Goal: Task Accomplishment & Management: Manage account settings

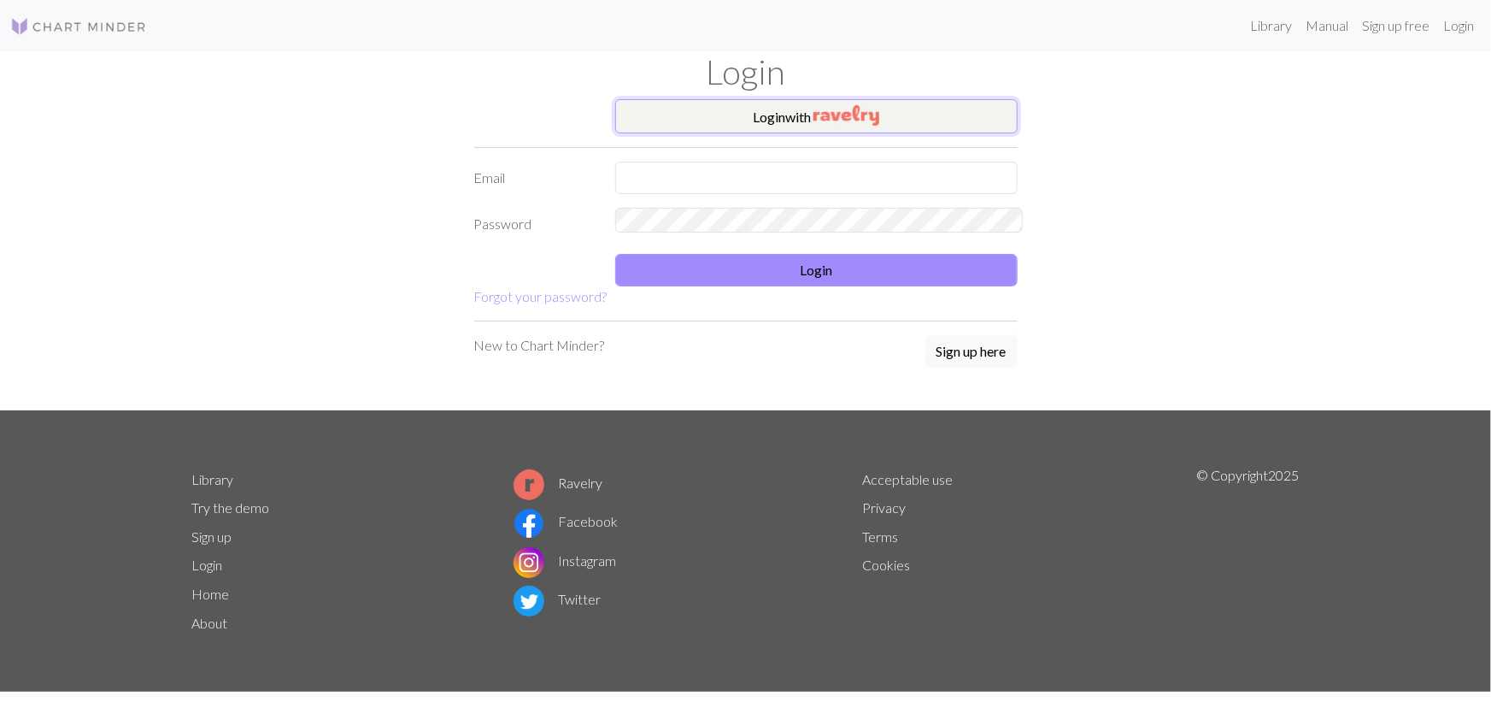
click at [753, 100] on button "Login with" at bounding box center [816, 116] width 403 height 34
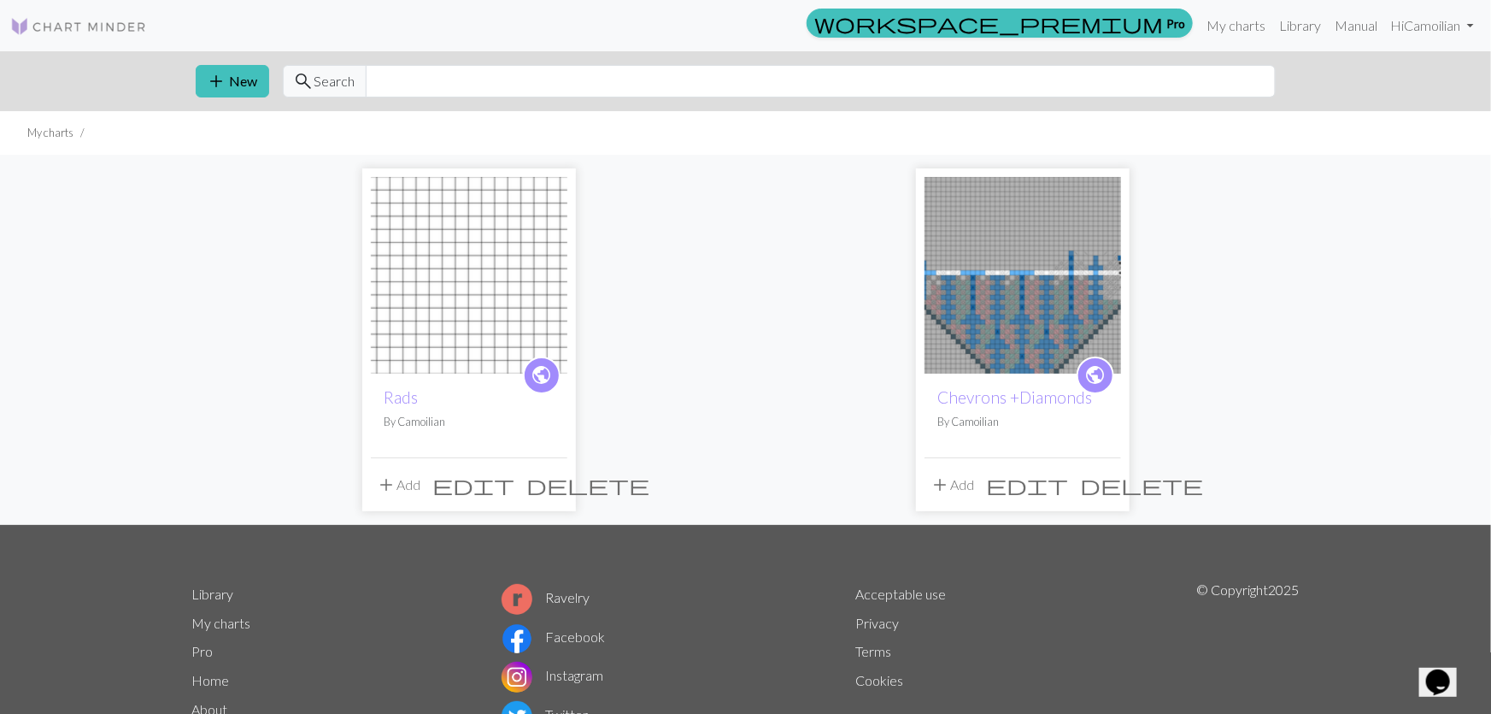
click at [461, 255] on img at bounding box center [469, 275] width 197 height 197
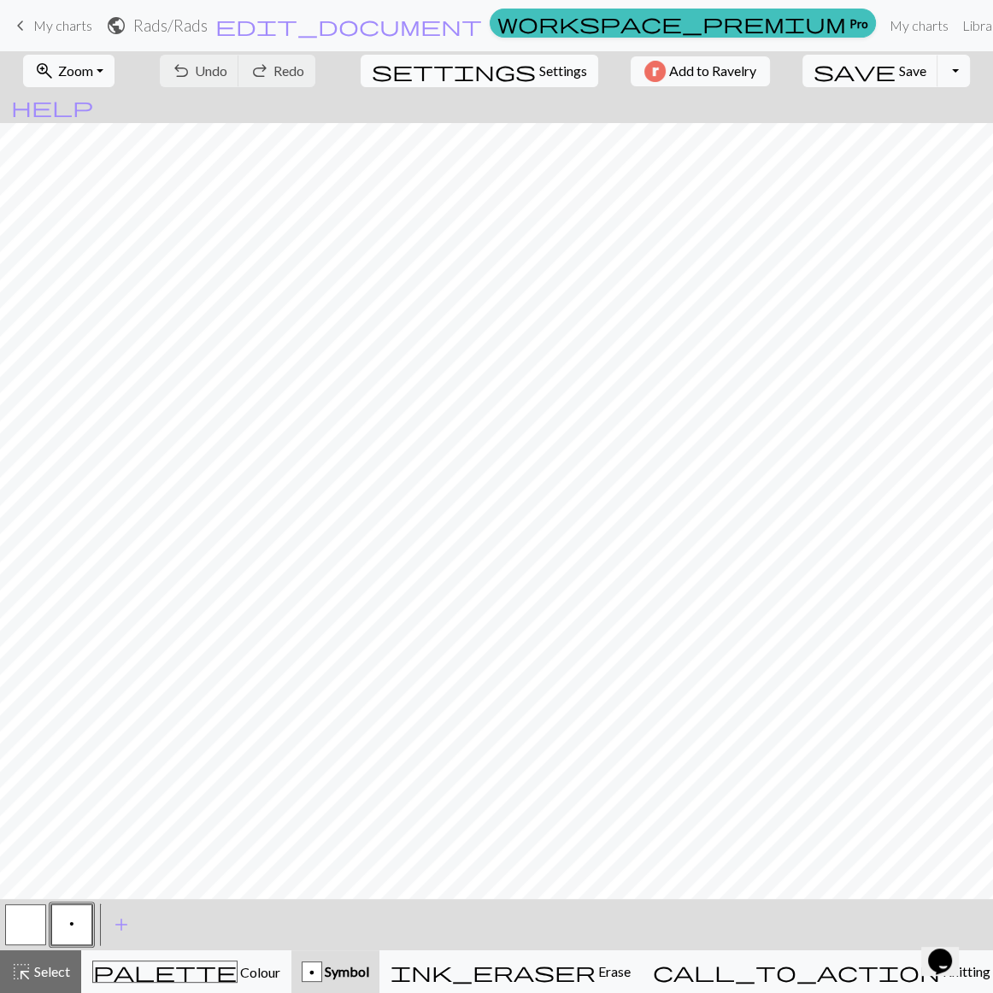
click at [468, 77] on span "settings" at bounding box center [454, 71] width 164 height 24
select select "aran"
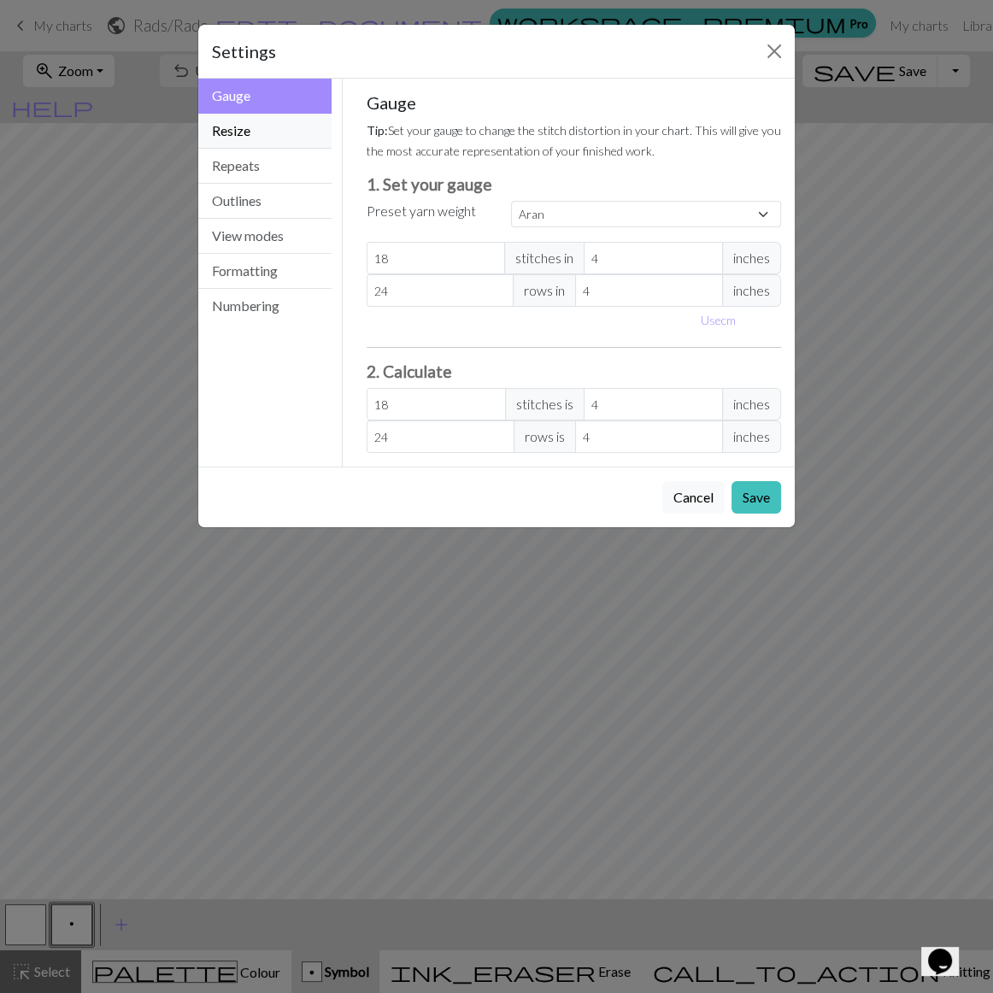
click at [225, 114] on button "Resize" at bounding box center [264, 131] width 133 height 35
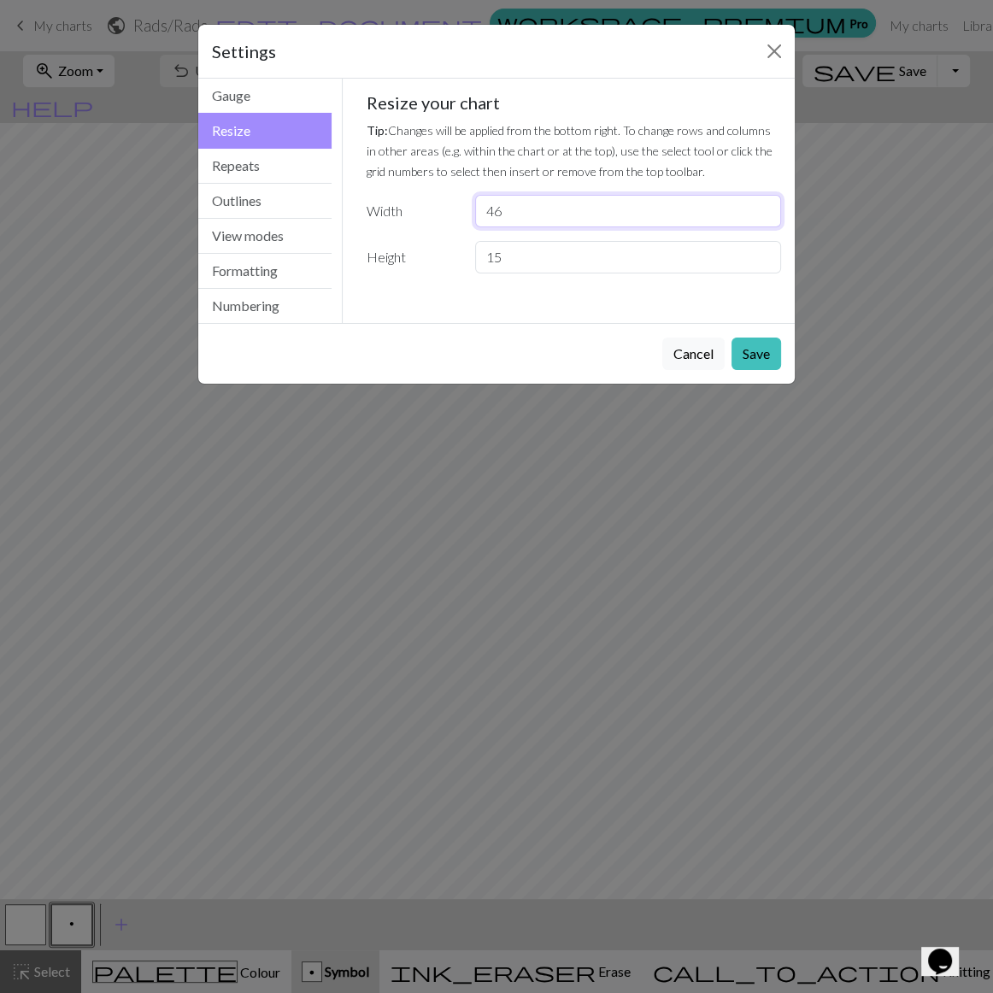
drag, startPoint x: 443, startPoint y: 162, endPoint x: 430, endPoint y: 162, distance: 12.8
click at [431, 195] on div "Width 46" at bounding box center [574, 211] width 436 height 32
type input "26"
click at [762, 338] on button "Save" at bounding box center [757, 354] width 50 height 32
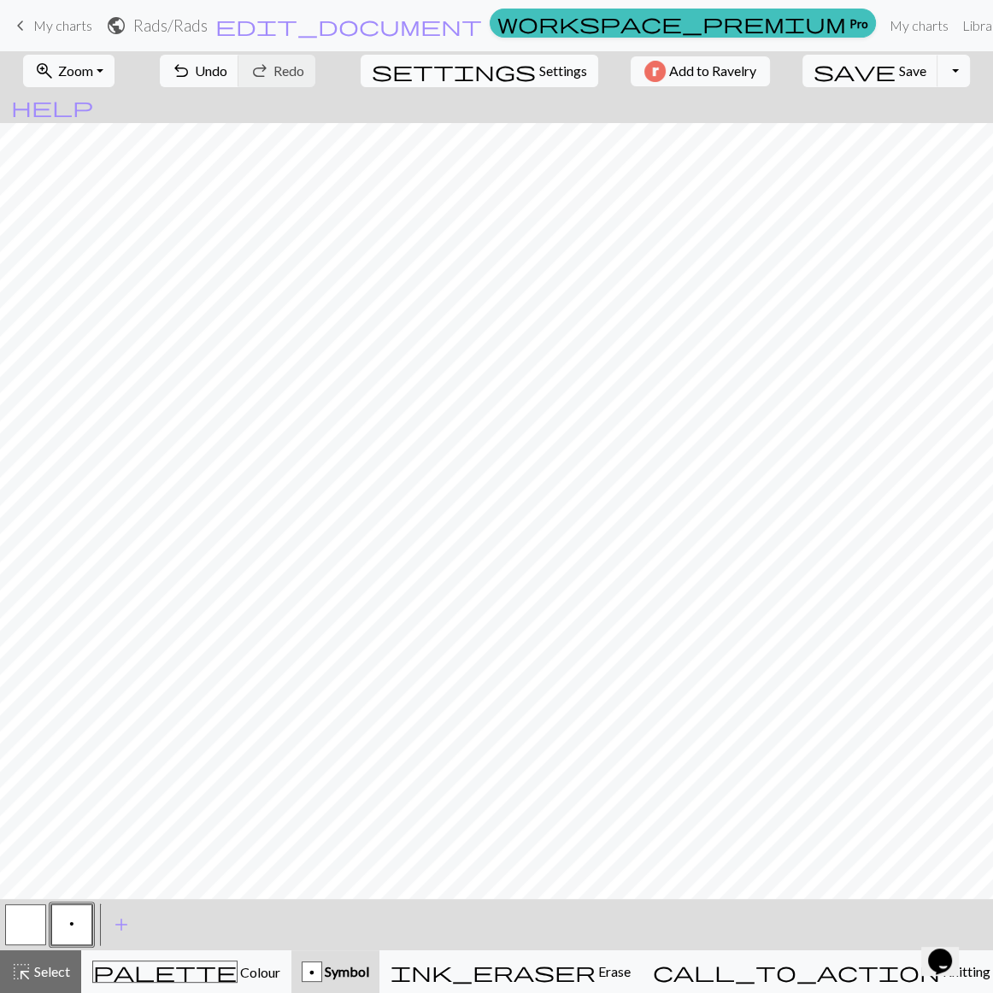
click at [480, 67] on button "settings Settings" at bounding box center [480, 71] width 238 height 32
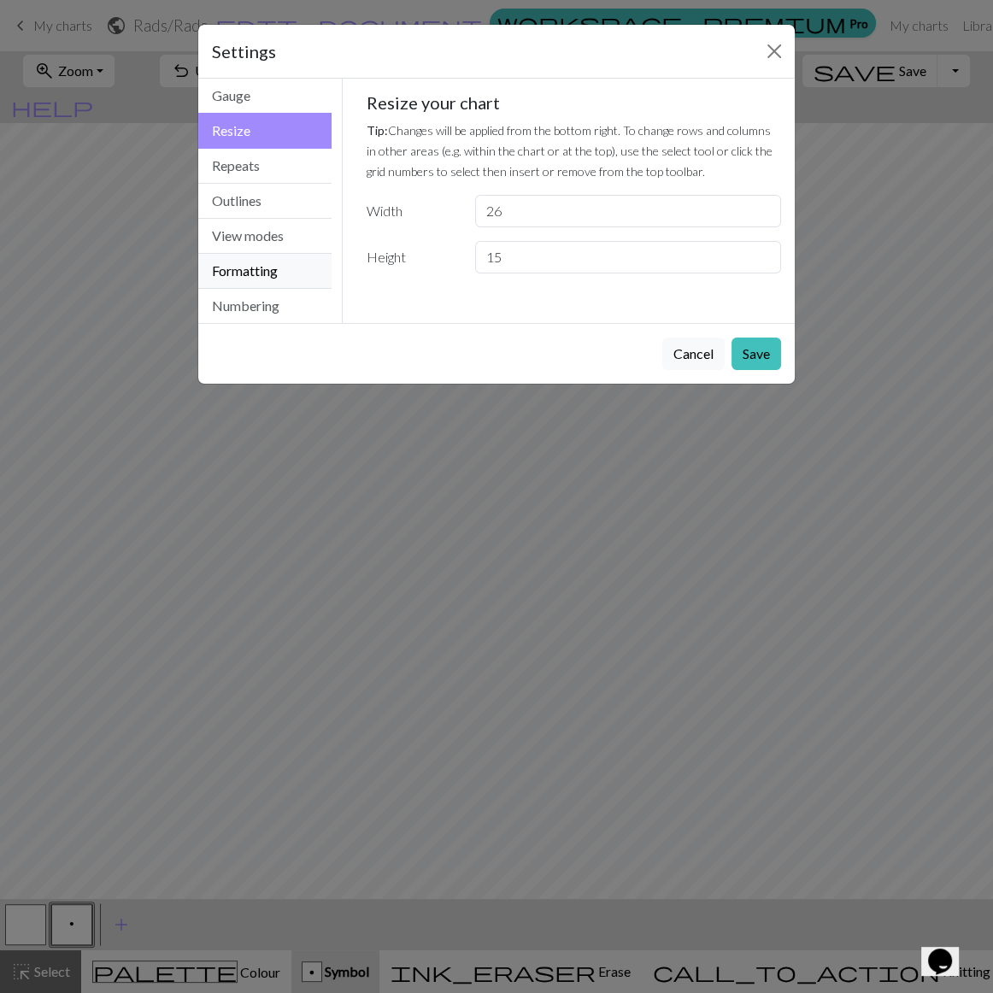
click at [242, 254] on button "Formatting" at bounding box center [264, 271] width 133 height 35
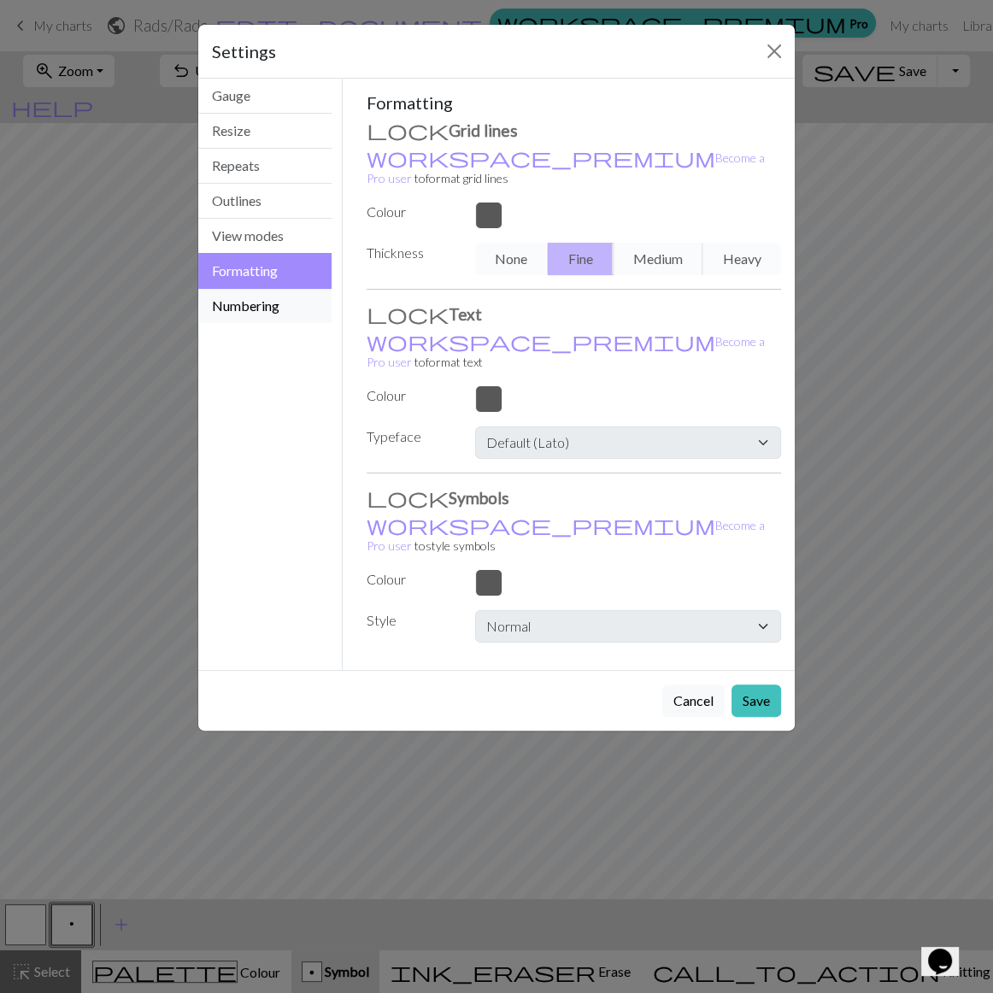
click at [239, 289] on button "Numbering" at bounding box center [264, 306] width 133 height 34
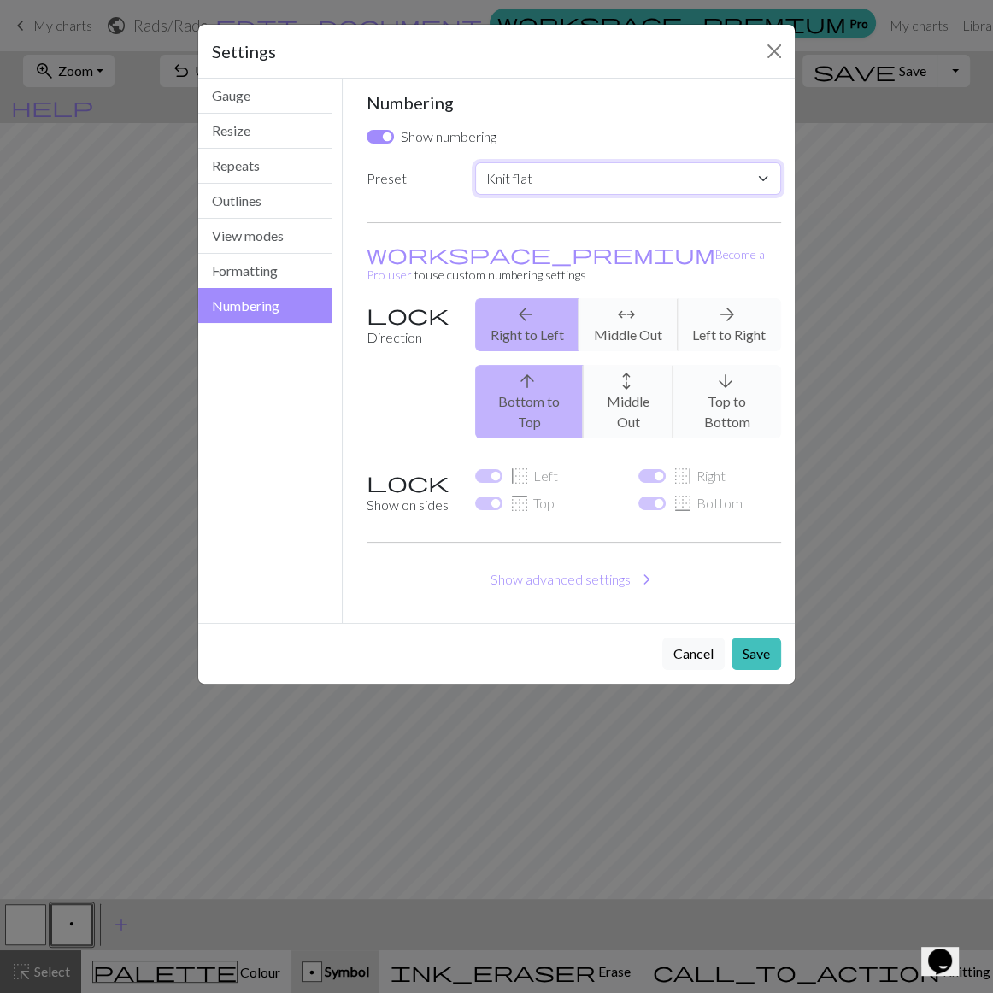
click at [508, 162] on select "Custom Knit flat Knit in the round Lace knitting Cross stitch" at bounding box center [628, 178] width 306 height 32
select select "lace"
click at [475, 162] on select "Custom Knit flat Knit in the round Lace knitting Cross stitch" at bounding box center [628, 178] width 306 height 32
checkbox input "false"
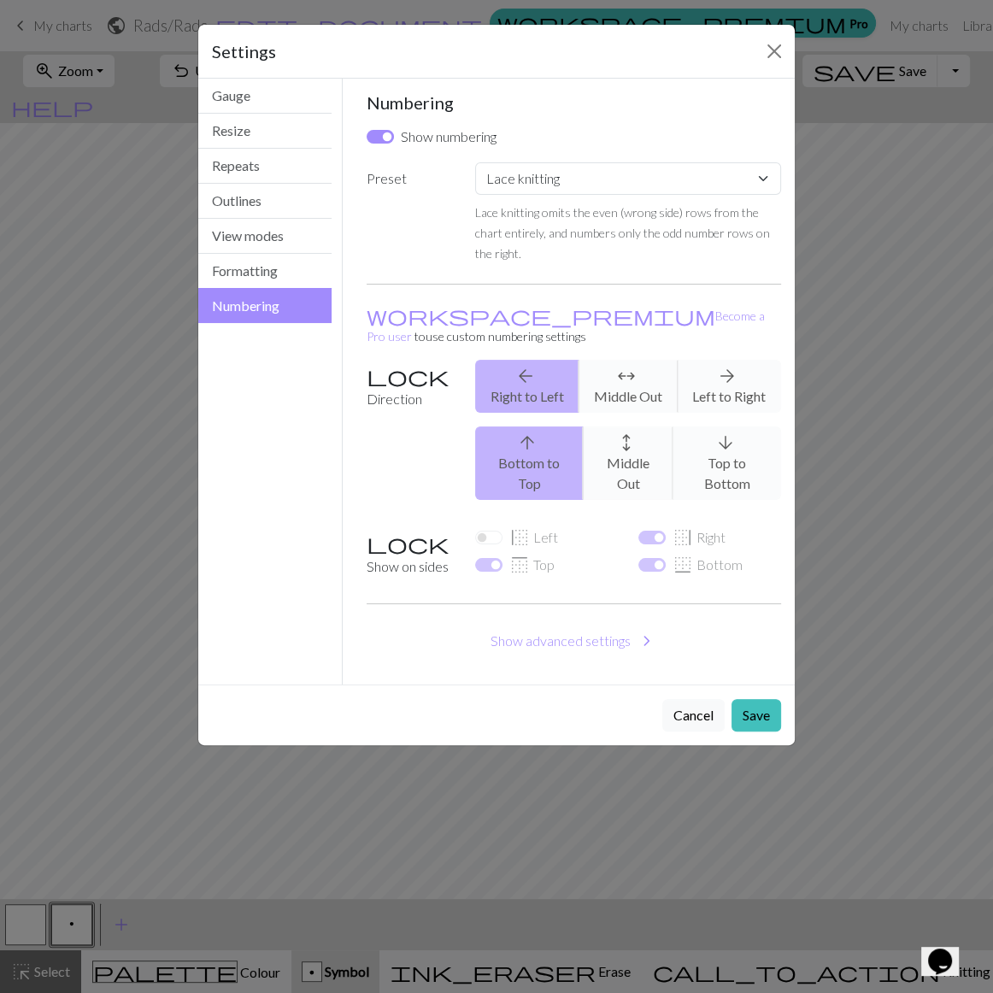
click at [605, 426] on div "arrow_upward Bottom to Top arrows_outward Middle Out arrow_downward Top to Bott…" at bounding box center [628, 463] width 326 height 74
click at [613, 360] on div "arrow_back Right to Left arrows_outward Middle Out arrow_forward Left to Right" at bounding box center [628, 386] width 326 height 53
click at [758, 699] on button "Save" at bounding box center [757, 715] width 50 height 32
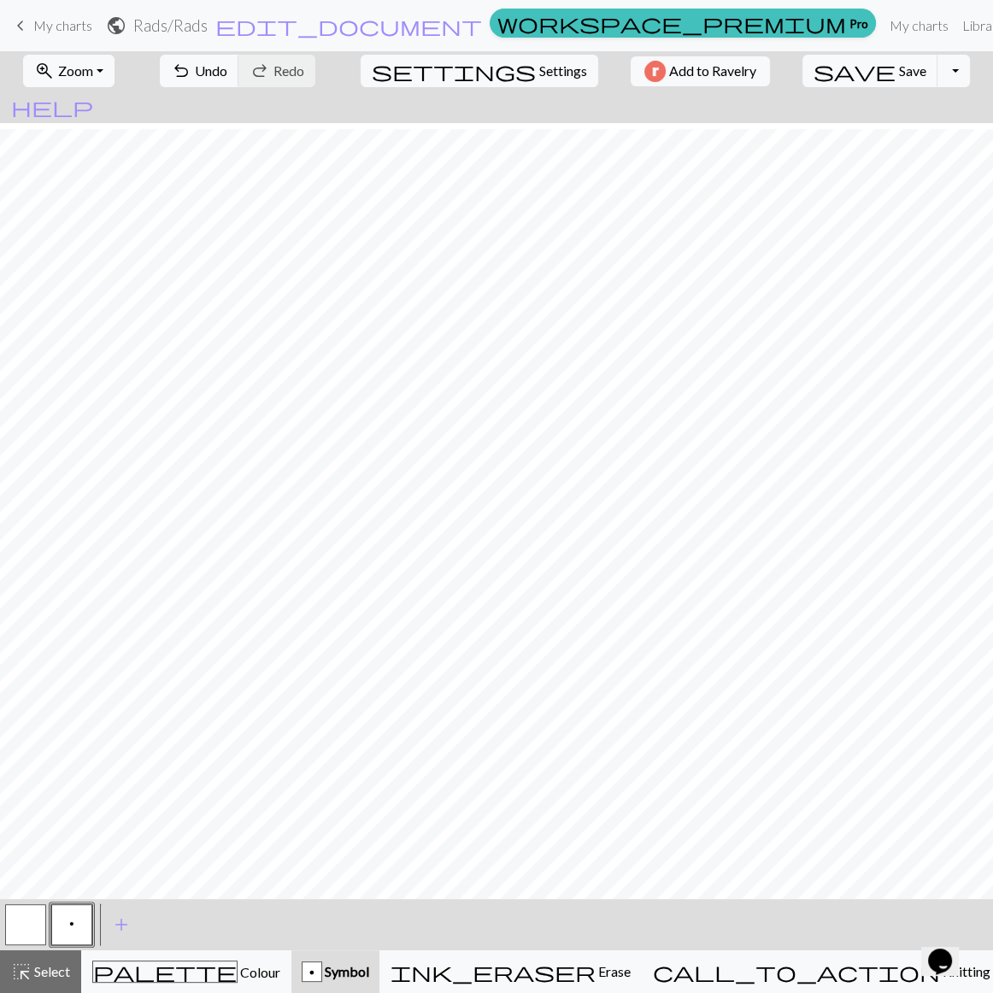
scroll to position [11, 0]
click at [85, 81] on button "zoom_in Zoom Zoom" at bounding box center [68, 71] width 91 height 32
click at [86, 98] on button "Fit all" at bounding box center [91, 105] width 135 height 27
click at [172, 713] on span "palette" at bounding box center [165, 972] width 144 height 24
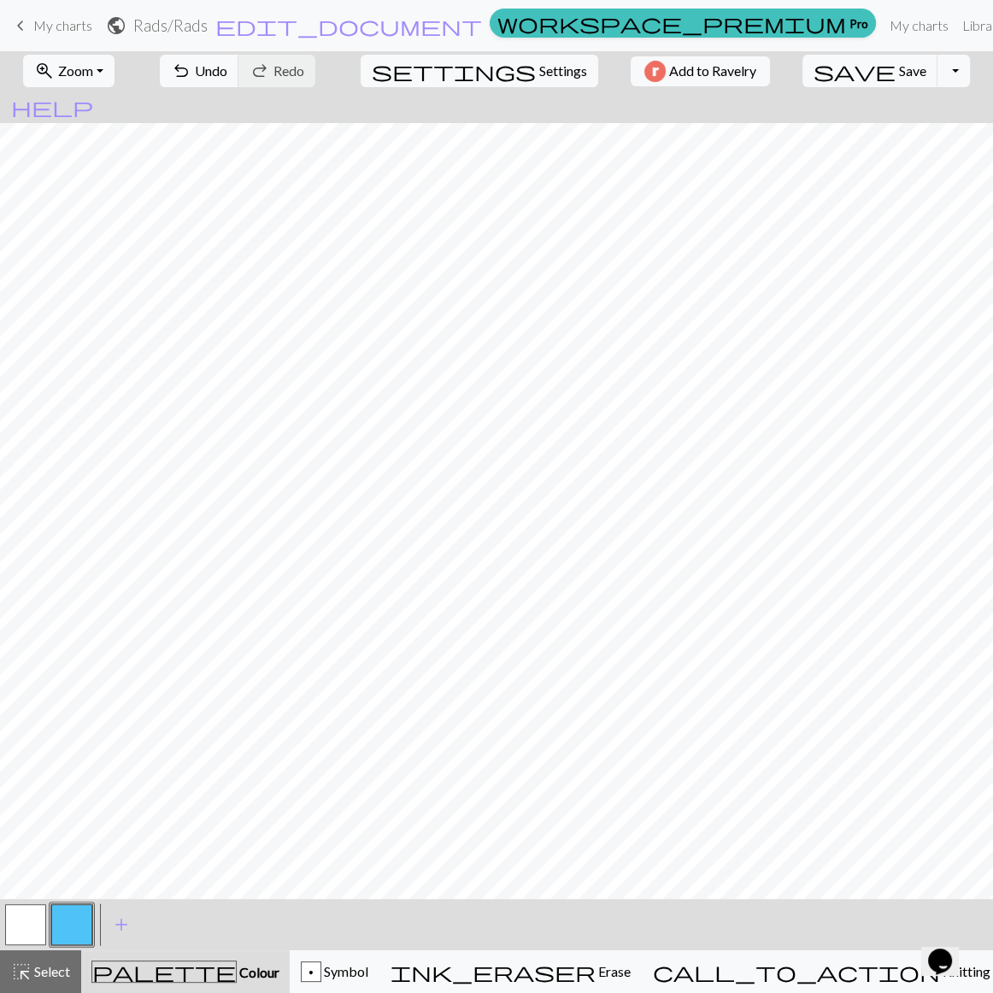
click at [81, 713] on button "button" at bounding box center [71, 924] width 41 height 41
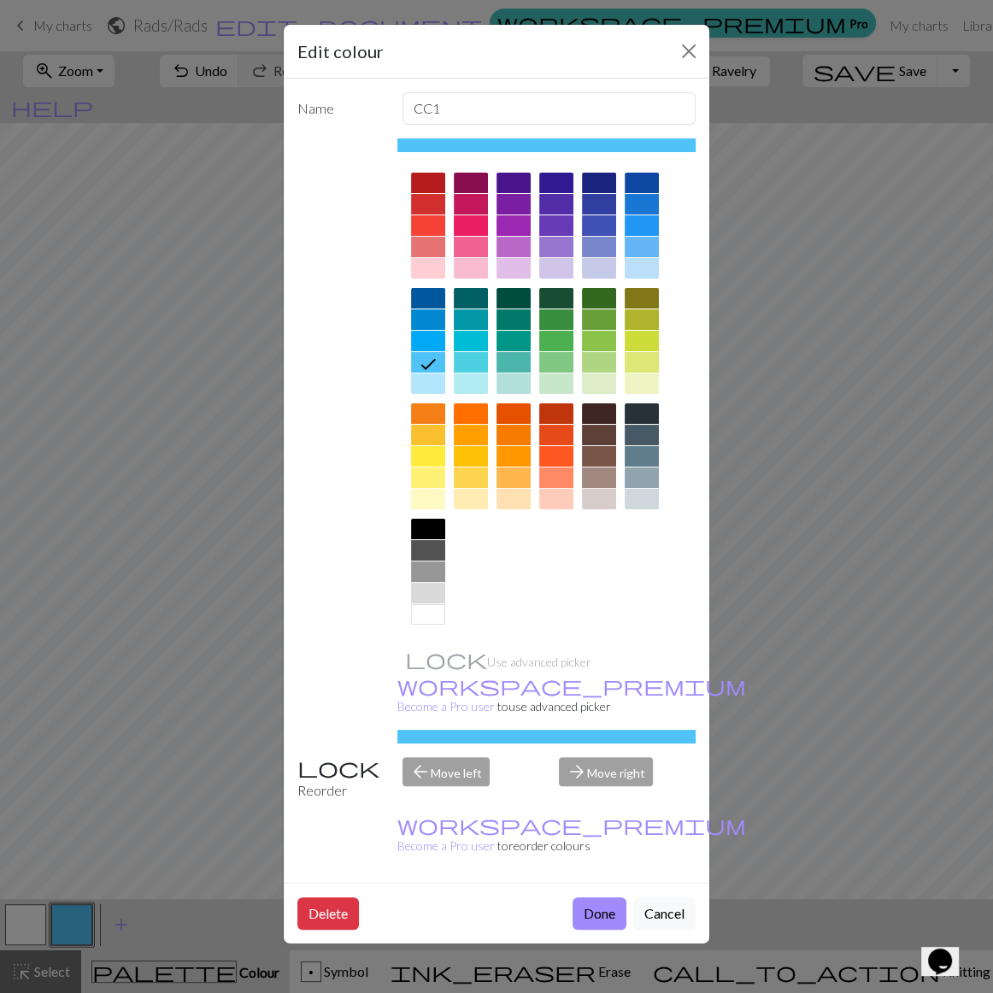
click at [550, 373] on div at bounding box center [556, 383] width 34 height 21
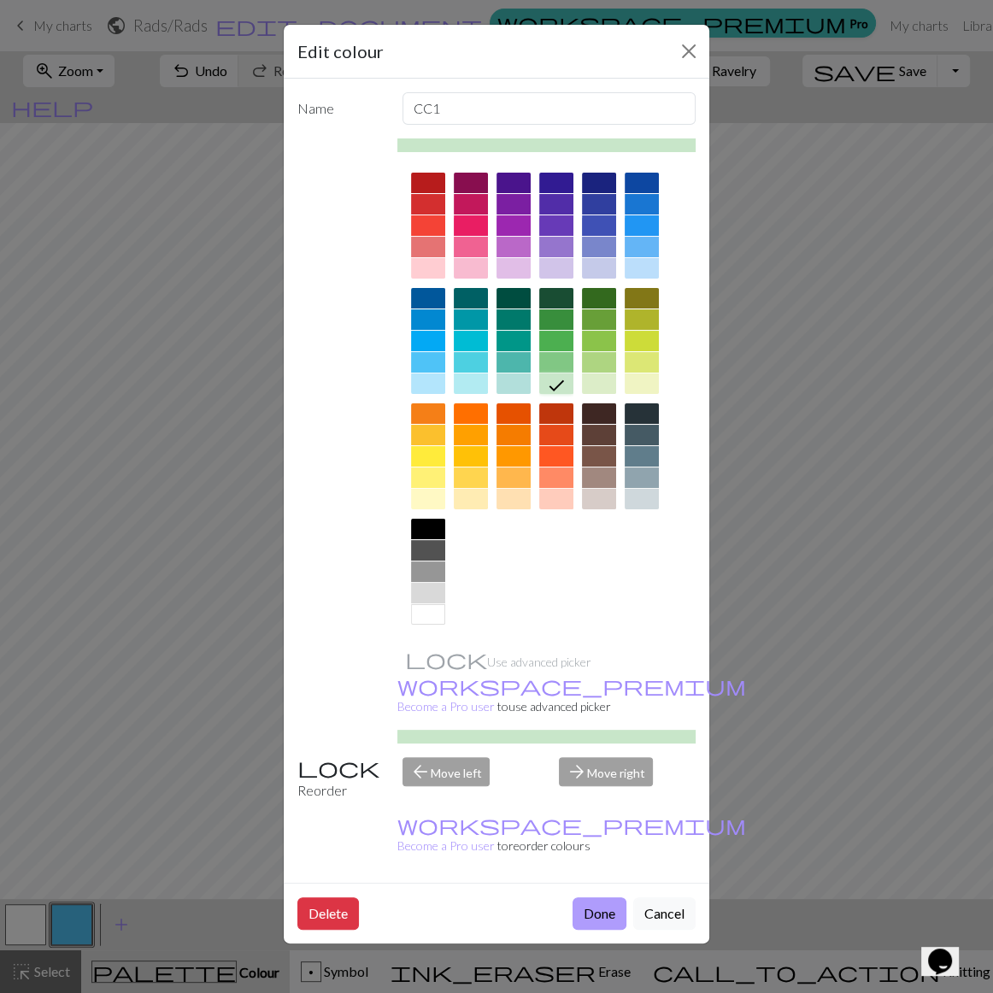
click at [620, 713] on button "Done" at bounding box center [600, 913] width 54 height 32
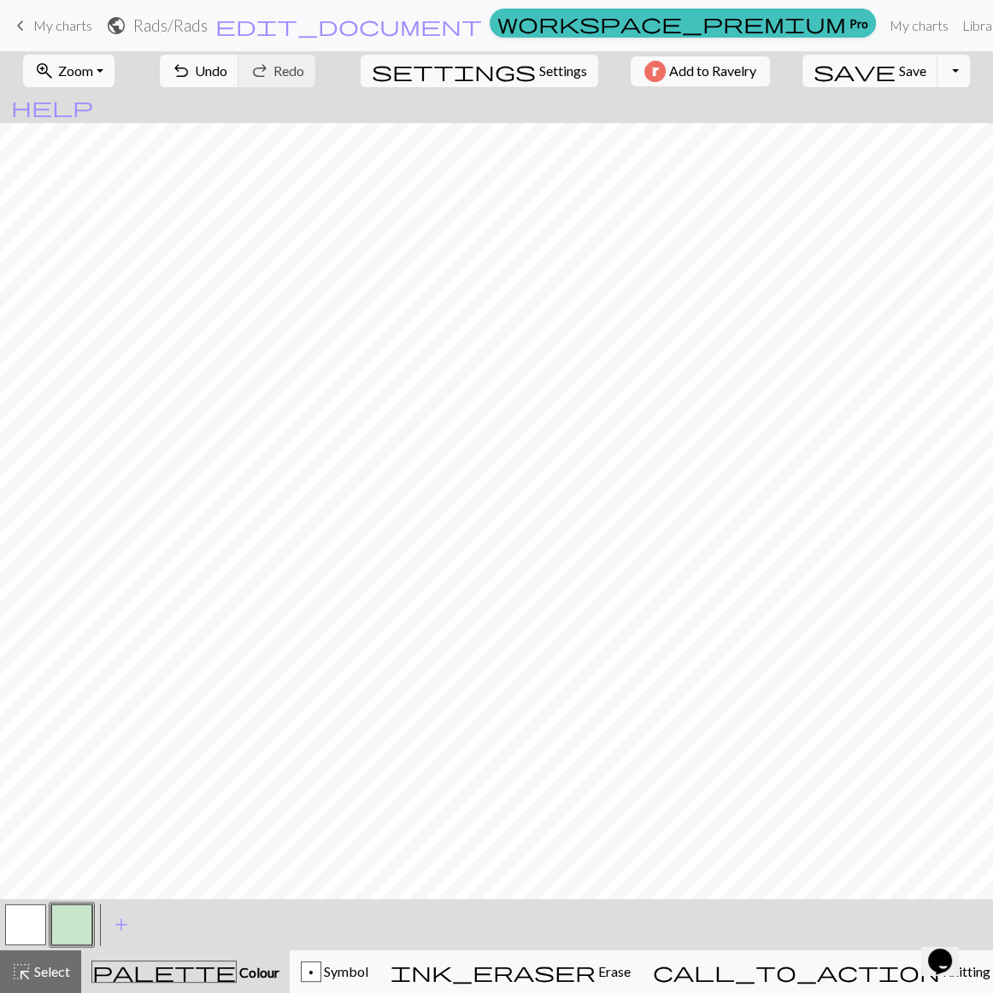
click at [25, 713] on button "button" at bounding box center [25, 924] width 41 height 41
click at [72, 713] on button "button" at bounding box center [71, 924] width 41 height 41
click at [34, 713] on button "button" at bounding box center [25, 924] width 41 height 41
click at [77, 713] on button "button" at bounding box center [71, 924] width 41 height 41
click at [7, 713] on button "button" at bounding box center [25, 924] width 41 height 41
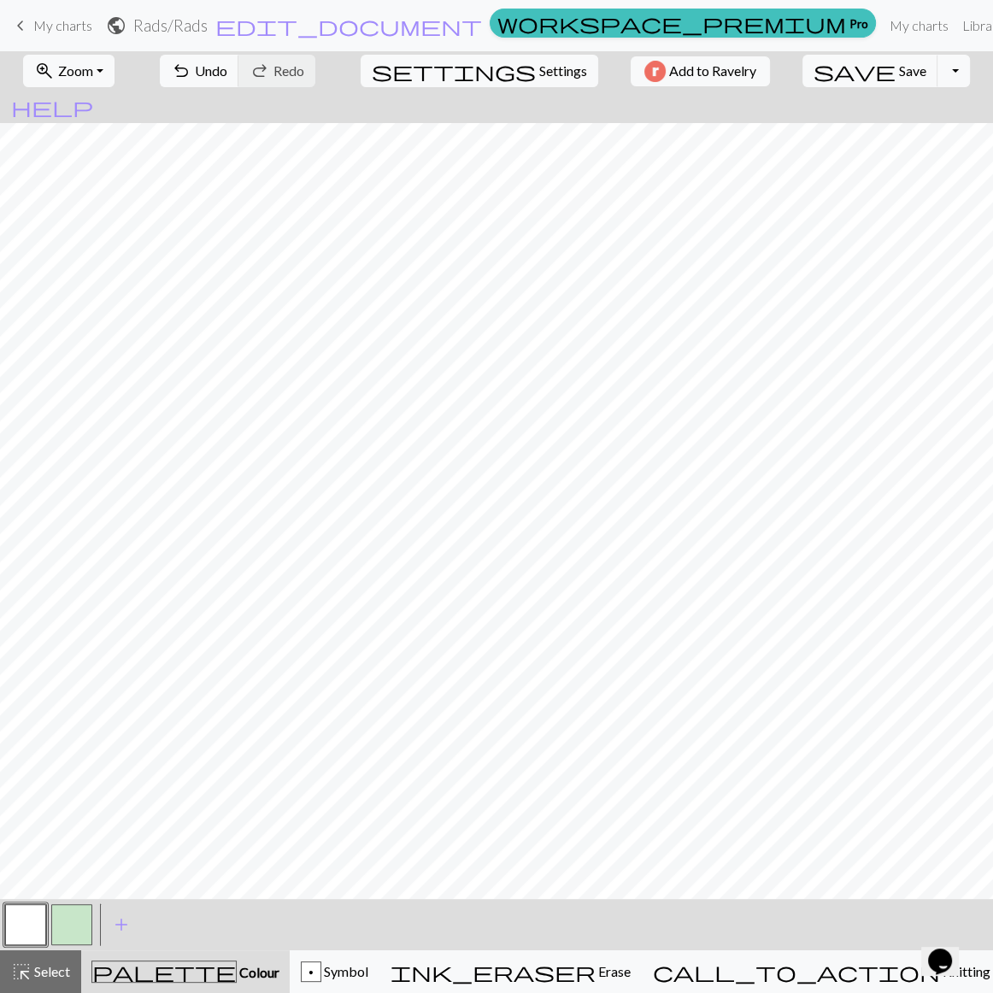
click at [65, 713] on button "button" at bounding box center [71, 924] width 41 height 41
click at [368, 713] on span "Symbol" at bounding box center [344, 971] width 47 height 16
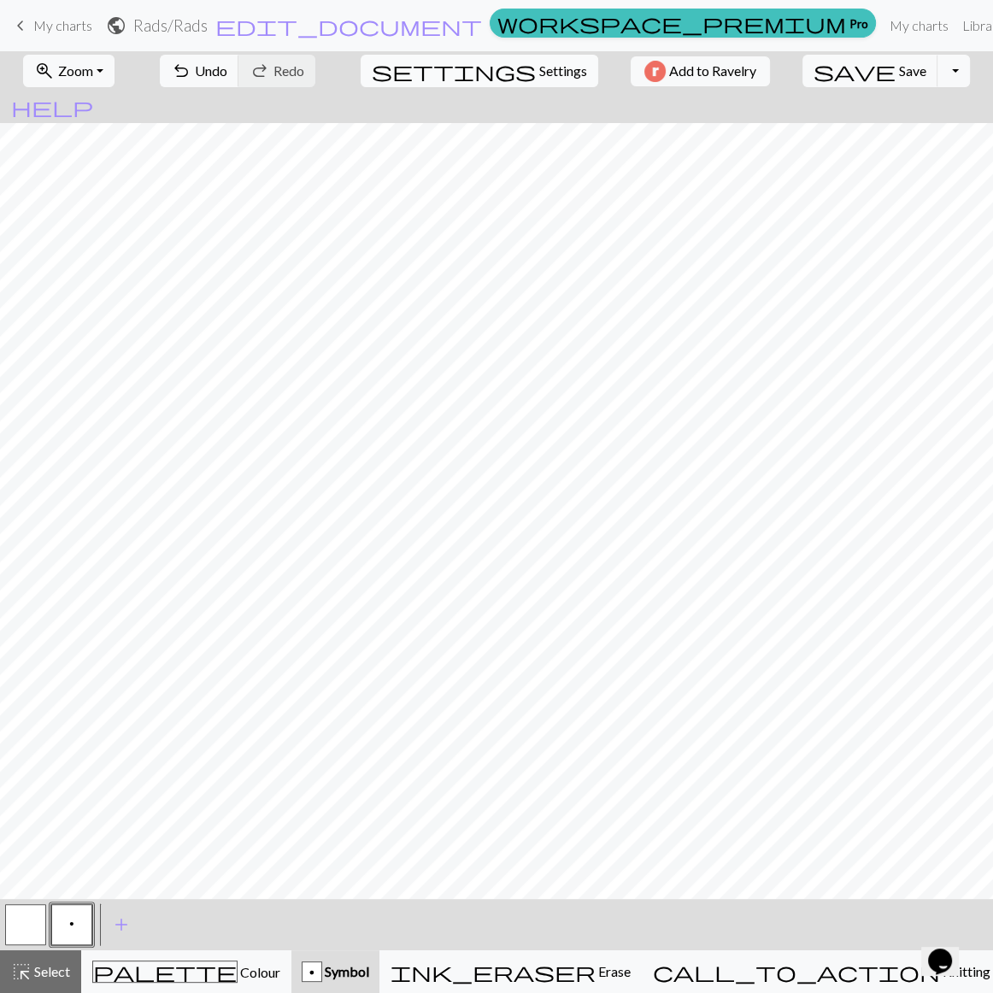
click at [539, 71] on span "Settings" at bounding box center [563, 71] width 48 height 21
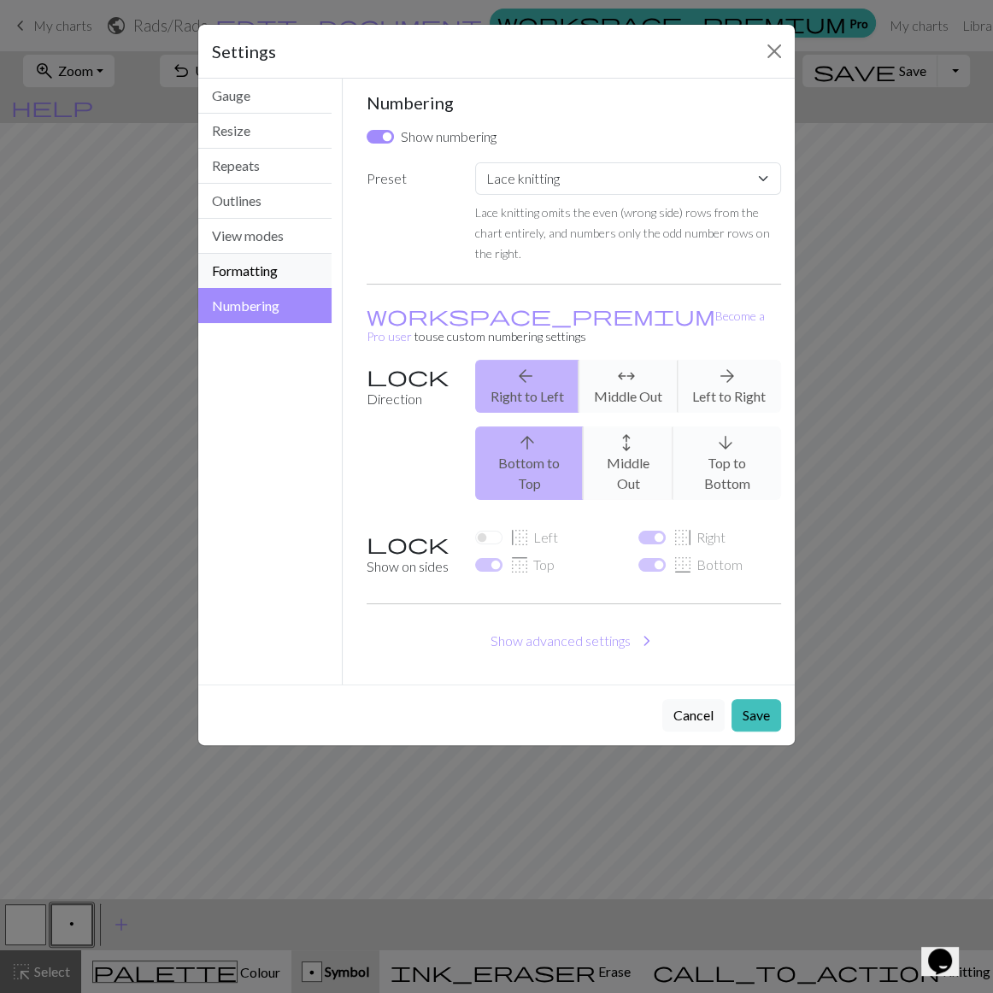
click at [239, 254] on button "Formatting" at bounding box center [264, 271] width 133 height 35
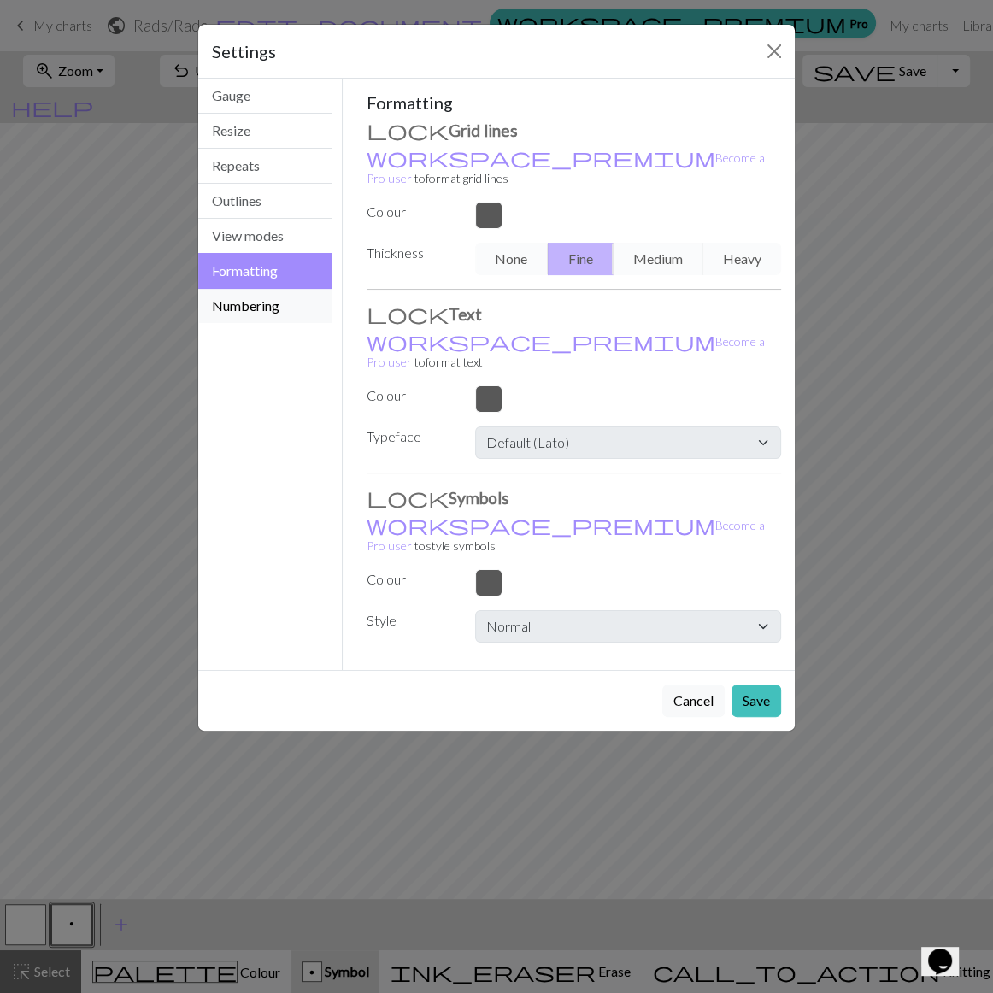
click at [231, 289] on button "Numbering" at bounding box center [264, 306] width 133 height 34
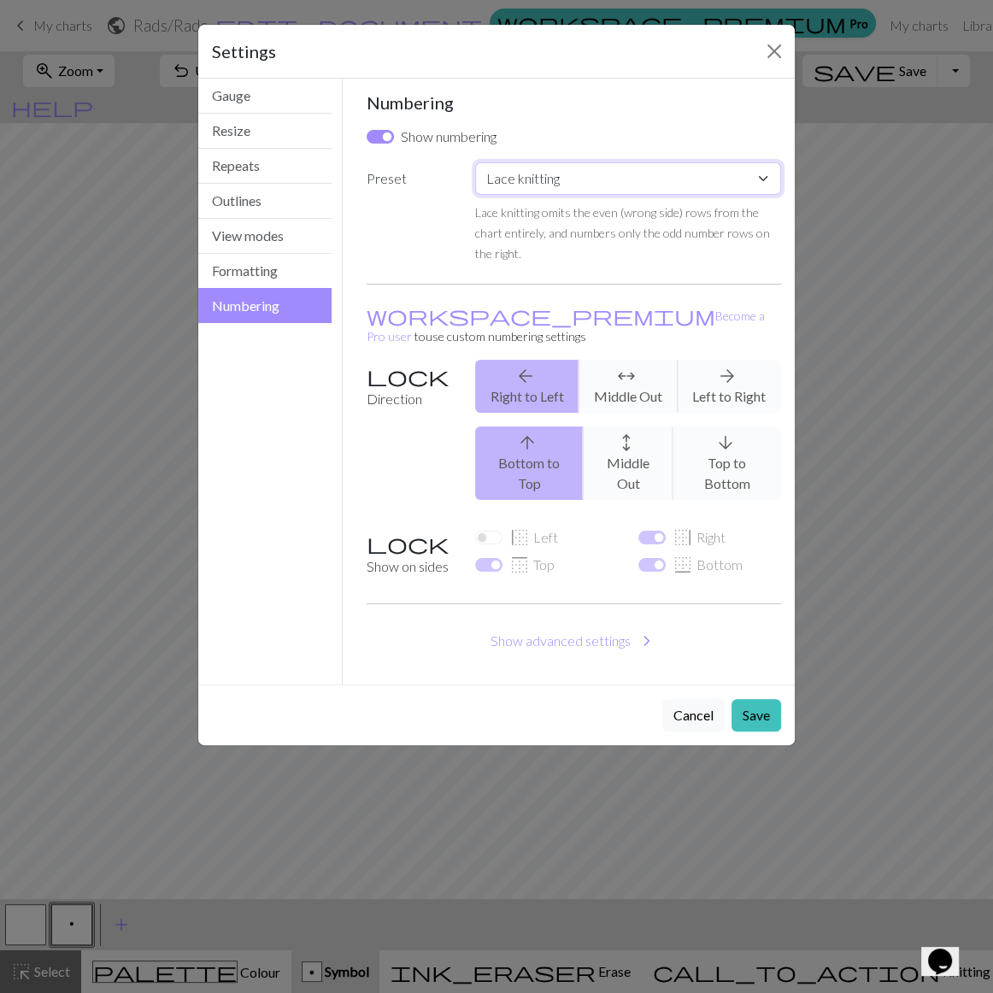
click at [544, 162] on select "Custom Knit flat Knit in the round Lace knitting Cross stitch" at bounding box center [628, 178] width 306 height 32
select select "flat"
click at [475, 162] on select "Custom Knit flat Knit in the round Lace knitting Cross stitch" at bounding box center [628, 178] width 306 height 32
checkbox input "true"
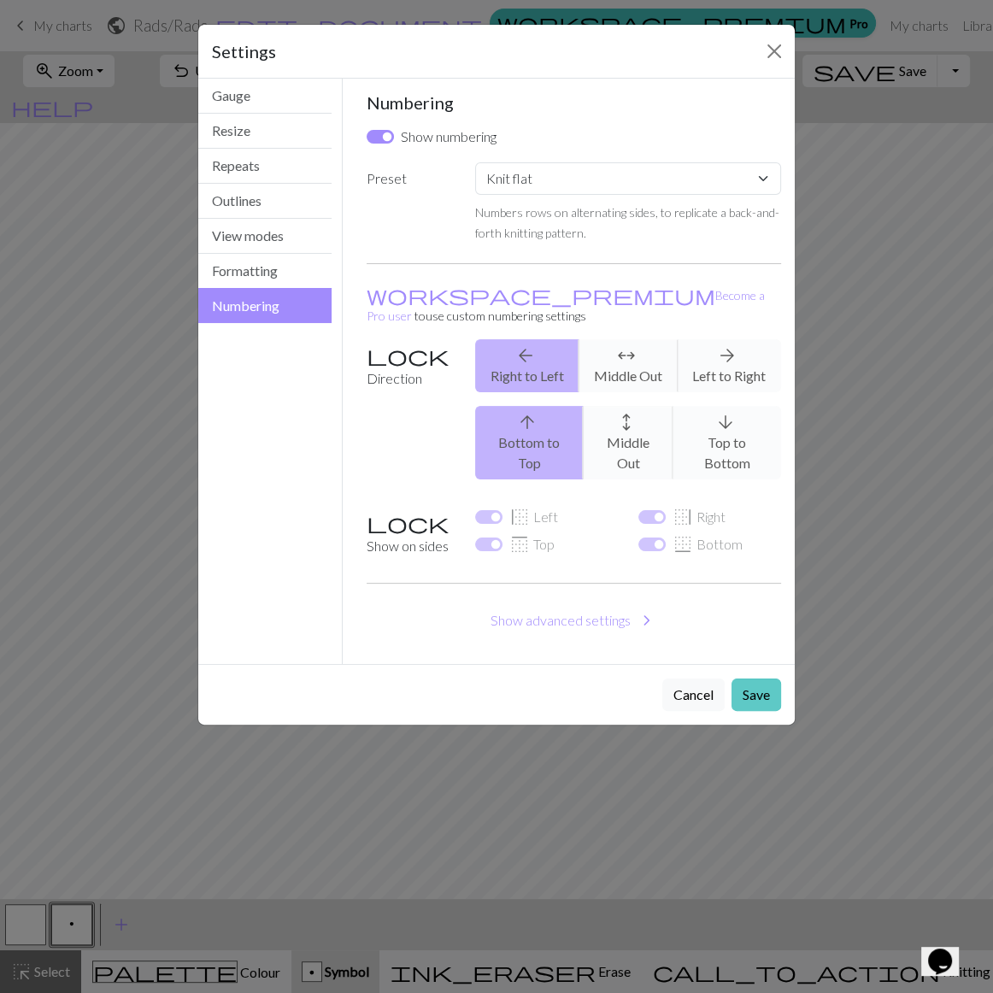
click at [759, 679] on button "Save" at bounding box center [757, 695] width 50 height 32
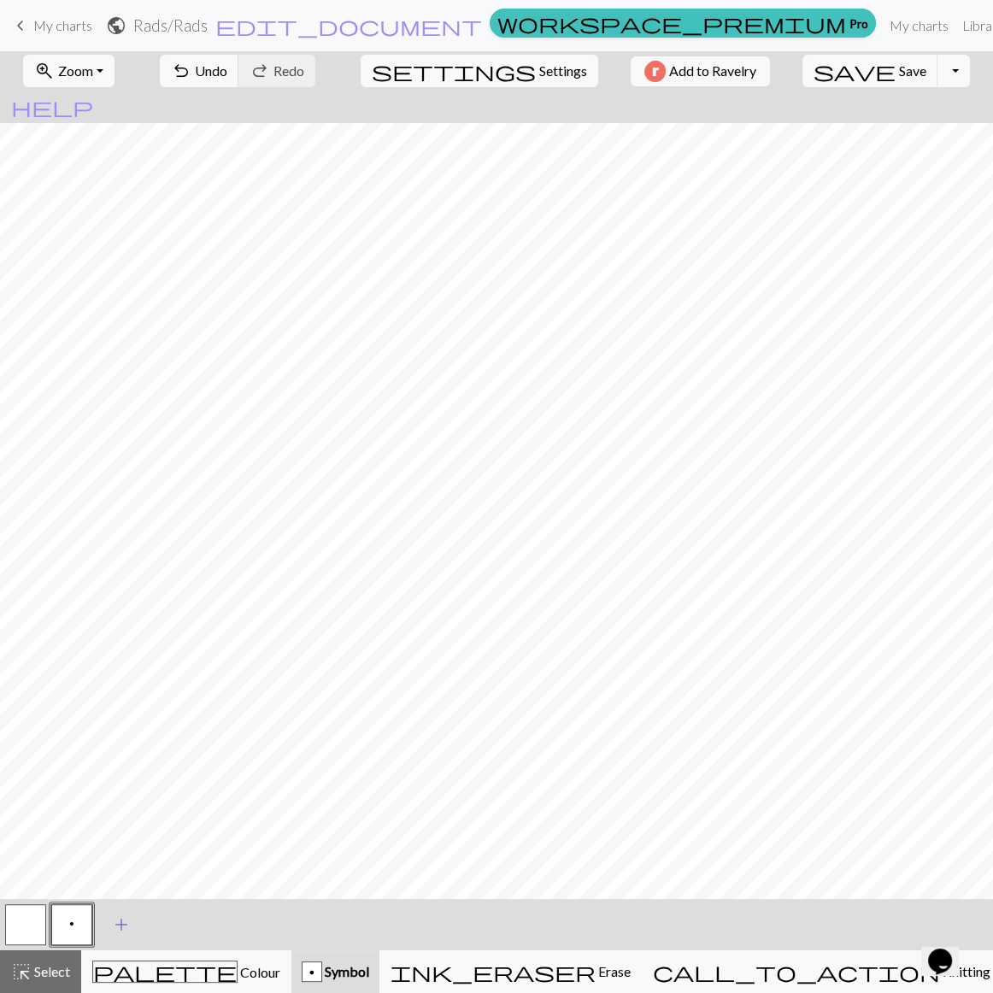
click at [111, 713] on span "add" at bounding box center [121, 925] width 21 height 24
click at [157, 713] on span "add" at bounding box center [167, 925] width 21 height 24
click at [209, 713] on span "add" at bounding box center [213, 925] width 21 height 24
click at [258, 713] on span "add" at bounding box center [260, 925] width 21 height 24
click at [301, 713] on span "add" at bounding box center [306, 925] width 21 height 24
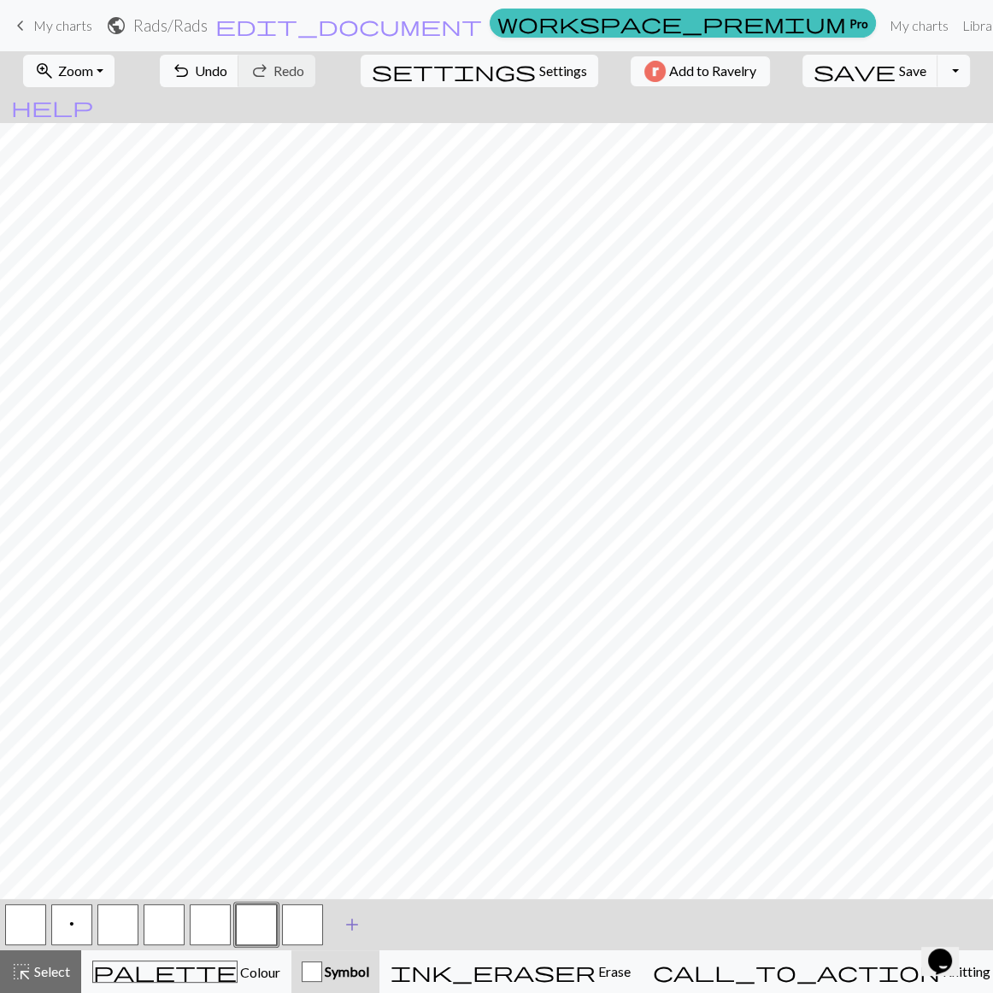
click at [359, 713] on button "add Add a symbol" at bounding box center [352, 924] width 43 height 43
click at [392, 713] on span "add" at bounding box center [398, 925] width 21 height 24
click at [434, 713] on span "add" at bounding box center [444, 925] width 21 height 24
click at [434, 713] on button "button" at bounding box center [441, 924] width 41 height 41
click at [124, 713] on button "button" at bounding box center [117, 924] width 41 height 41
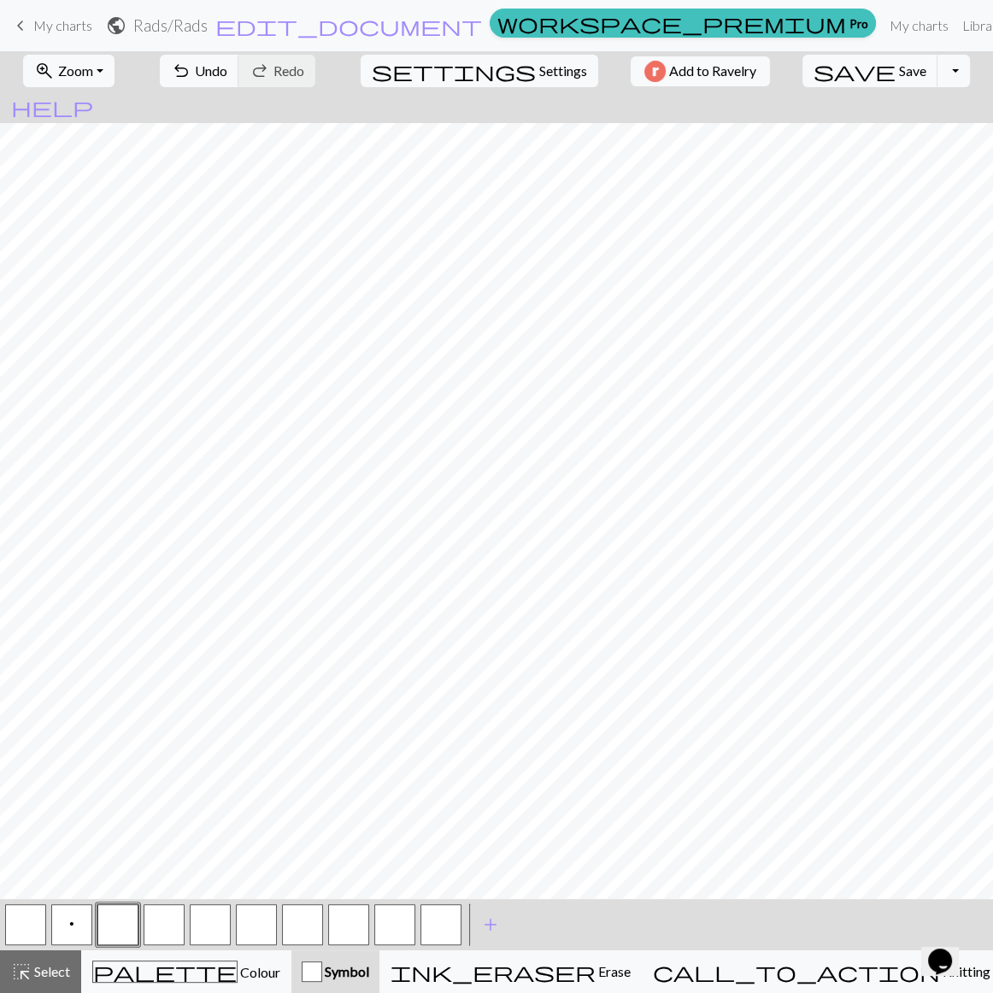
click at [115, 713] on button "button" at bounding box center [117, 924] width 41 height 41
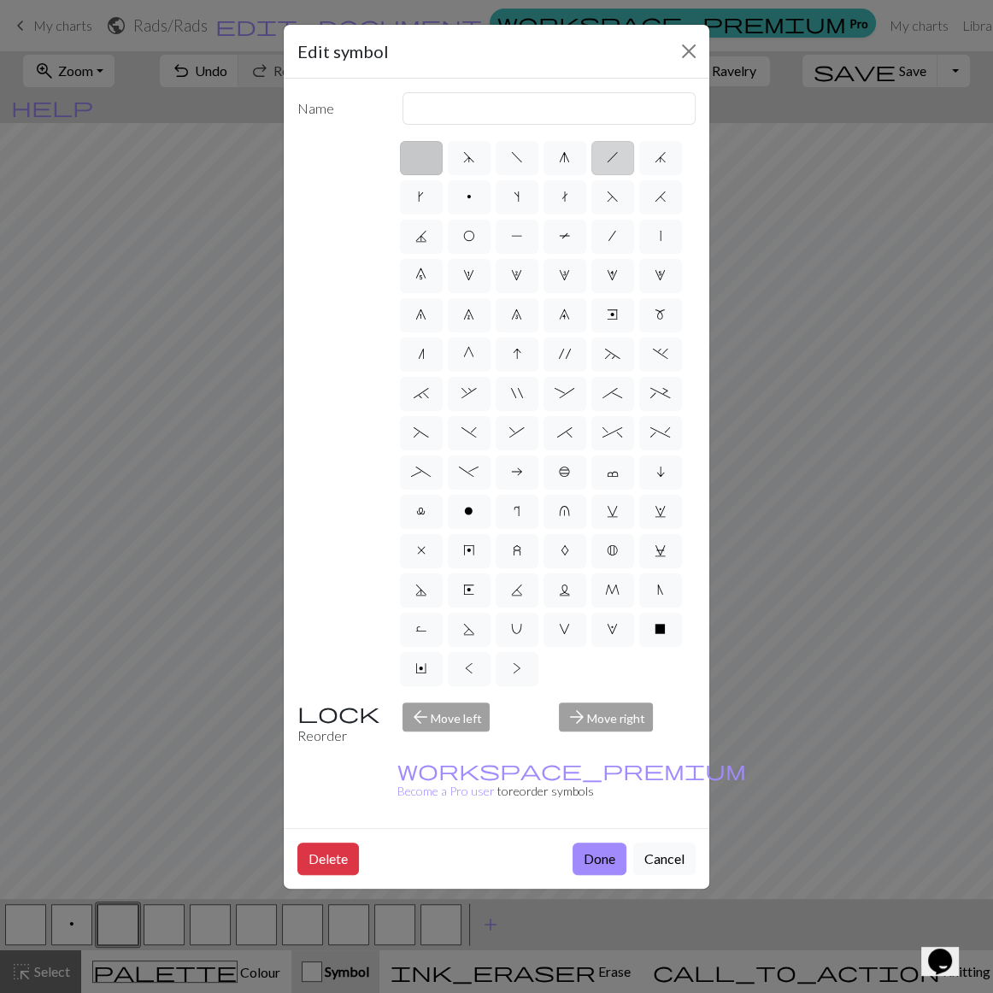
click at [611, 150] on span "h" at bounding box center [613, 157] width 12 height 14
click at [611, 147] on input "h" at bounding box center [612, 152] width 11 height 11
radio input "true"
type input "right leaning decrease"
click at [626, 713] on button "Done" at bounding box center [600, 859] width 54 height 32
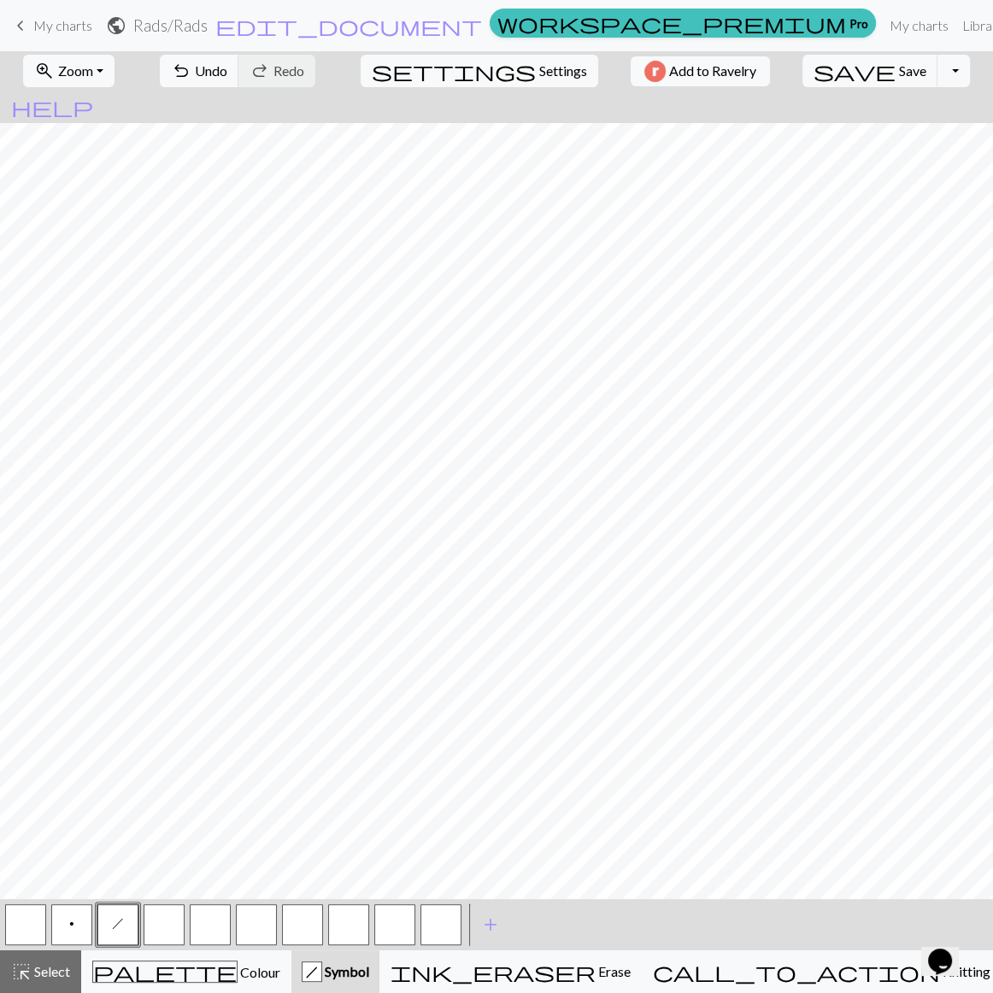
click at [164, 713] on button "button" at bounding box center [164, 924] width 41 height 41
click at [162, 713] on button "button" at bounding box center [164, 924] width 41 height 41
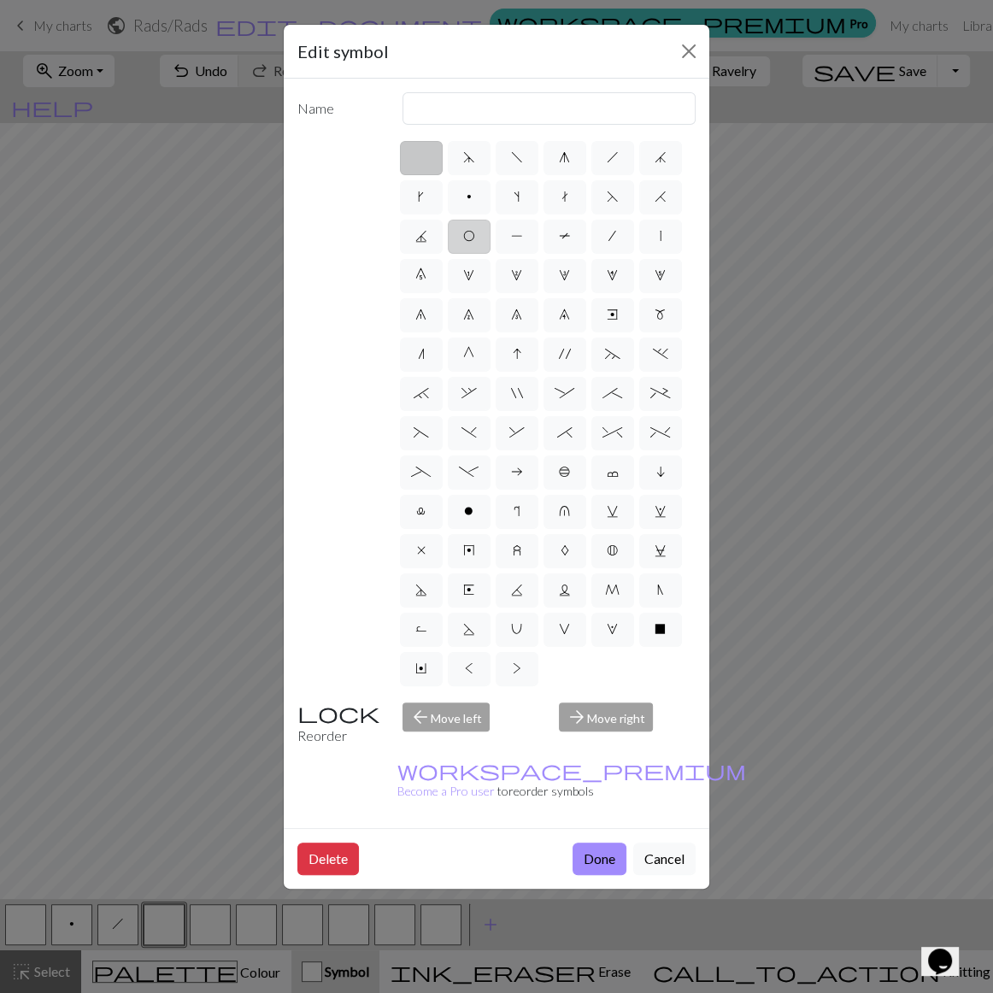
click at [473, 220] on label "O" at bounding box center [469, 237] width 43 height 34
click at [473, 226] on input "O" at bounding box center [468, 231] width 11 height 11
radio input "true"
type input "yo"
click at [624, 713] on button "Done" at bounding box center [600, 859] width 54 height 32
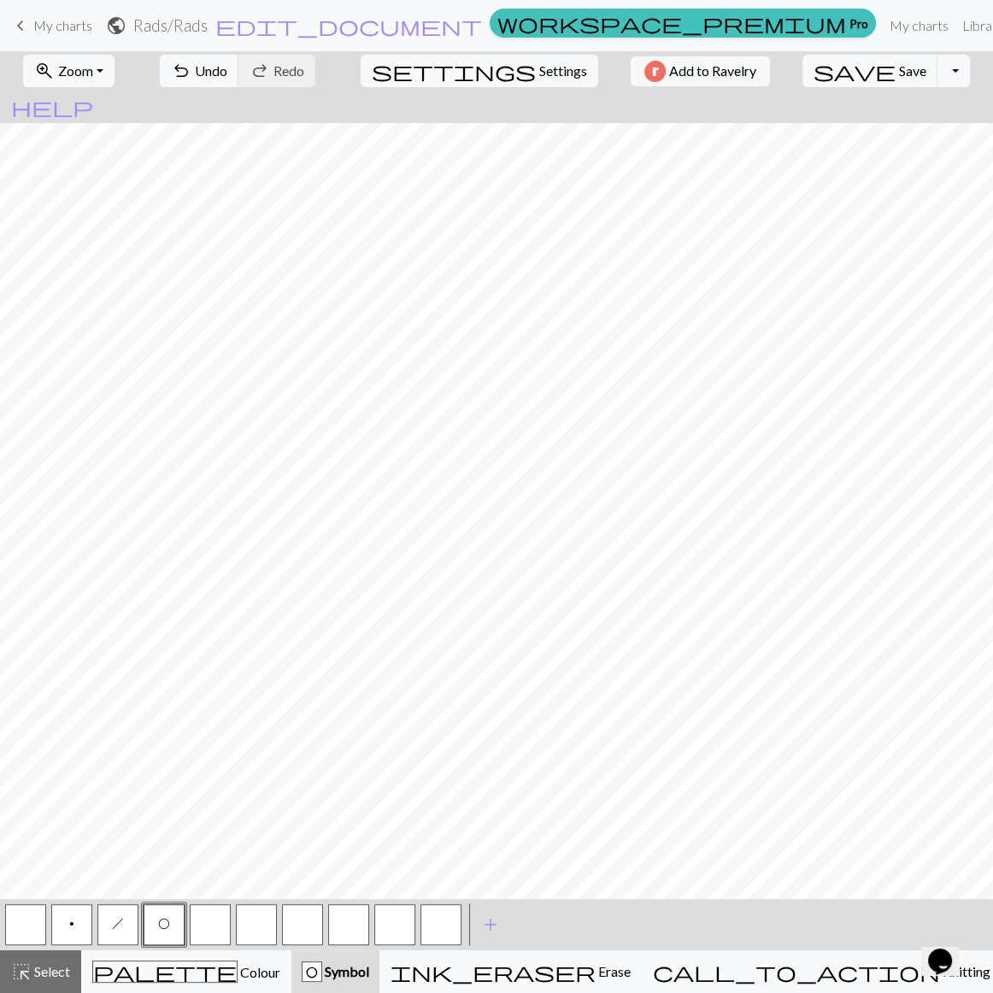
click at [219, 713] on button "button" at bounding box center [210, 924] width 41 height 41
click at [221, 713] on button "button" at bounding box center [210, 924] width 41 height 41
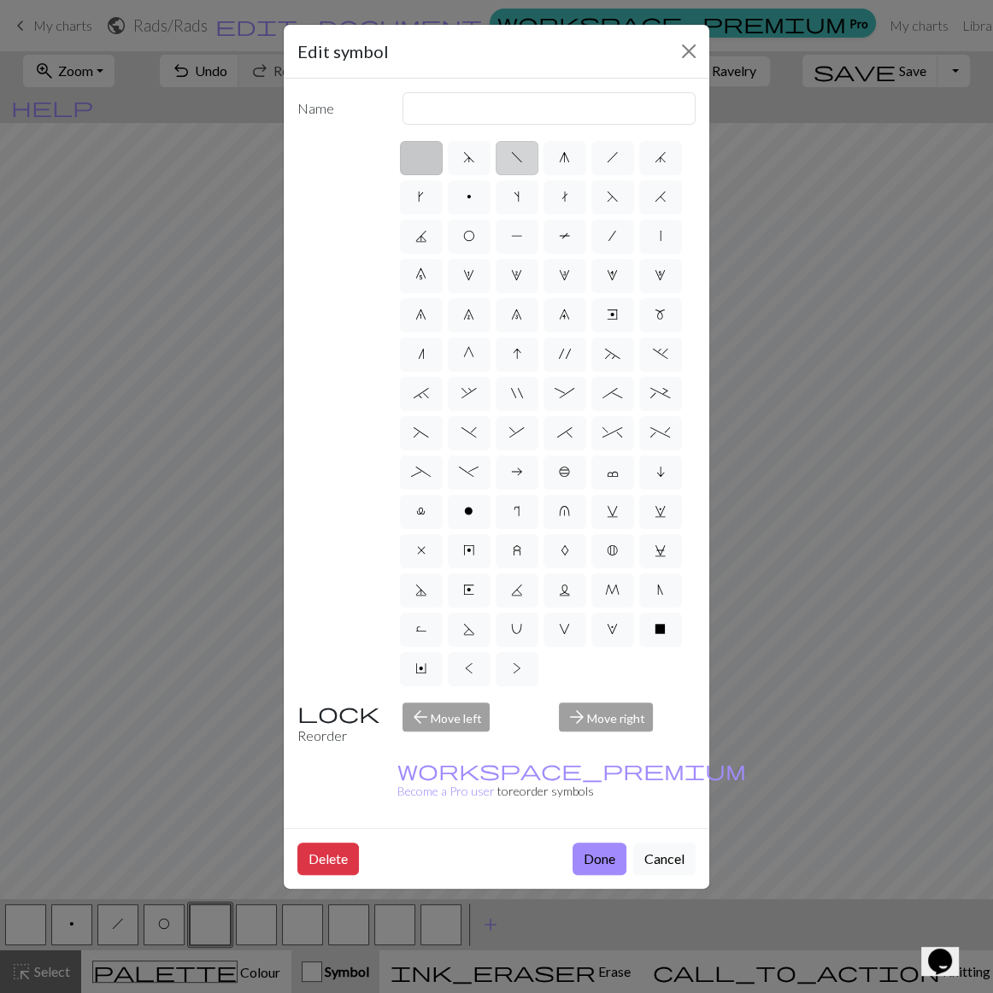
click at [513, 141] on label "f" at bounding box center [517, 158] width 43 height 34
click at [513, 147] on input "f" at bounding box center [516, 152] width 11 height 11
radio input "true"
type input "left leaning decrease"
click at [623, 713] on button "Done" at bounding box center [600, 859] width 54 height 32
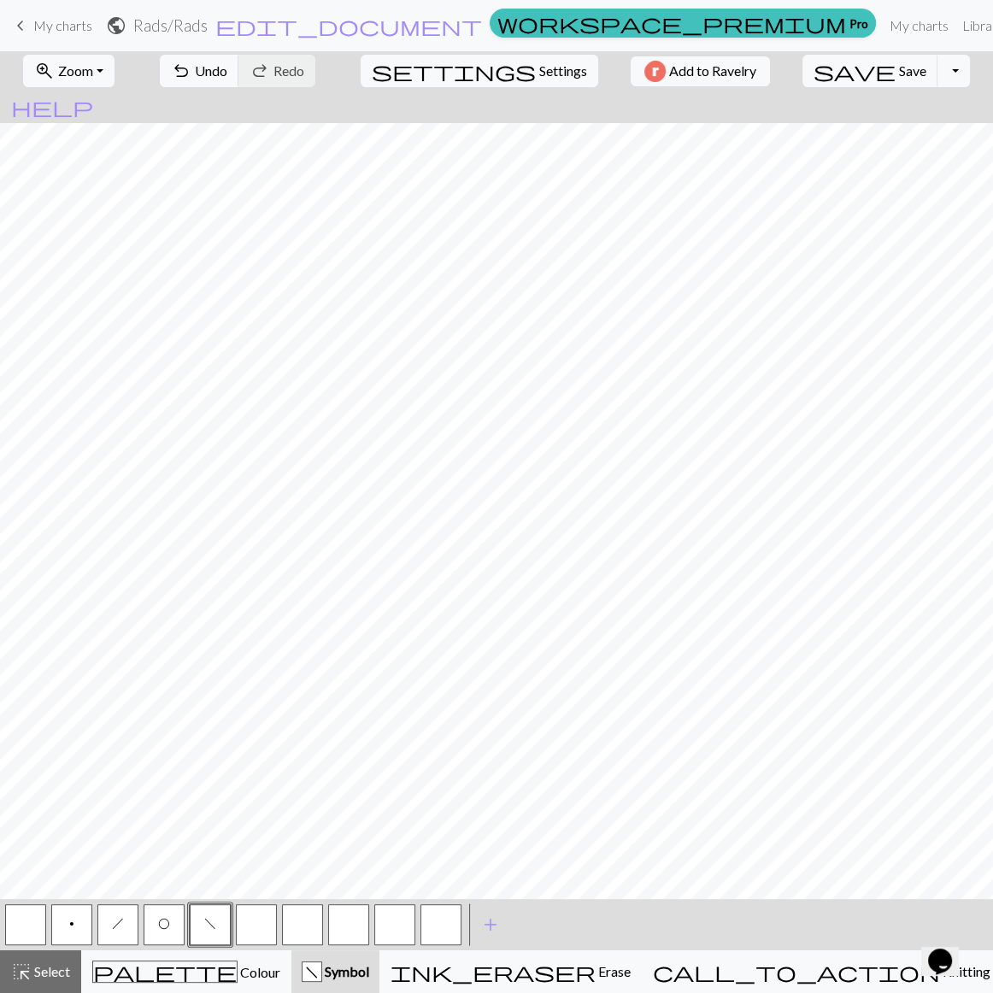
click at [261, 713] on button "button" at bounding box center [256, 924] width 41 height 41
click at [265, 713] on button "button" at bounding box center [256, 924] width 41 height 41
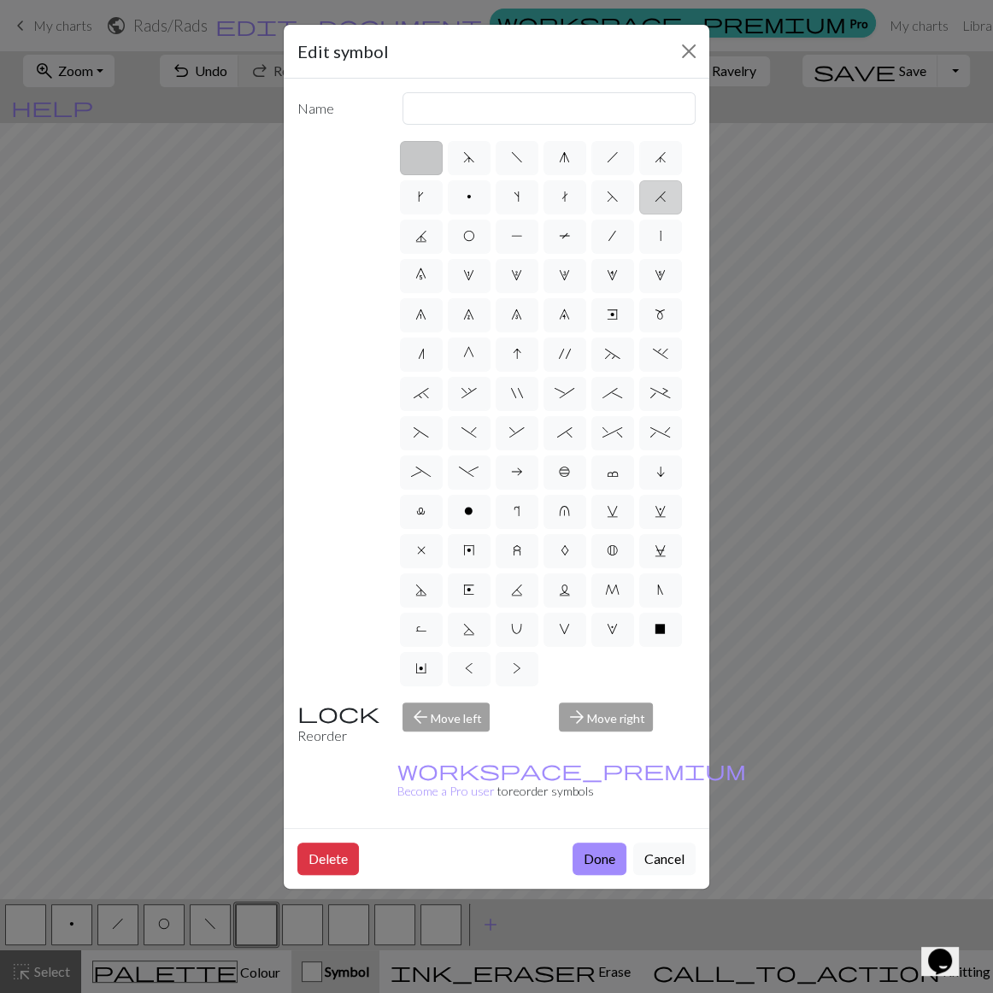
click at [658, 190] on span "H" at bounding box center [661, 197] width 12 height 14
click at [658, 186] on input "H" at bounding box center [660, 191] width 11 height 11
radio input "true"
type input "k2tog"
click at [615, 713] on button "Done" at bounding box center [600, 859] width 54 height 32
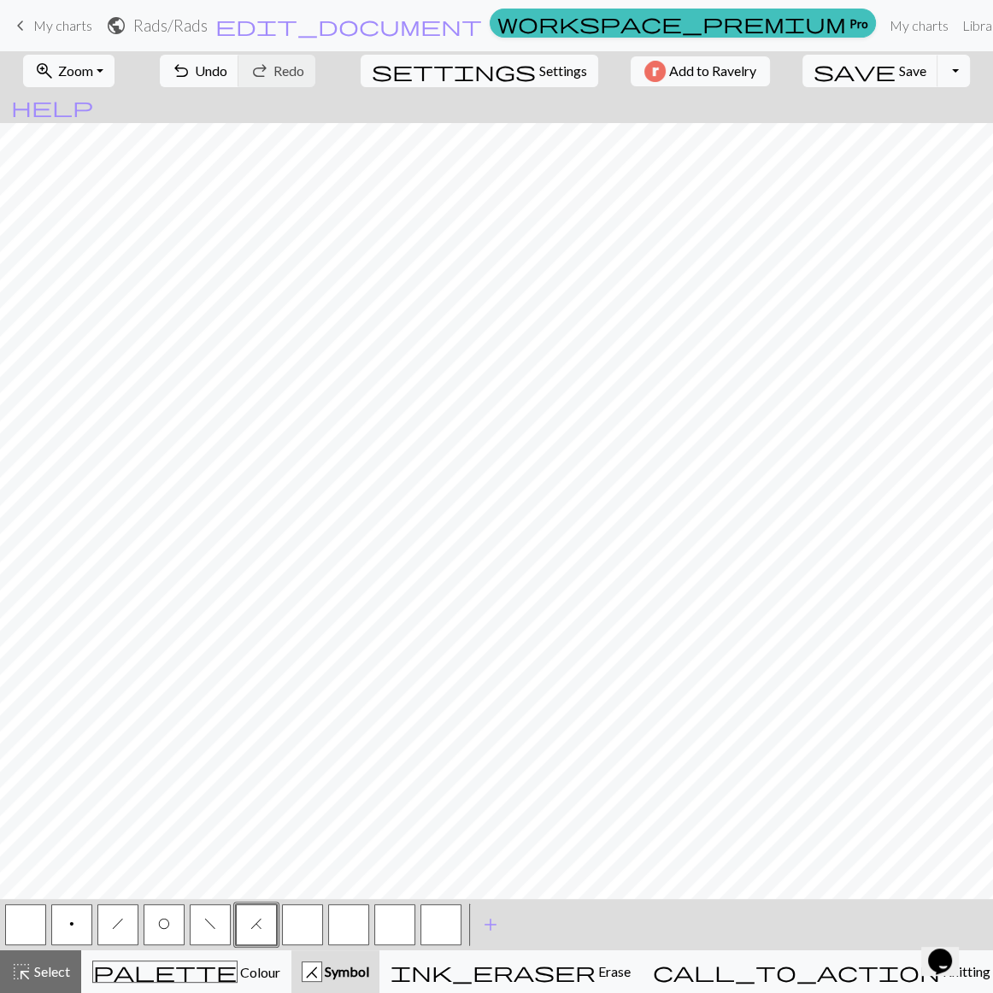
click at [302, 713] on button "button" at bounding box center [302, 924] width 41 height 41
click at [293, 713] on button "button" at bounding box center [302, 924] width 41 height 41
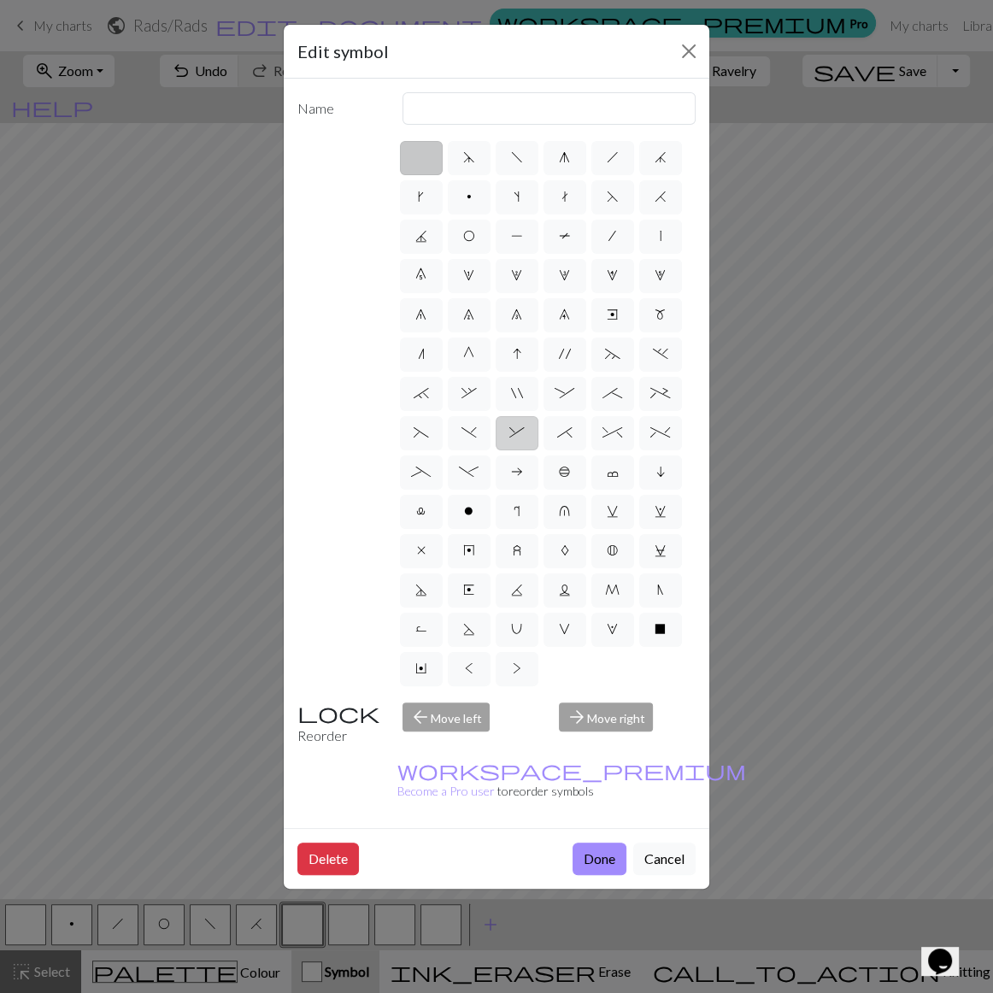
click at [516, 416] on label "&" at bounding box center [517, 433] width 43 height 34
click at [516, 422] on input "&" at bounding box center [514, 427] width 11 height 11
radio input "true"
type input "left part of right 3+ stitch cable, wyib"
click at [625, 713] on button "Done" at bounding box center [600, 859] width 54 height 32
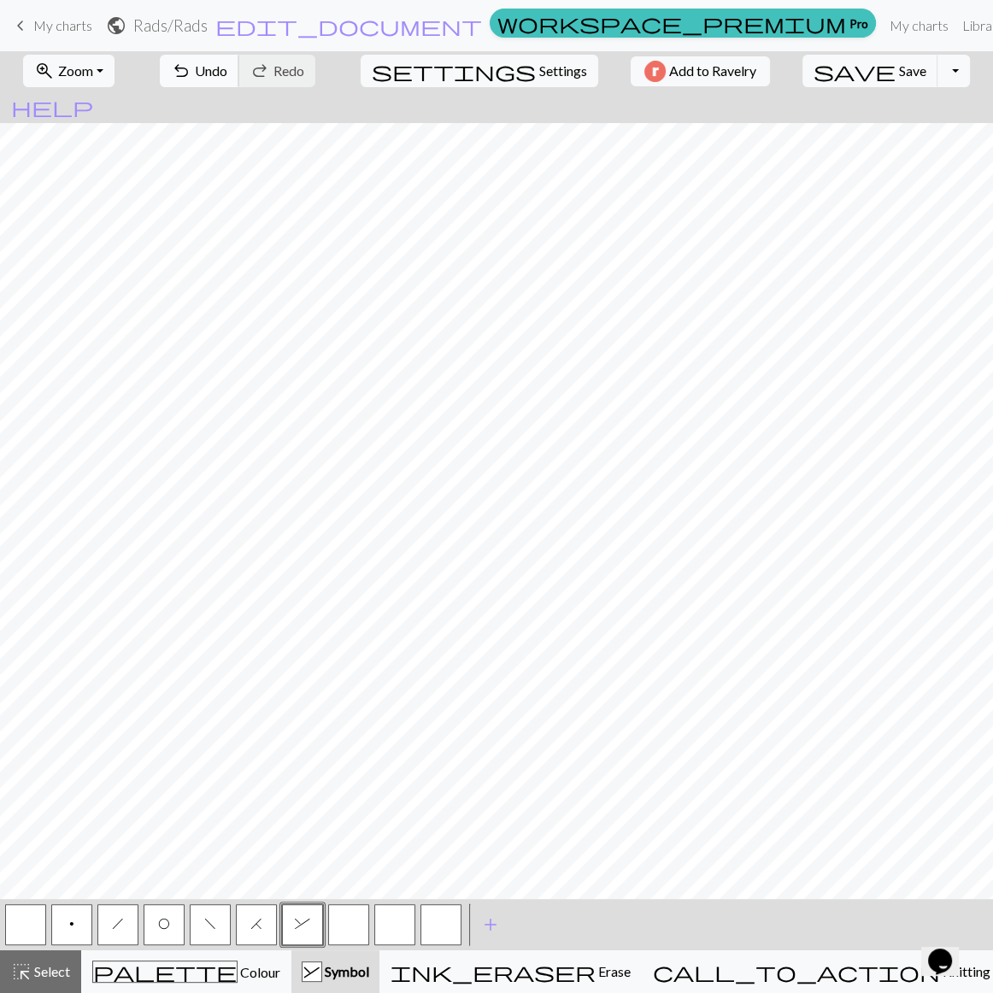
click at [191, 72] on span "undo" at bounding box center [181, 71] width 21 height 24
click at [255, 713] on span "H" at bounding box center [256, 924] width 12 height 14
click at [121, 713] on button "h" at bounding box center [117, 924] width 41 height 41
click at [126, 713] on button "h" at bounding box center [117, 924] width 41 height 41
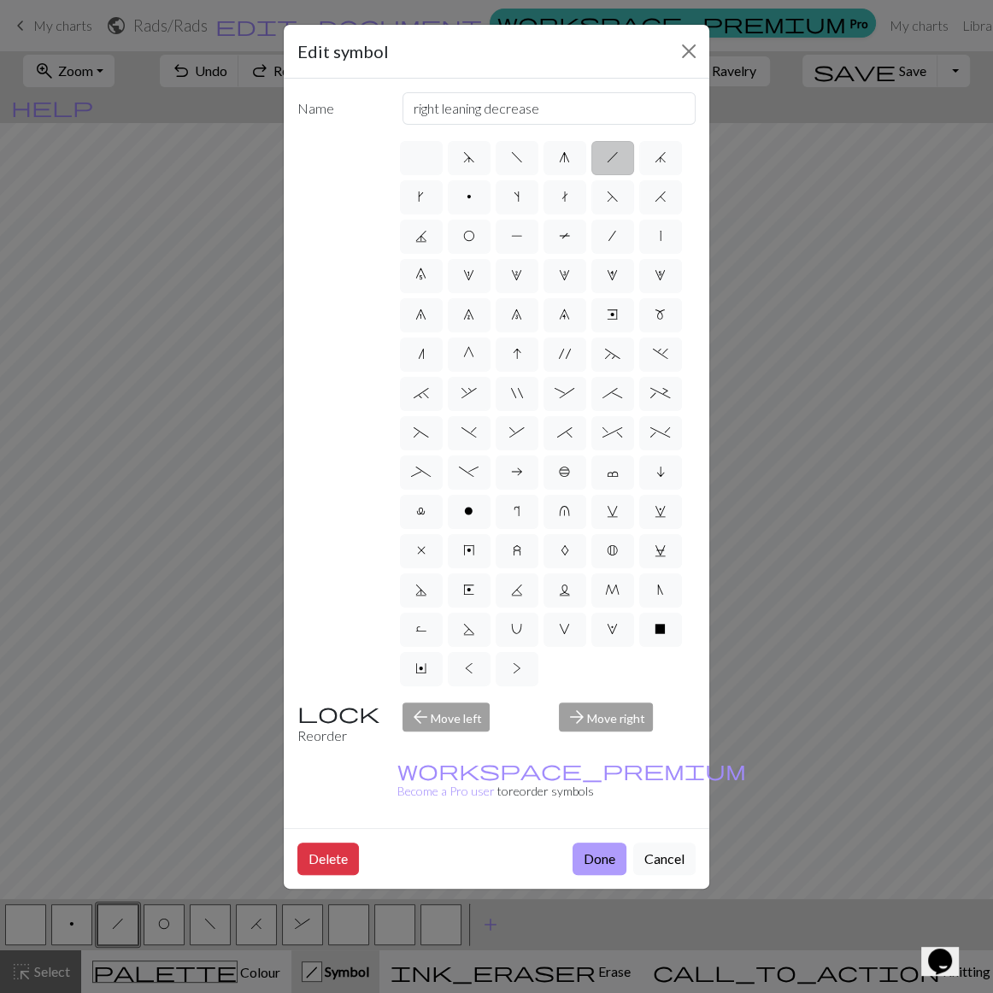
click at [619, 713] on button "Done" at bounding box center [600, 859] width 54 height 32
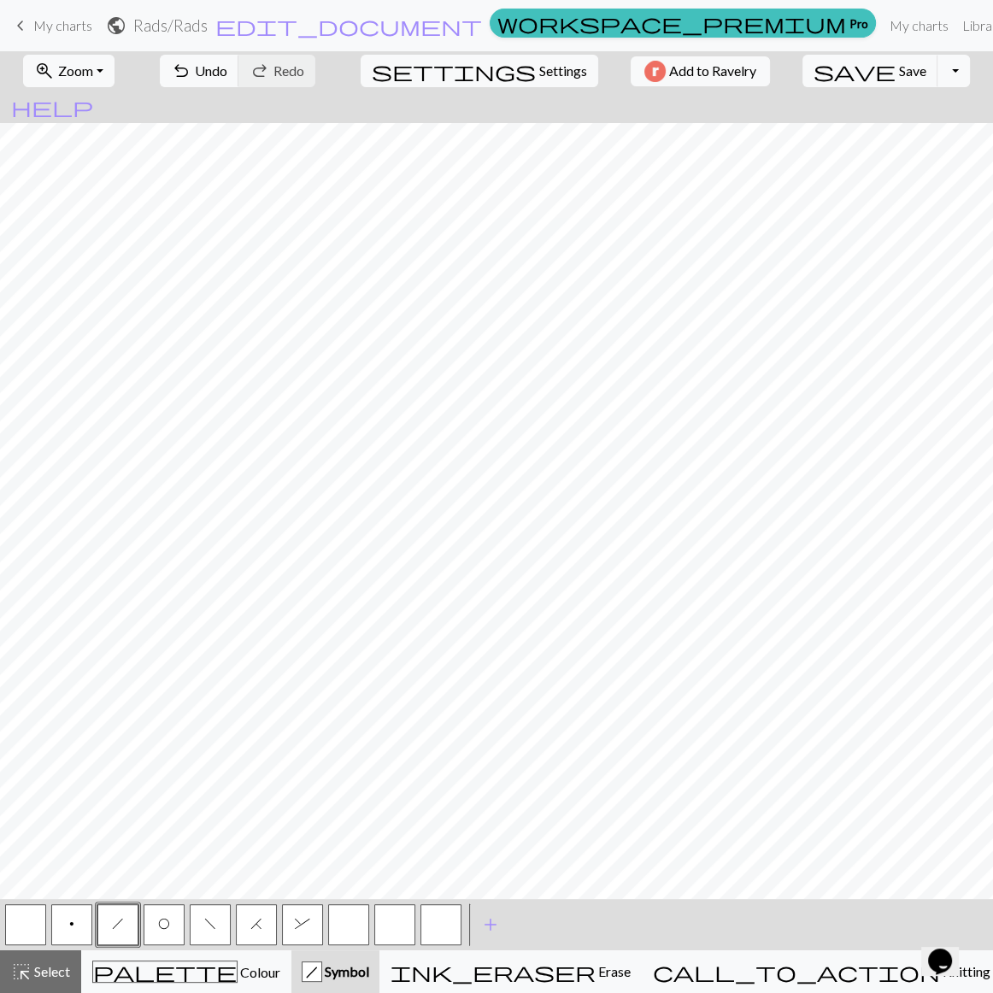
click at [202, 713] on button "f" at bounding box center [210, 924] width 41 height 41
click at [21, 713] on button "button" at bounding box center [25, 924] width 41 height 41
click at [203, 713] on button "f" at bounding box center [210, 924] width 41 height 41
click at [162, 713] on button "O" at bounding box center [164, 924] width 41 height 41
click at [264, 713] on button "H" at bounding box center [256, 924] width 41 height 41
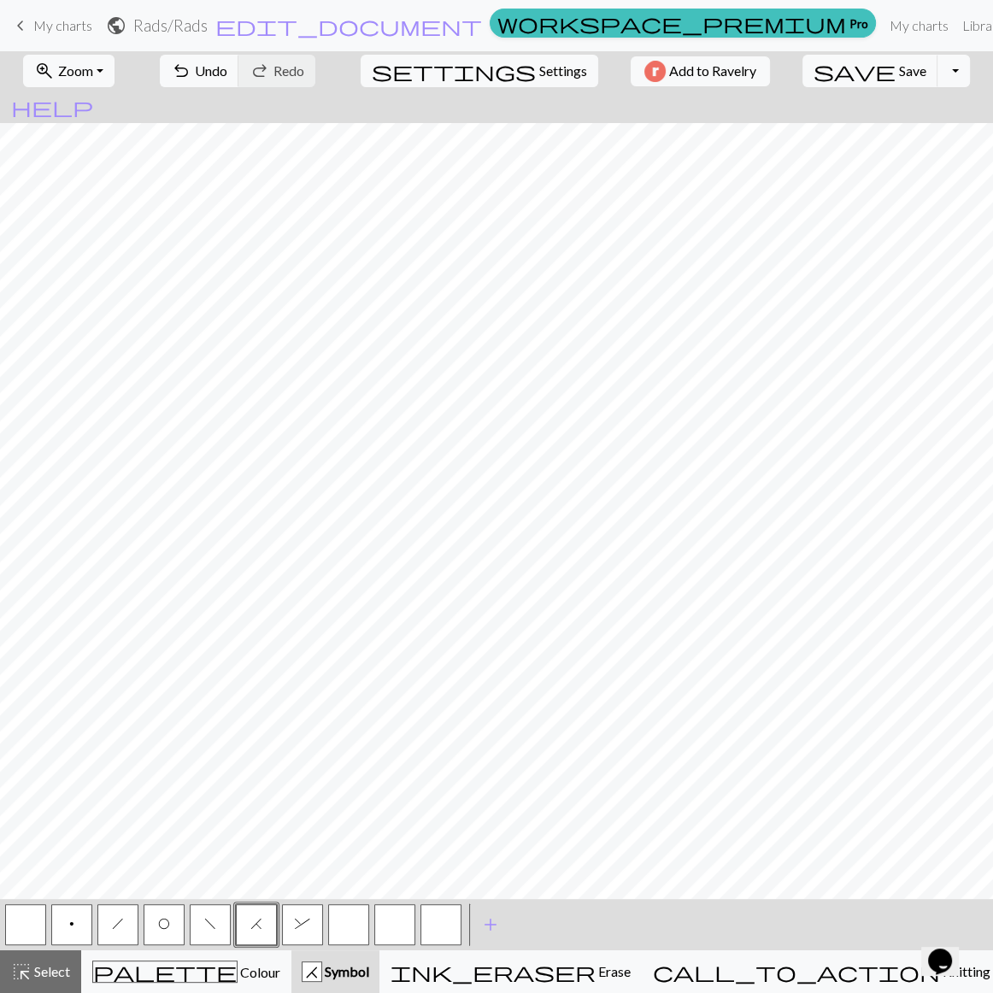
click at [309, 713] on button "&" at bounding box center [302, 924] width 41 height 41
click at [268, 713] on button "H" at bounding box center [256, 924] width 41 height 41
click at [258, 713] on button "H" at bounding box center [256, 924] width 41 height 41
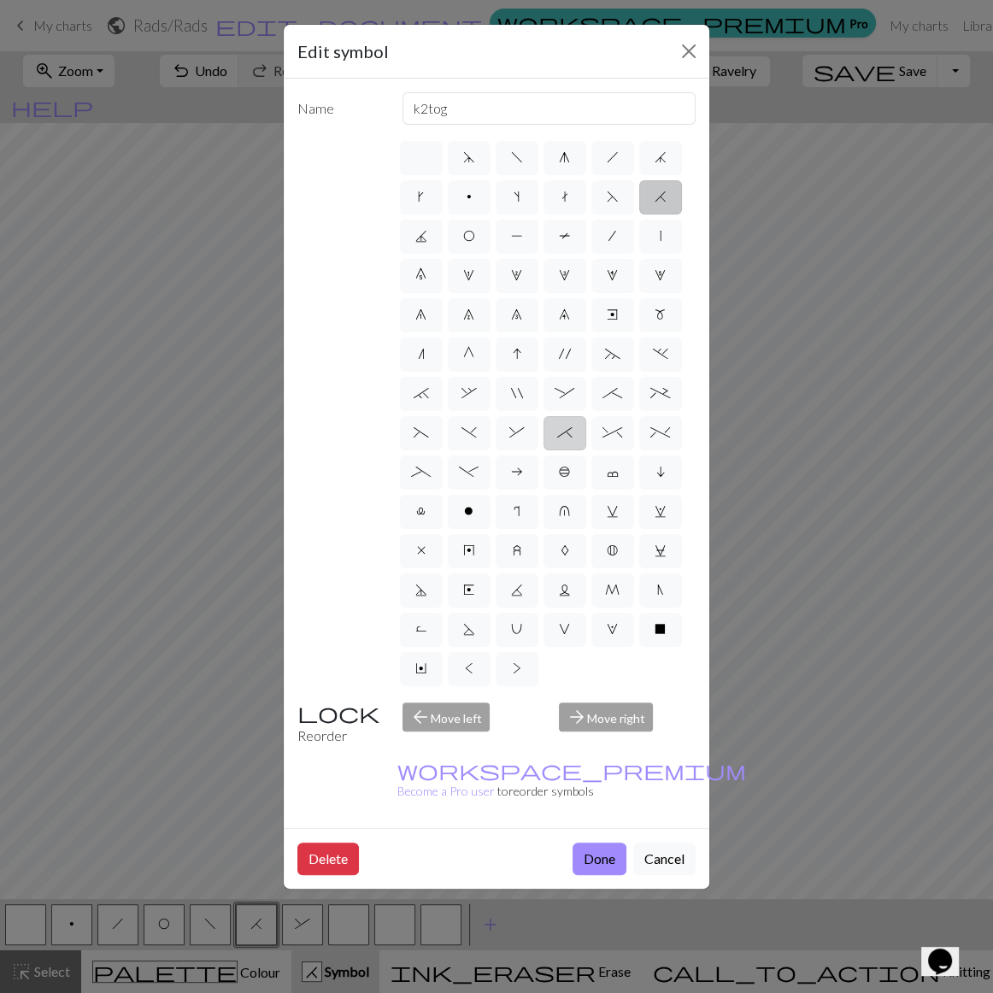
click at [562, 426] on span "*" at bounding box center [564, 433] width 15 height 14
click at [562, 422] on input "*" at bounding box center [562, 427] width 11 height 11
radio input "true"
type input "right part of right 3+ stitch cable, wyib"
click at [562, 426] on span "*" at bounding box center [564, 433] width 15 height 14
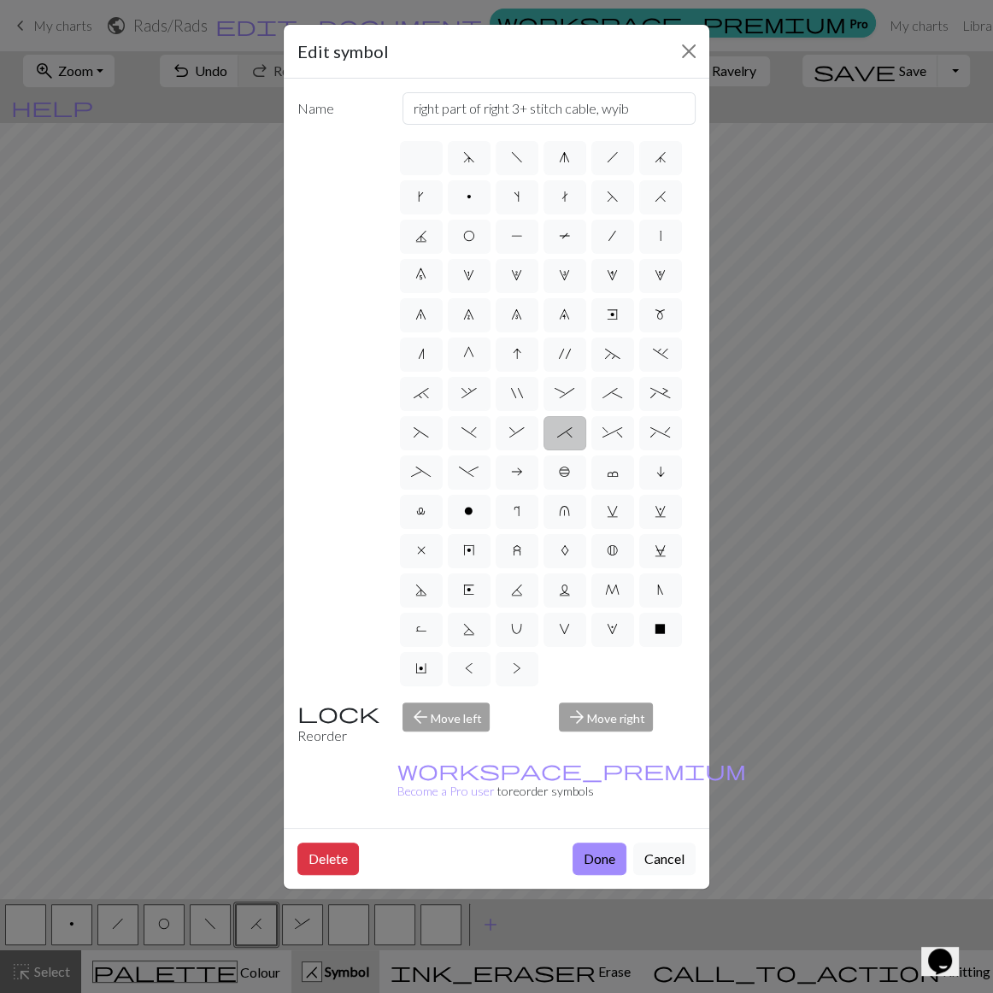
click at [562, 422] on input "*" at bounding box center [562, 427] width 11 height 11
click at [626, 713] on button "Done" at bounding box center [600, 859] width 54 height 32
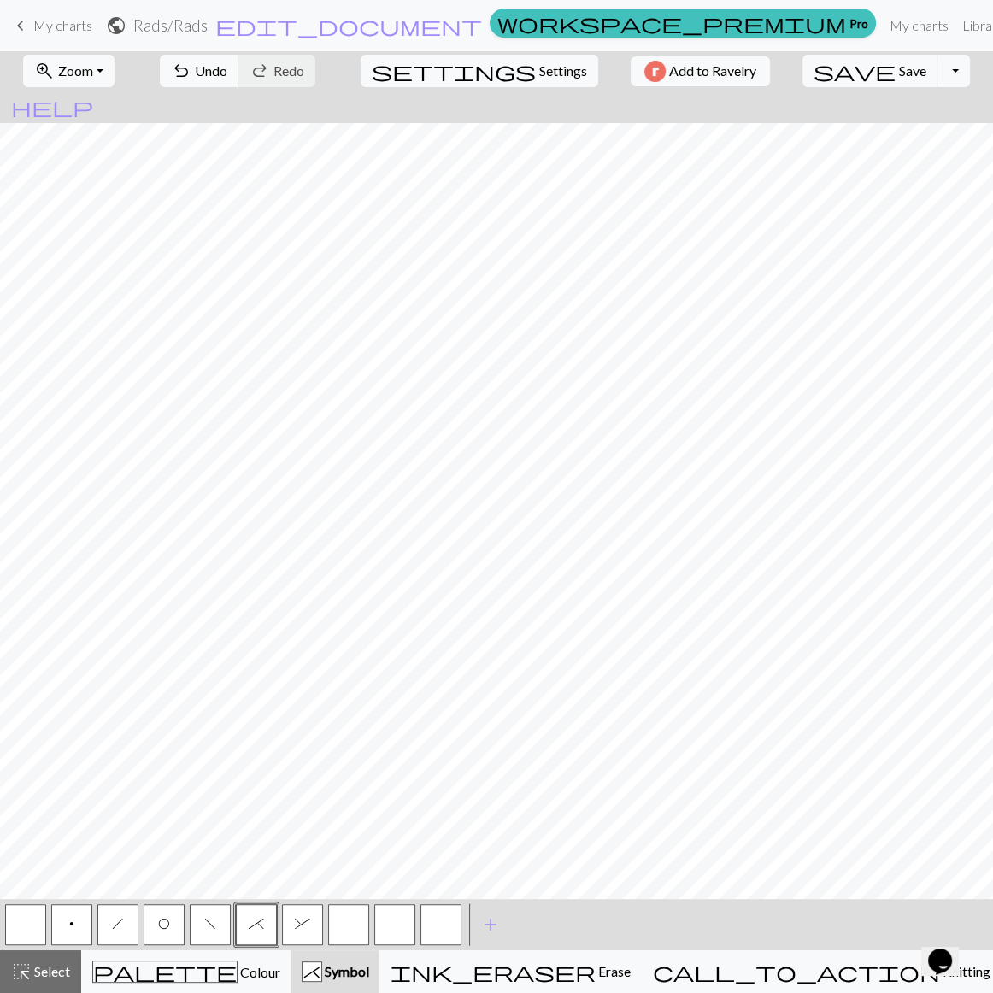
click at [167, 713] on span "O" at bounding box center [164, 924] width 12 height 14
click at [207, 713] on span "f" at bounding box center [210, 924] width 12 height 14
click at [121, 713] on button "h" at bounding box center [117, 924] width 41 height 41
click at [202, 713] on button "f" at bounding box center [210, 924] width 41 height 41
click at [156, 713] on button "O" at bounding box center [164, 924] width 41 height 41
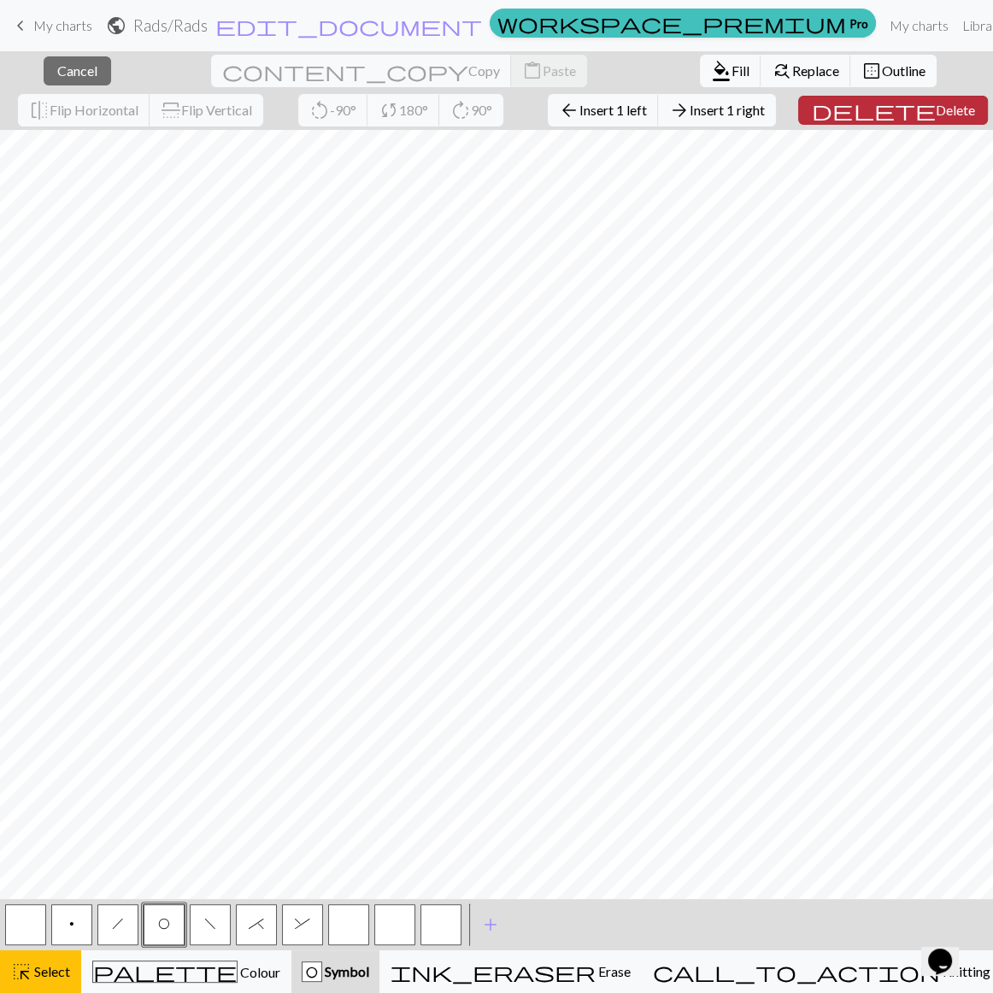
click at [812, 104] on span "delete" at bounding box center [873, 110] width 123 height 24
click at [812, 101] on span "delete" at bounding box center [873, 110] width 123 height 24
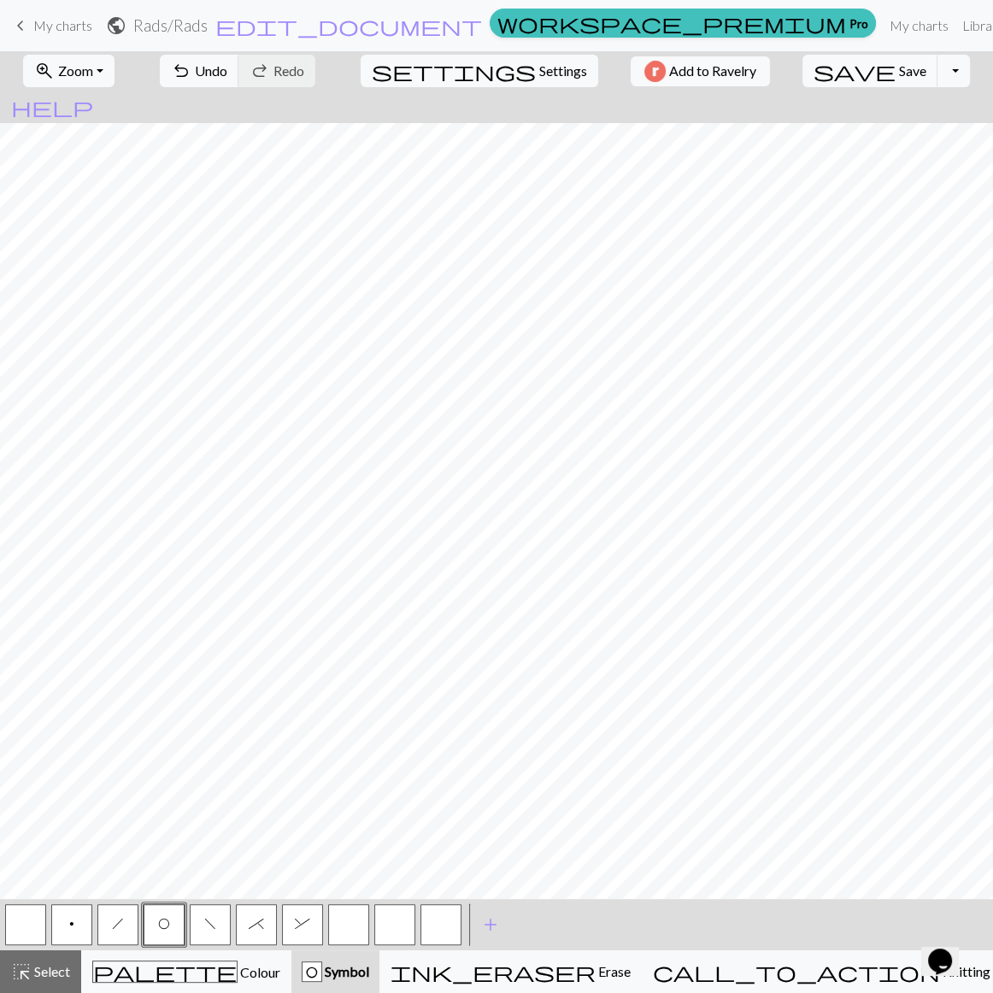
click at [26, 713] on button "button" at bounding box center [25, 924] width 41 height 41
click at [168, 713] on button "O" at bounding box center [164, 924] width 41 height 41
click at [248, 713] on button "*" at bounding box center [256, 924] width 41 height 41
click at [300, 713] on button "&" at bounding box center [302, 924] width 41 height 41
click at [252, 713] on span "*" at bounding box center [256, 924] width 15 height 14
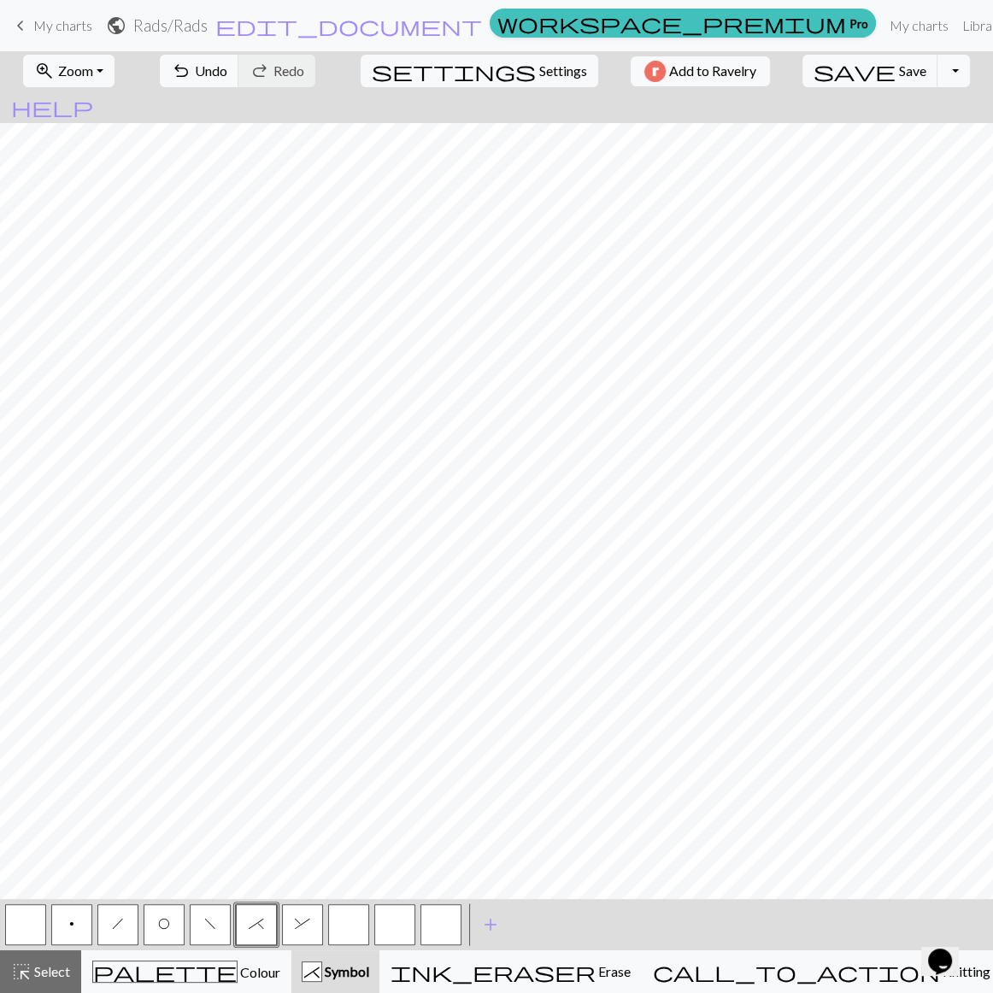
click at [334, 713] on button "button" at bounding box center [348, 924] width 41 height 41
click at [343, 713] on button "button" at bounding box center [348, 924] width 41 height 41
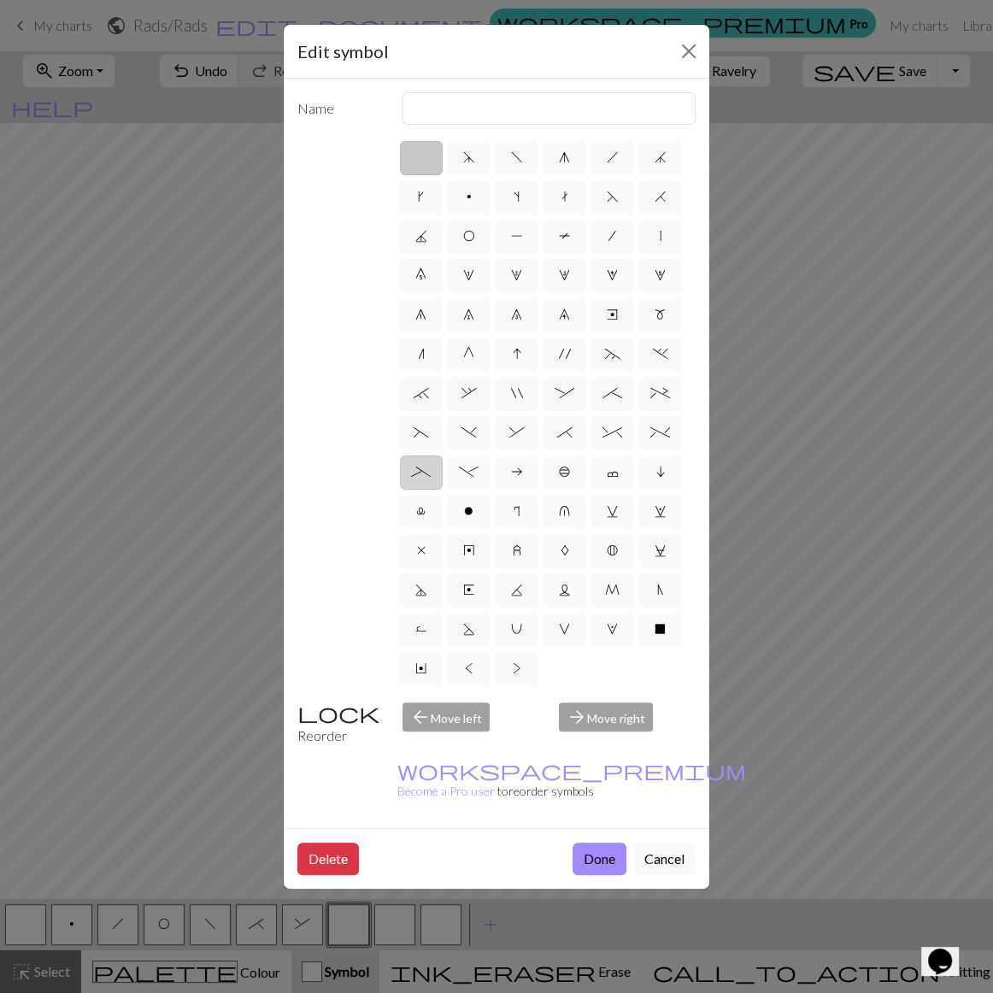
click at [420, 456] on label "_" at bounding box center [421, 473] width 43 height 34
click at [420, 462] on input "_" at bounding box center [416, 467] width 11 height 11
radio input "true"
type input "Left part of left 4+ cable"
click at [415, 426] on span "(" at bounding box center [421, 433] width 15 height 14
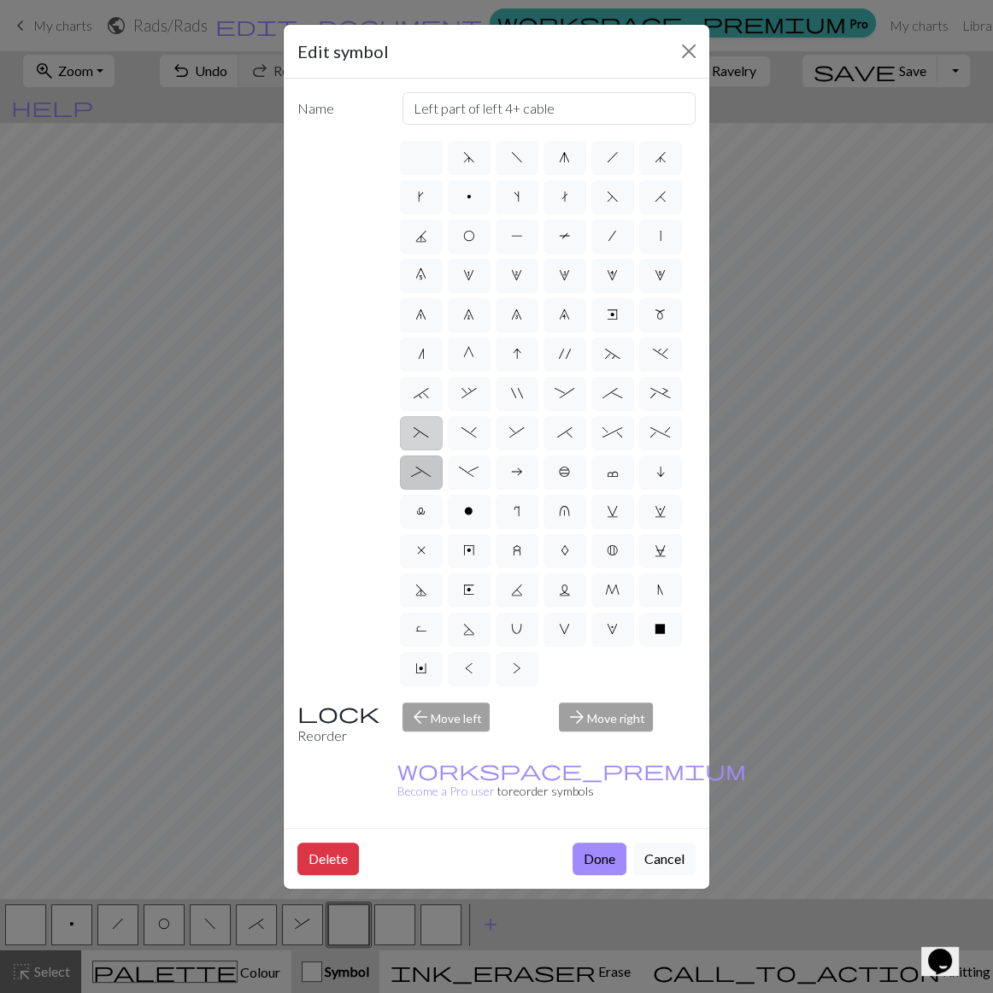
click at [415, 422] on input "(" at bounding box center [419, 427] width 11 height 11
radio input "true"
type input "left part of left 3+ stitch cable, wyif"
click at [415, 426] on span "(" at bounding box center [421, 433] width 15 height 14
click at [415, 422] on input "(" at bounding box center [419, 427] width 11 height 11
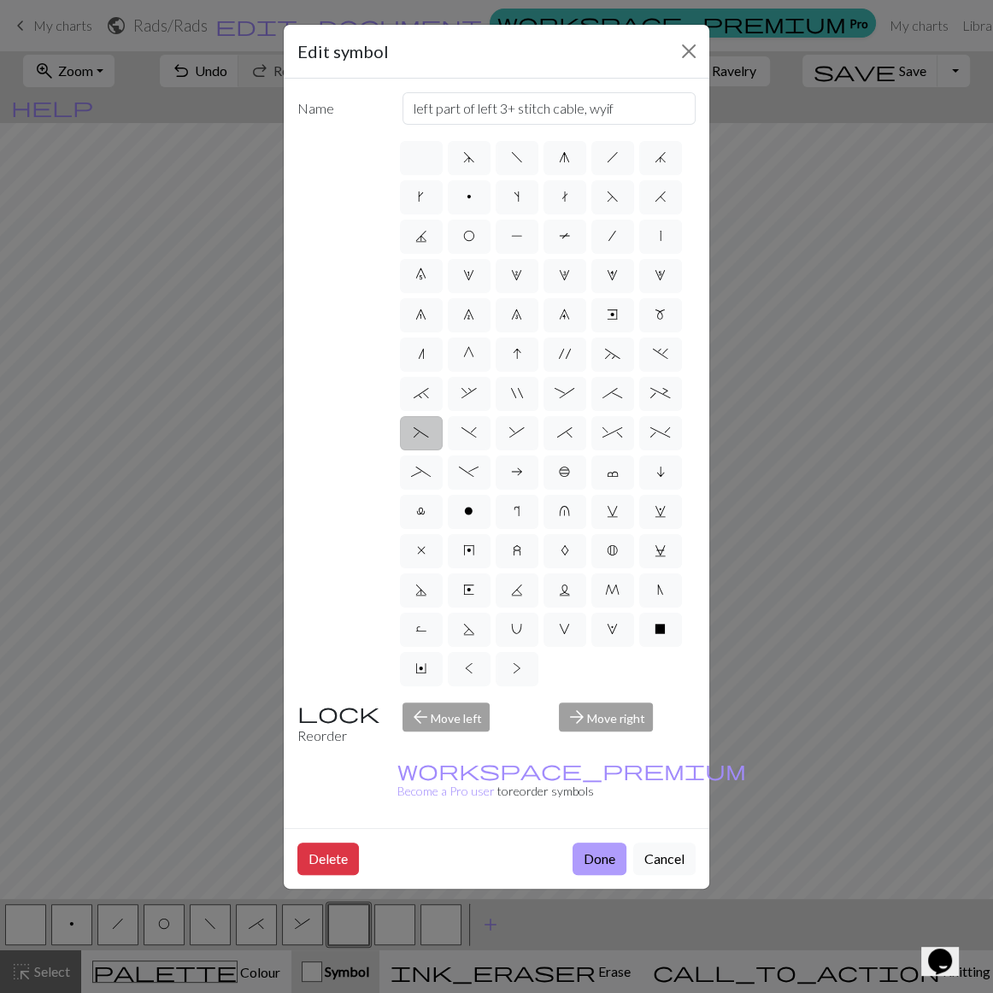
click at [619, 713] on button "Done" at bounding box center [600, 859] width 54 height 32
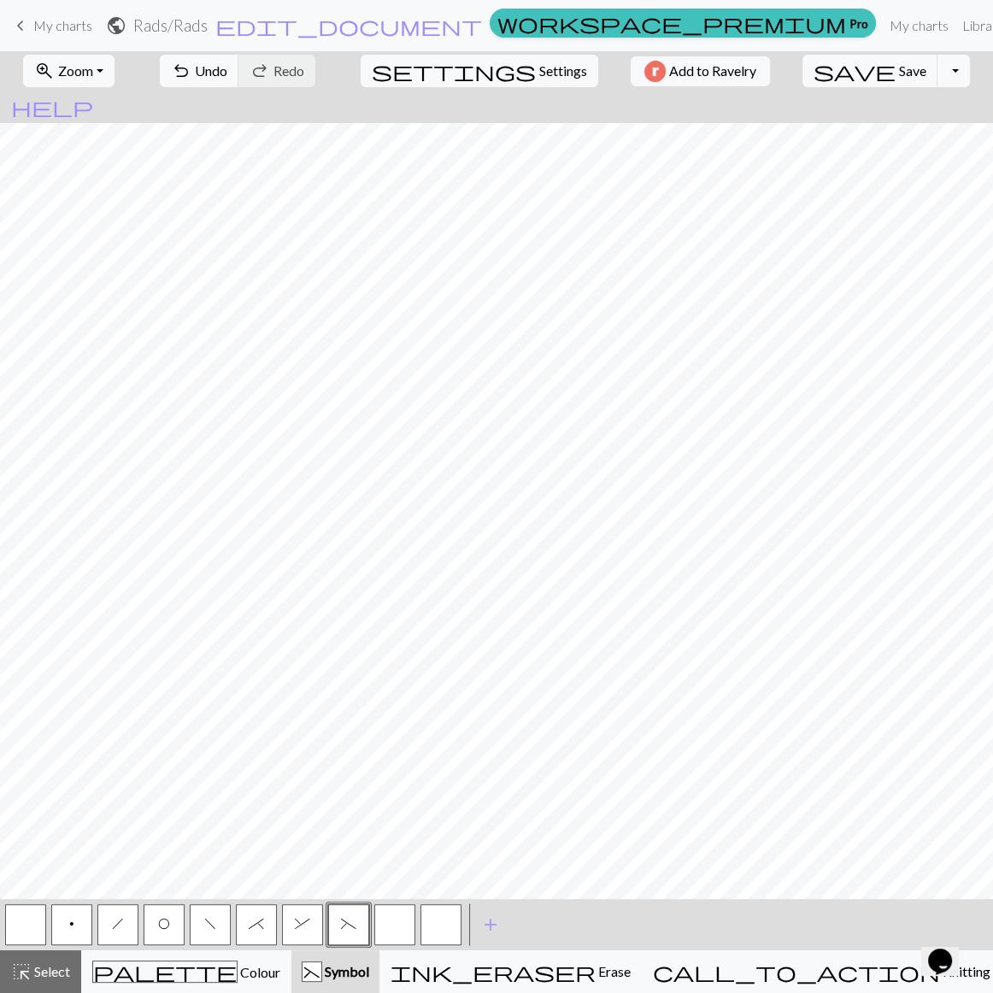
click at [392, 713] on button "button" at bounding box center [394, 924] width 41 height 41
click at [389, 713] on button "button" at bounding box center [394, 924] width 41 height 41
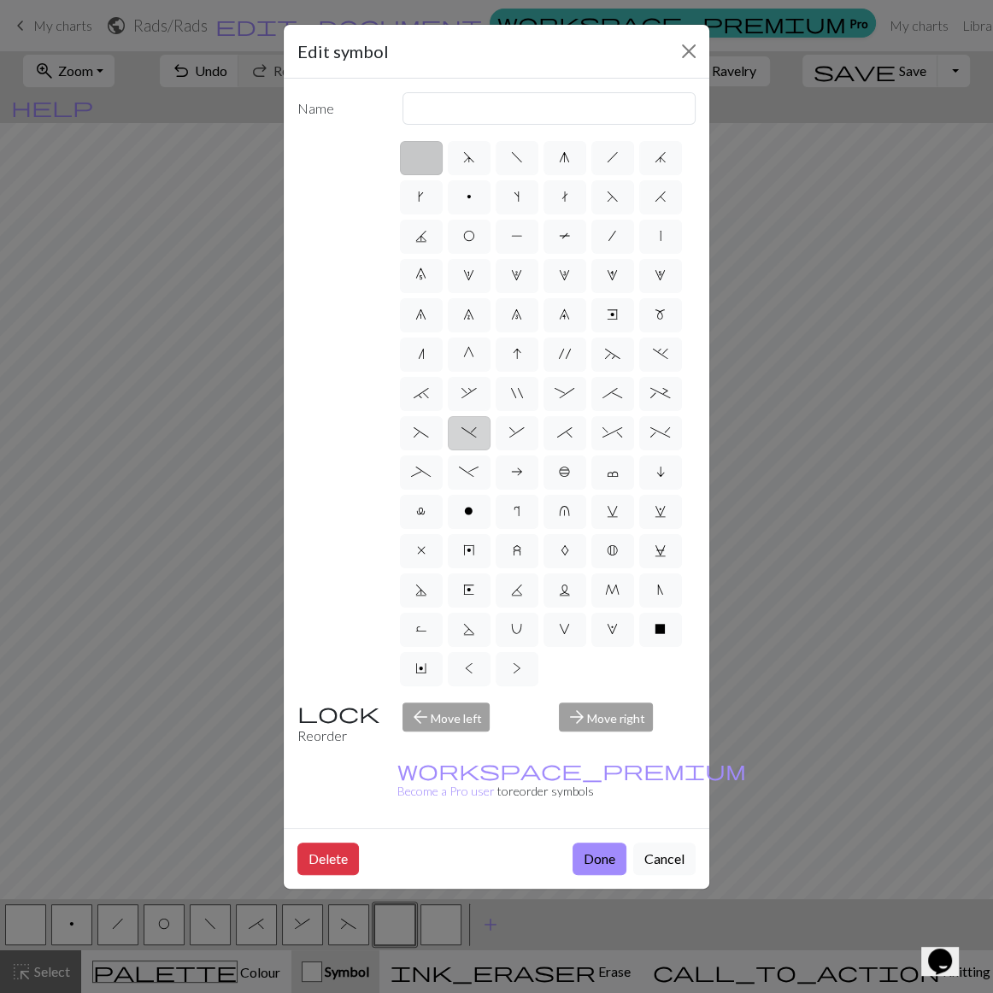
click at [465, 426] on span ")" at bounding box center [469, 433] width 15 height 14
click at [465, 422] on input ")" at bounding box center [467, 427] width 11 height 11
radio input "true"
type input "right part of left 3+ stitch cable, wyif"
click at [465, 426] on span ")" at bounding box center [469, 433] width 15 height 14
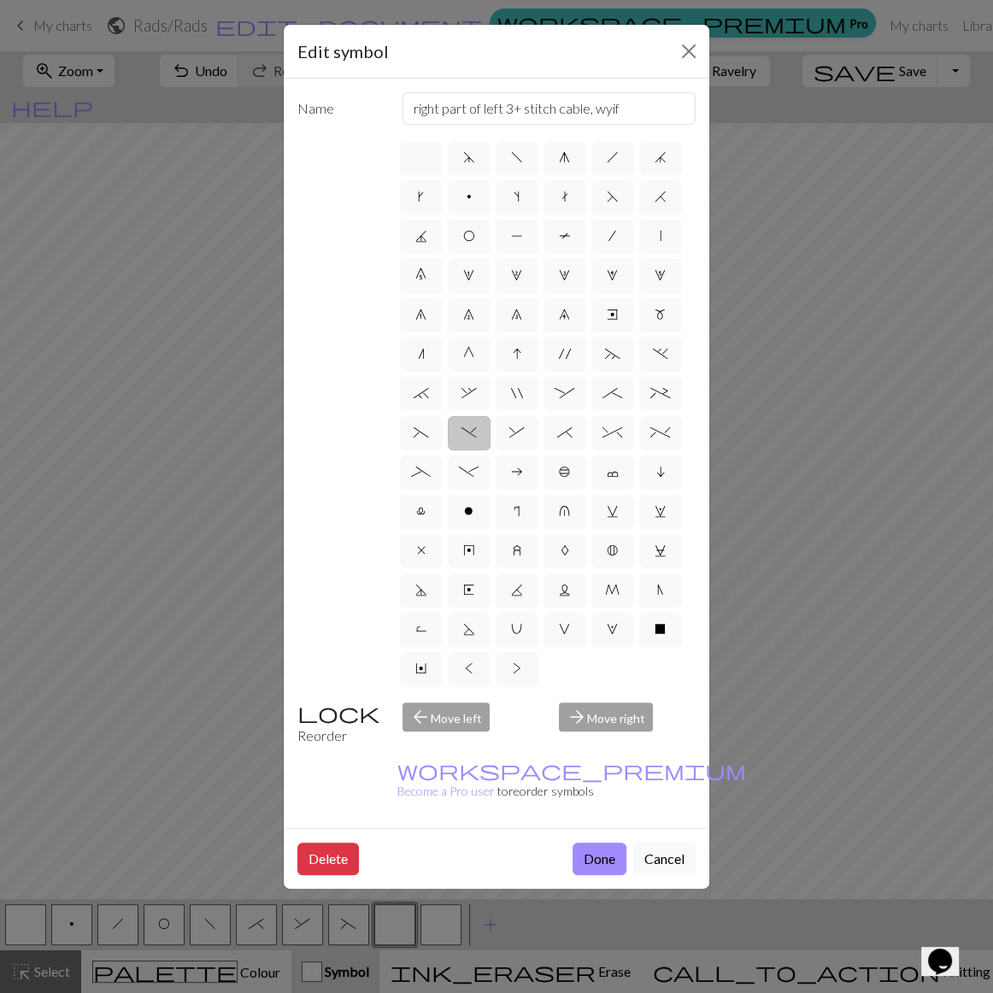
click at [465, 422] on input ")" at bounding box center [467, 427] width 11 height 11
click at [622, 713] on button "Done" at bounding box center [600, 859] width 54 height 32
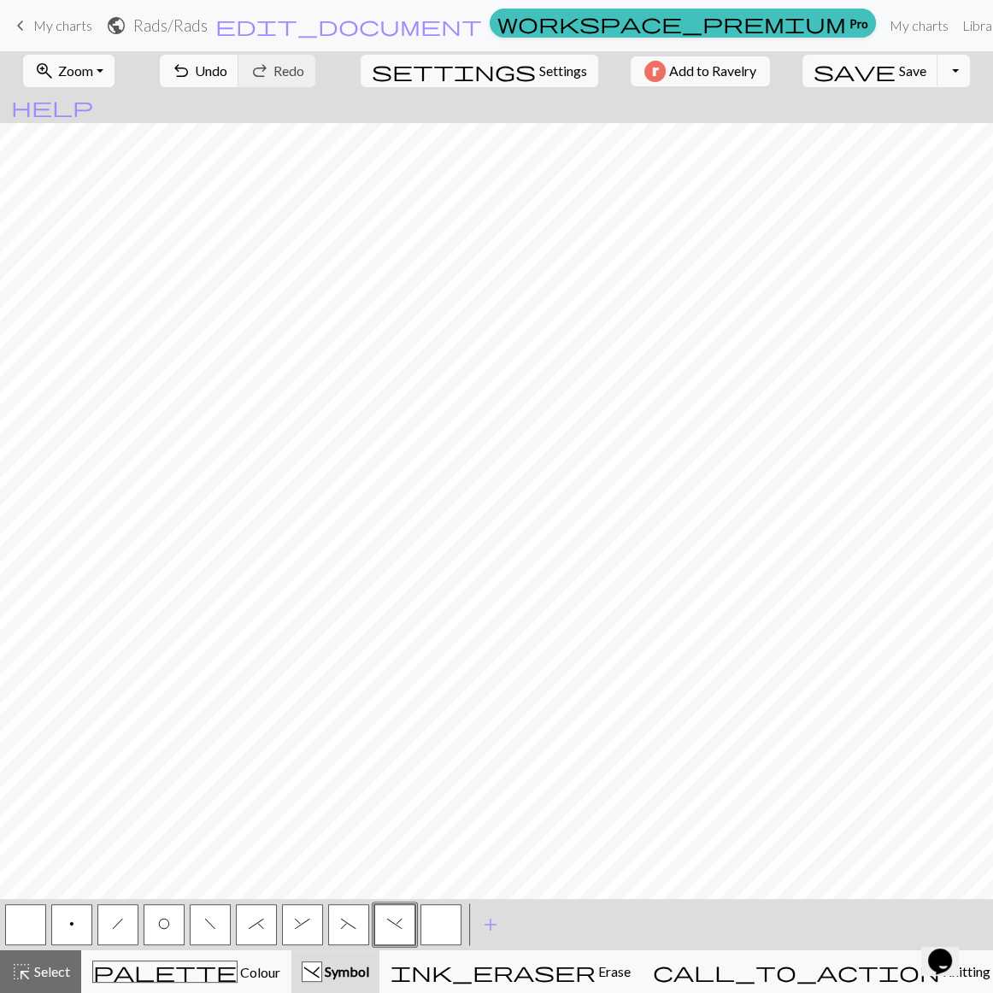
click at [343, 713] on button "(" at bounding box center [348, 924] width 41 height 41
click at [213, 713] on span "f" at bounding box center [210, 924] width 12 height 14
click at [21, 713] on button "button" at bounding box center [25, 924] width 41 height 41
click at [158, 713] on button "O" at bounding box center [164, 924] width 41 height 41
click at [202, 713] on button "f" at bounding box center [210, 924] width 41 height 41
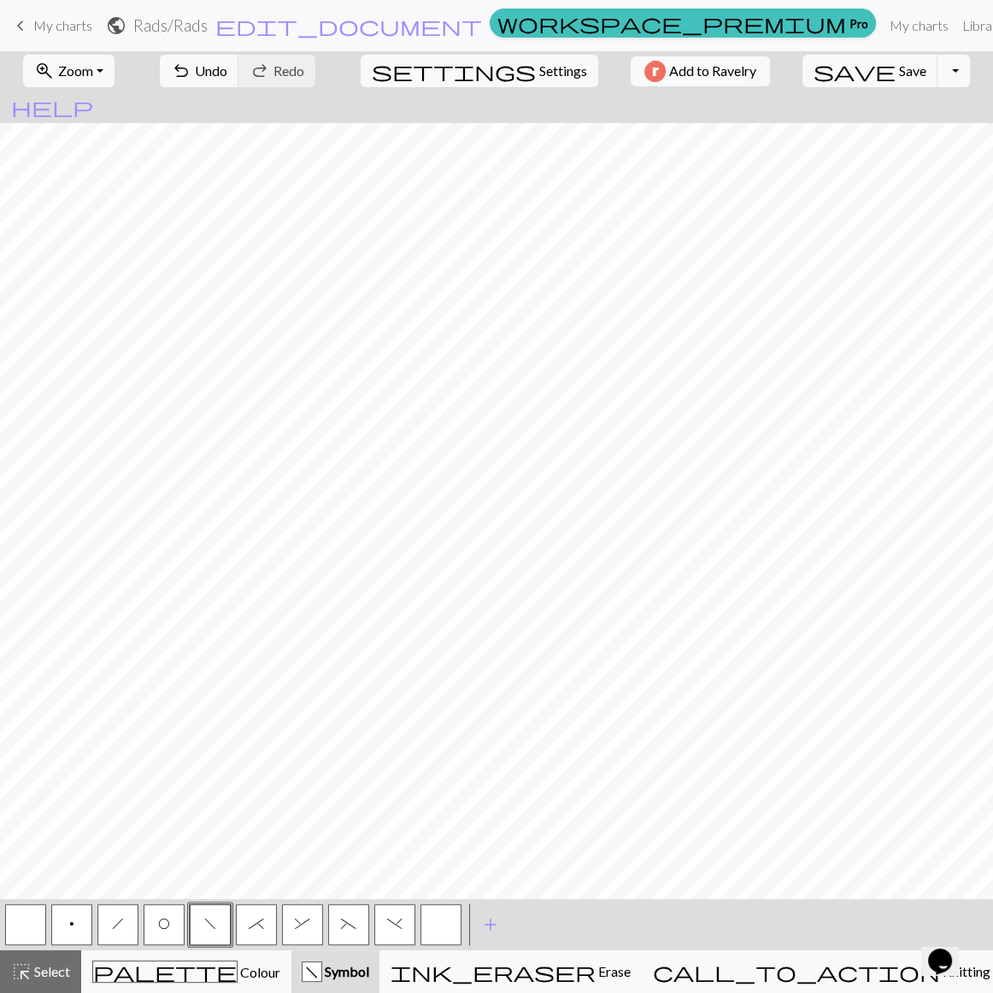
drag, startPoint x: 154, startPoint y: 928, endPoint x: 156, endPoint y: 905, distance: 23.2
click at [154, 713] on button "O" at bounding box center [164, 924] width 41 height 41
click at [10, 713] on button "button" at bounding box center [25, 924] width 41 height 41
click at [169, 713] on button "O" at bounding box center [164, 924] width 41 height 41
click at [115, 713] on button "h" at bounding box center [117, 924] width 41 height 41
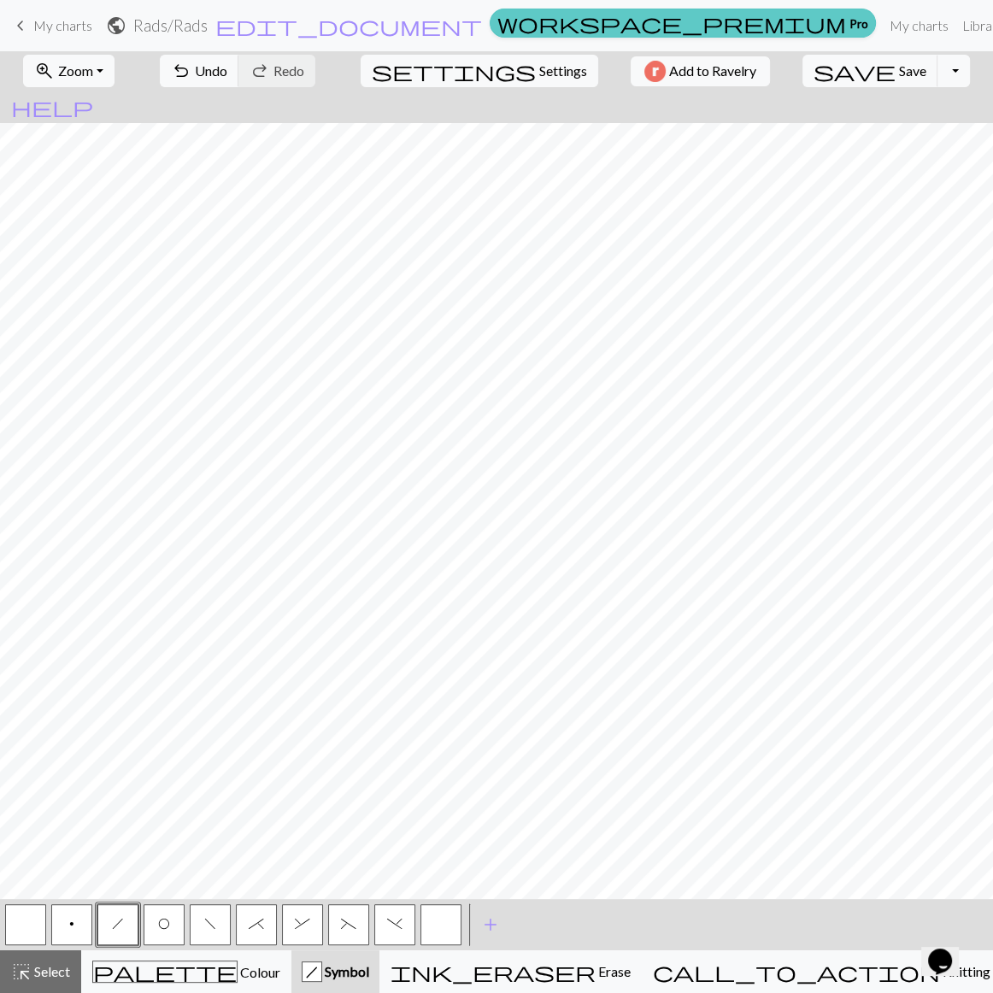
click at [736, 31] on span "workspace_premium" at bounding box center [671, 23] width 349 height 24
click at [849, 66] on span "save" at bounding box center [855, 71] width 82 height 24
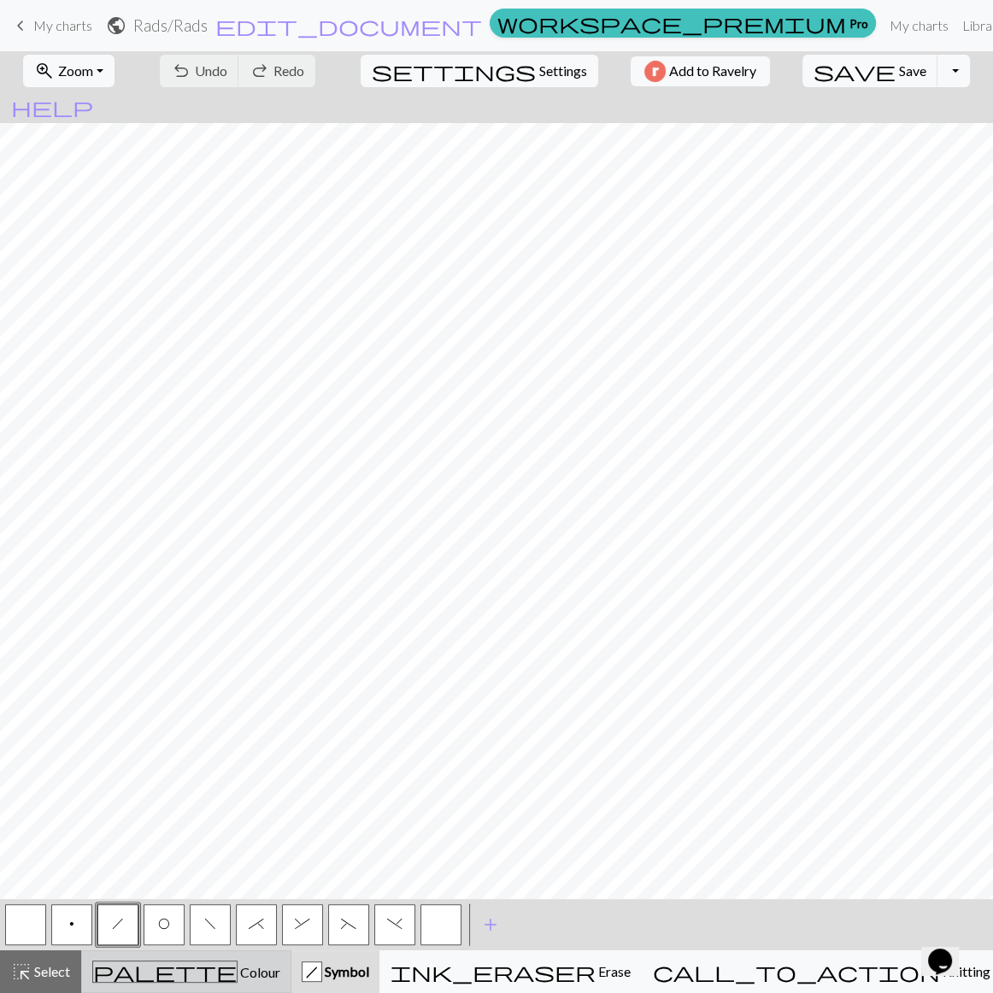
click at [144, 713] on div "palette Colour Colour" at bounding box center [186, 972] width 188 height 22
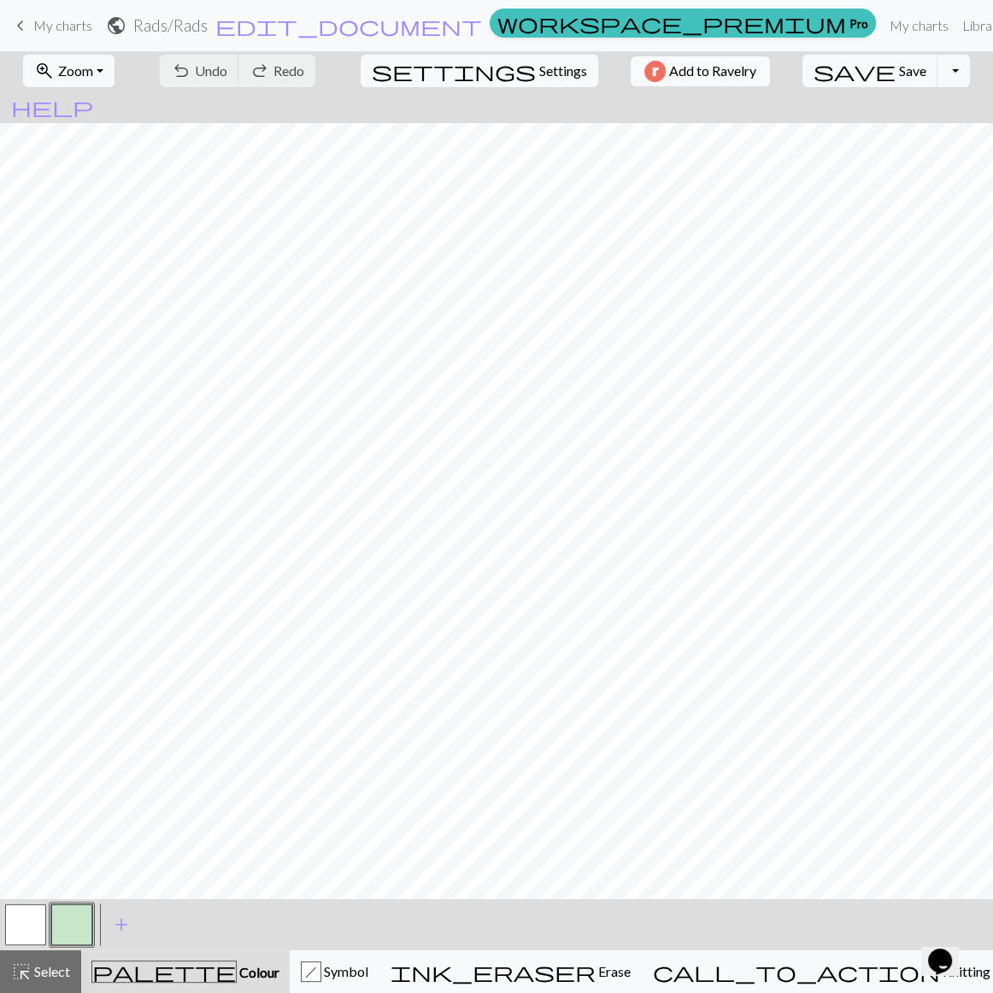
click at [69, 713] on button "button" at bounding box center [71, 924] width 41 height 41
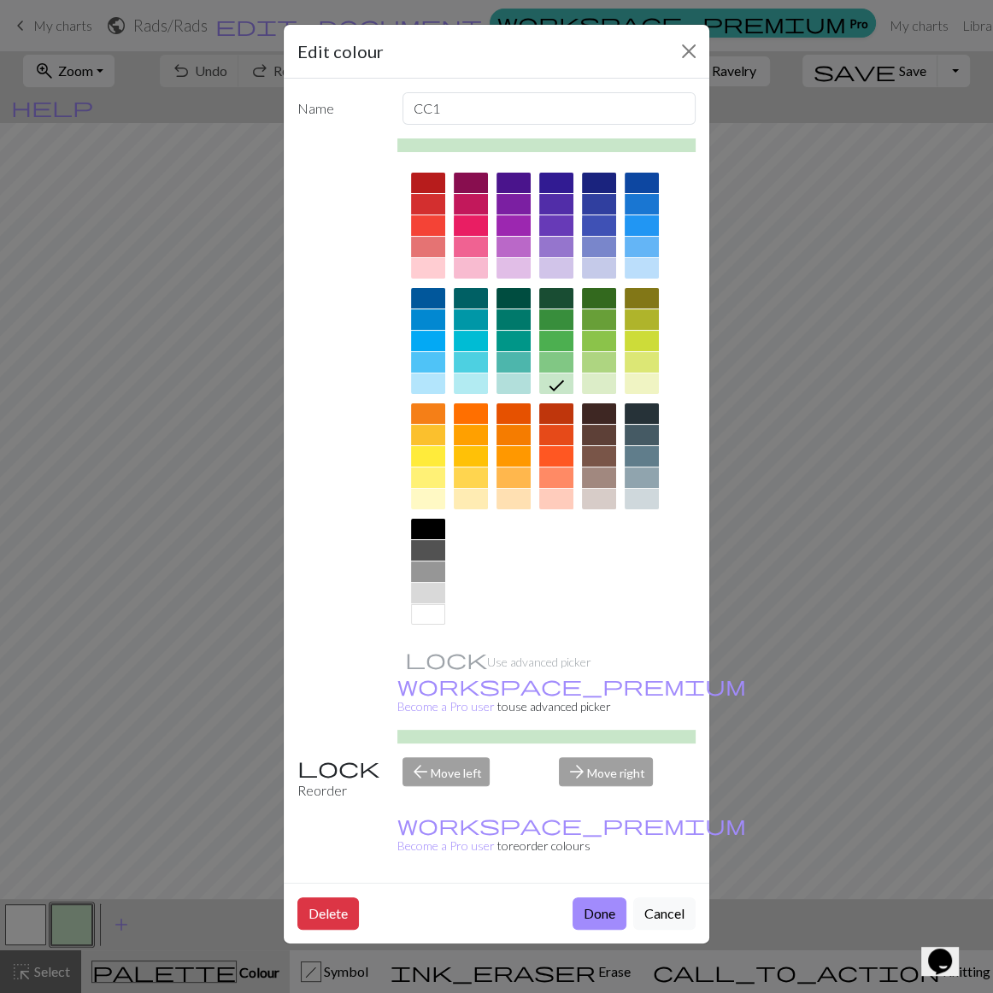
click at [591, 258] on div at bounding box center [599, 268] width 34 height 21
click at [626, 713] on button "Done" at bounding box center [600, 913] width 54 height 32
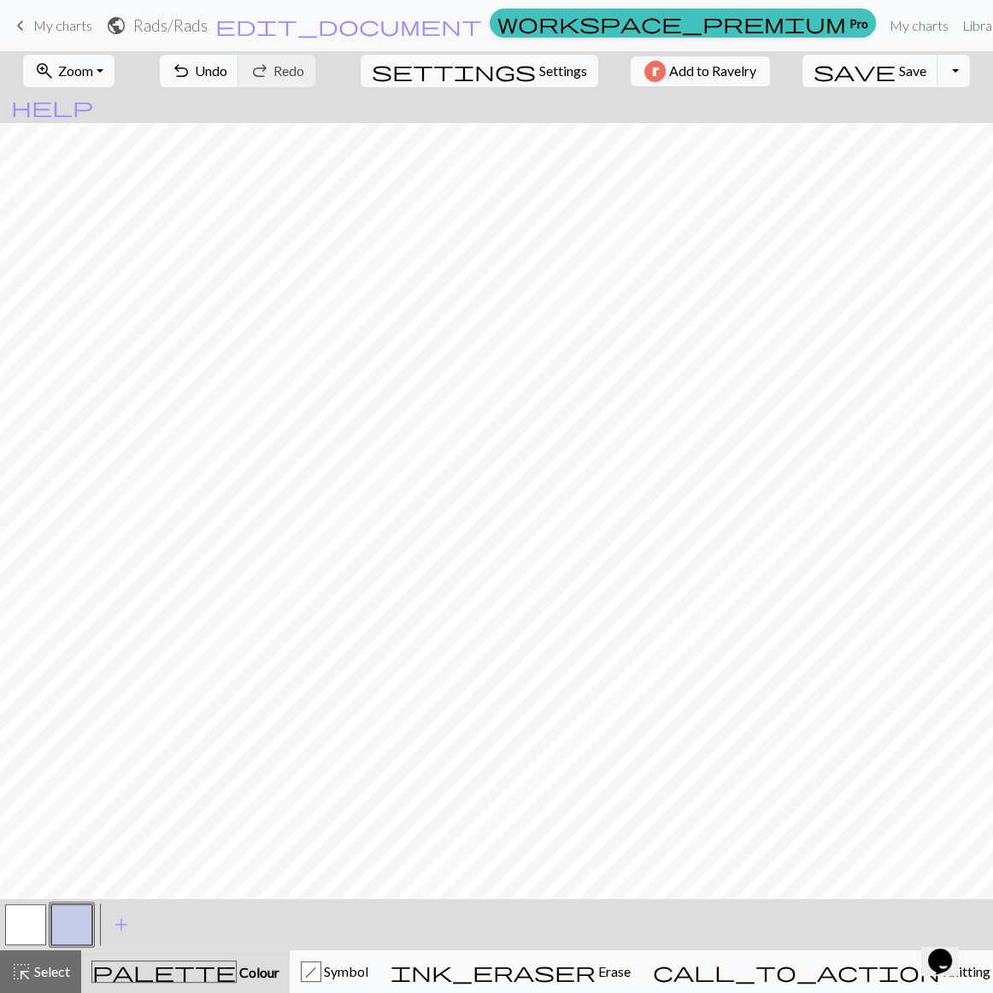
click at [85, 713] on button "button" at bounding box center [71, 924] width 41 height 41
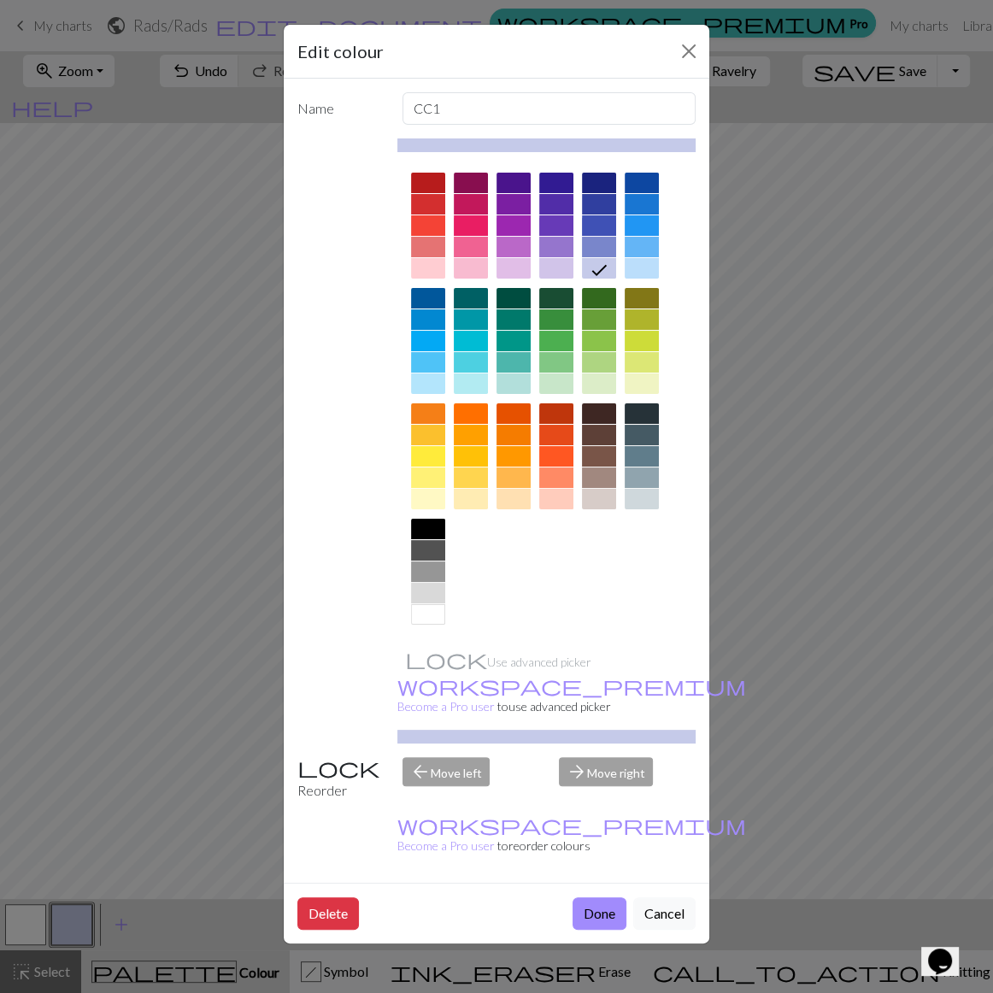
click at [607, 373] on div at bounding box center [599, 383] width 34 height 21
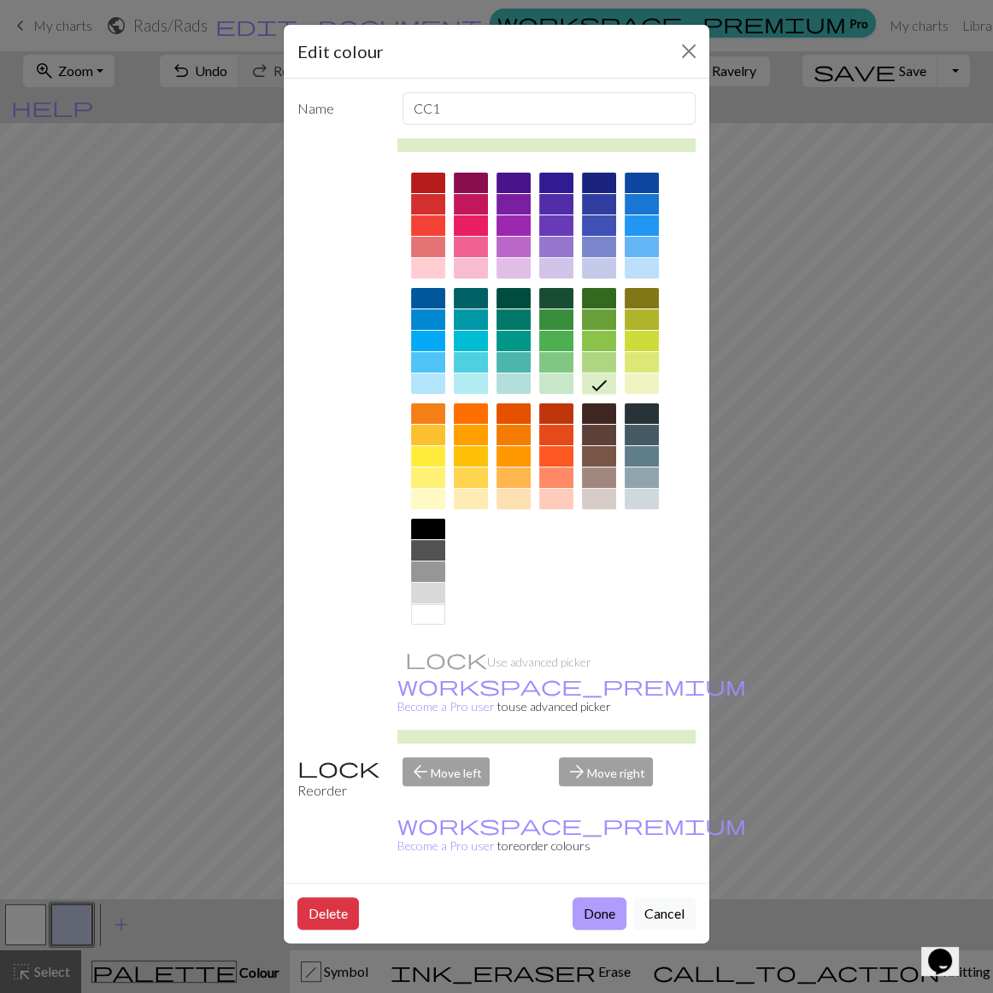
click at [622, 713] on button "Done" at bounding box center [600, 913] width 54 height 32
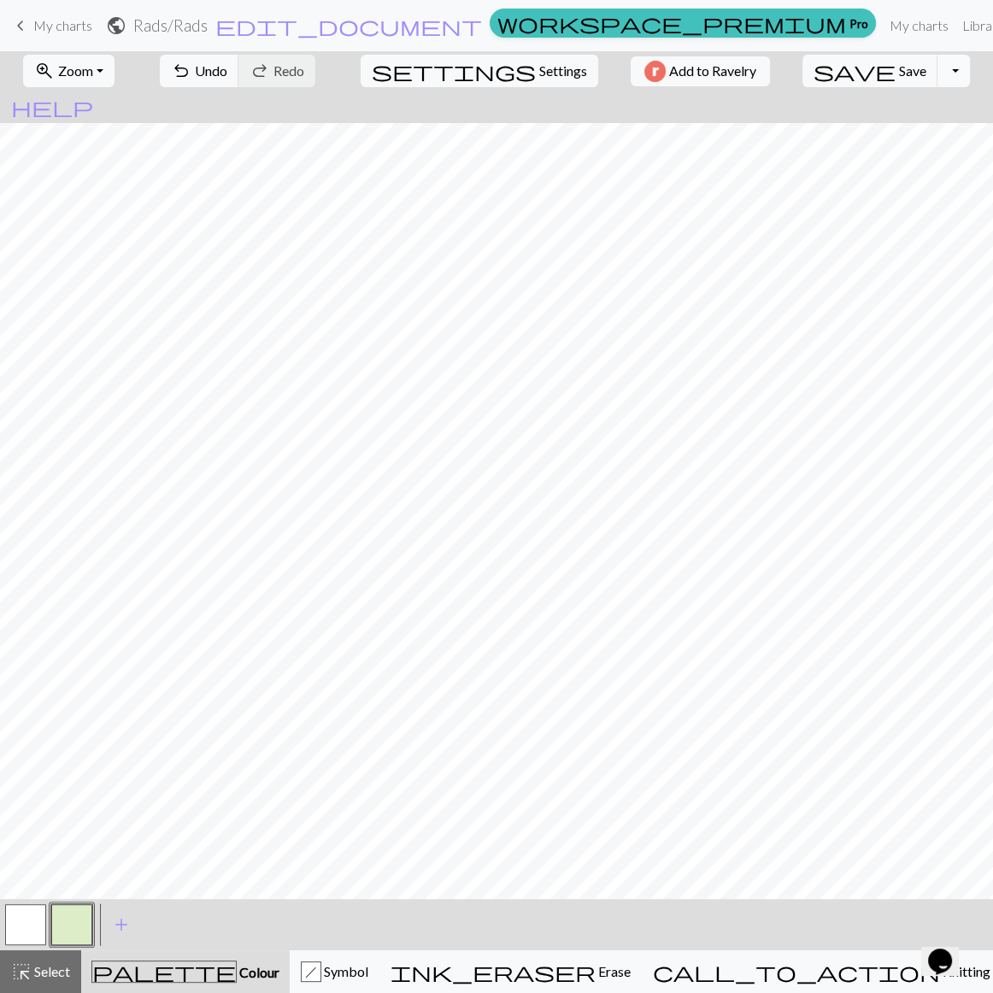
click at [938, 79] on button "Toggle Dropdown" at bounding box center [954, 71] width 32 height 32
click at [938, 71] on button "Toggle Dropdown" at bounding box center [954, 71] width 32 height 32
click at [59, 25] on span "My charts" at bounding box center [62, 25] width 59 height 16
click at [899, 69] on span "Save" at bounding box center [912, 70] width 27 height 16
click at [938, 71] on button "Toggle Dropdown" at bounding box center [954, 71] width 32 height 32
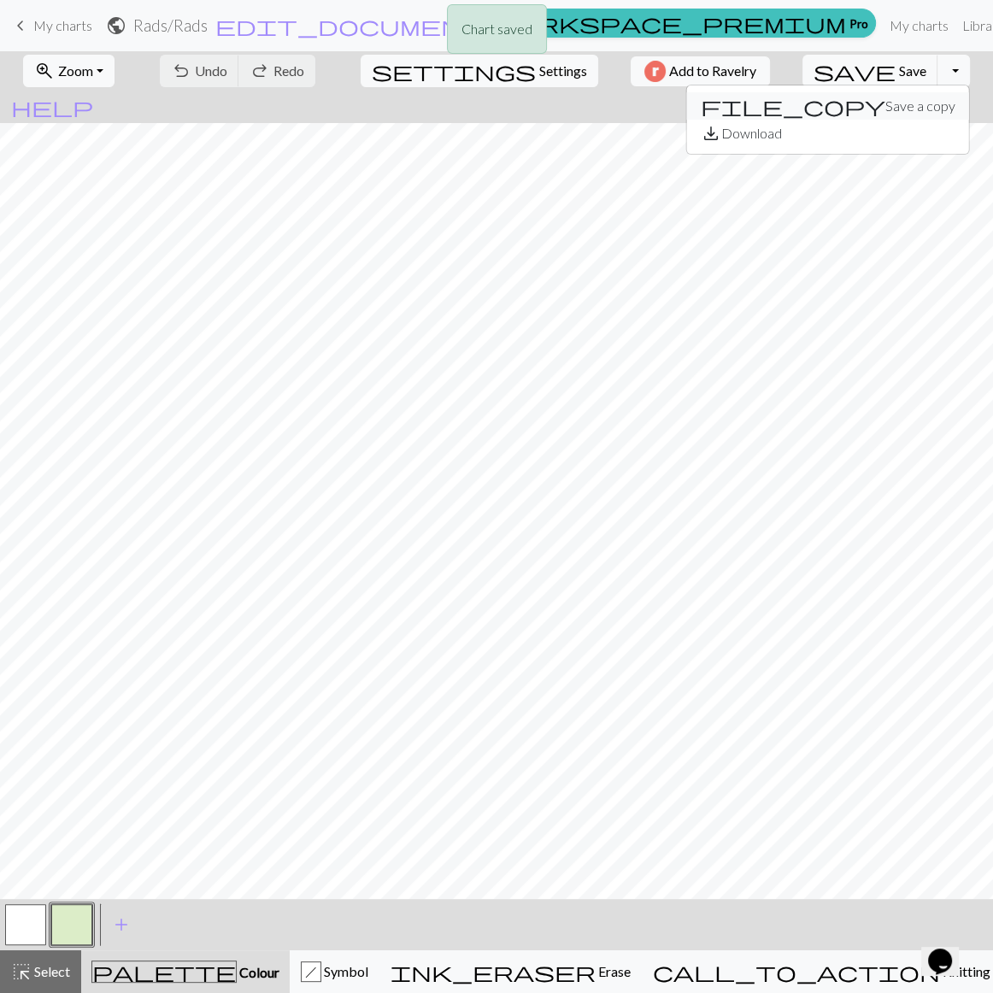
click at [874, 108] on button "file_copy Save a copy" at bounding box center [828, 105] width 282 height 27
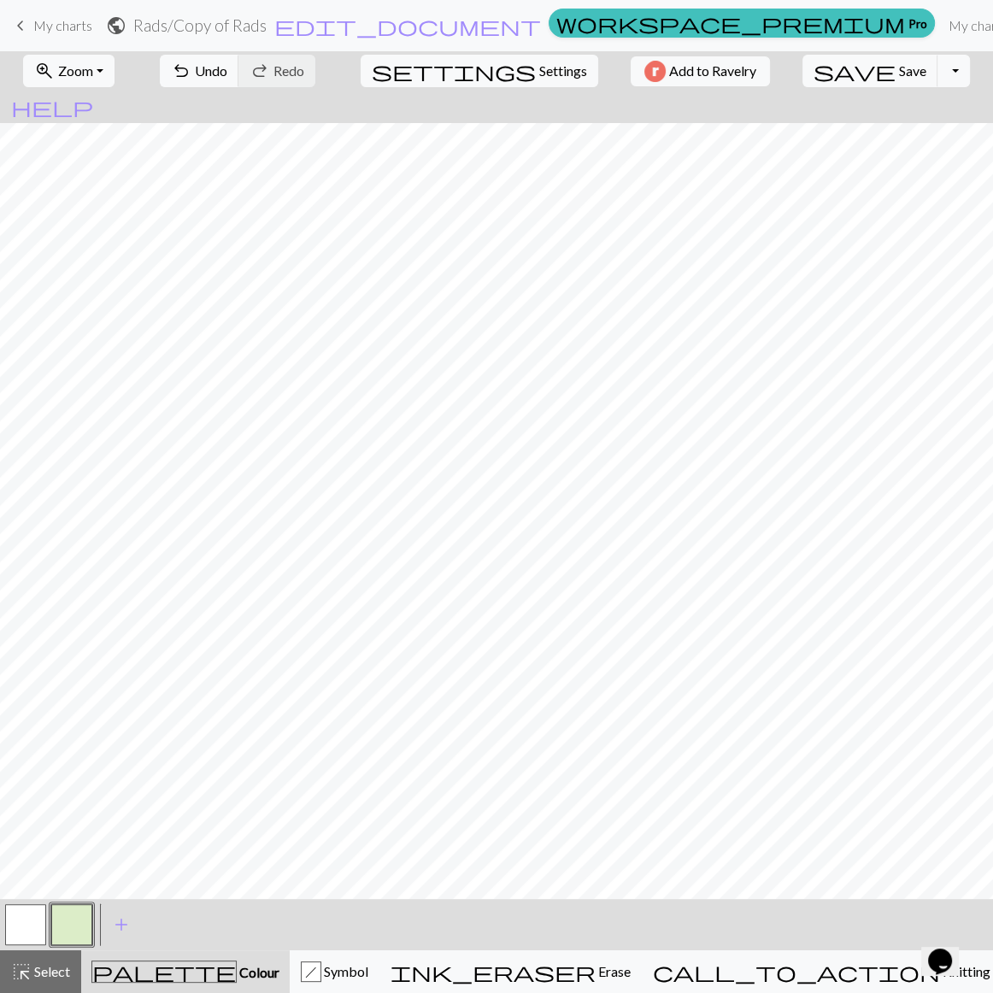
click at [15, 25] on span "keyboard_arrow_left" at bounding box center [20, 26] width 21 height 24
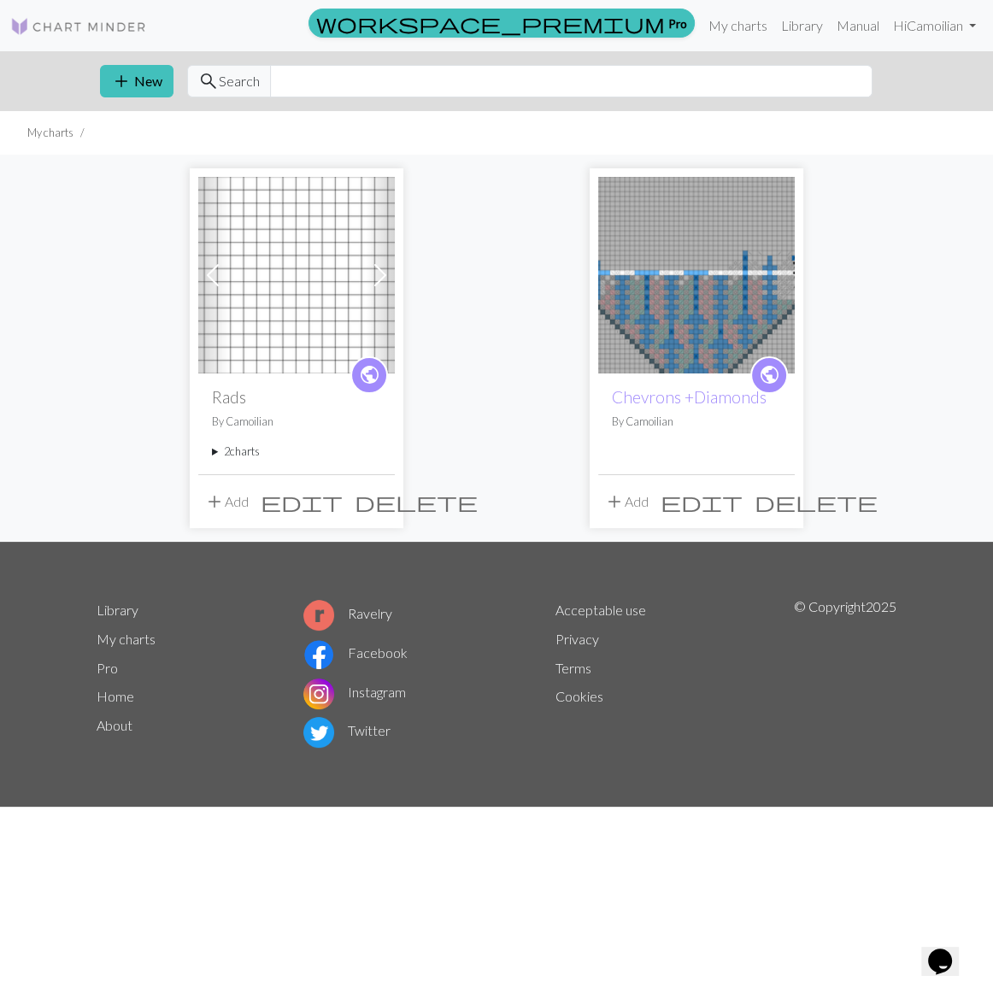
click at [222, 444] on summary "2 charts" at bounding box center [296, 452] width 169 height 16
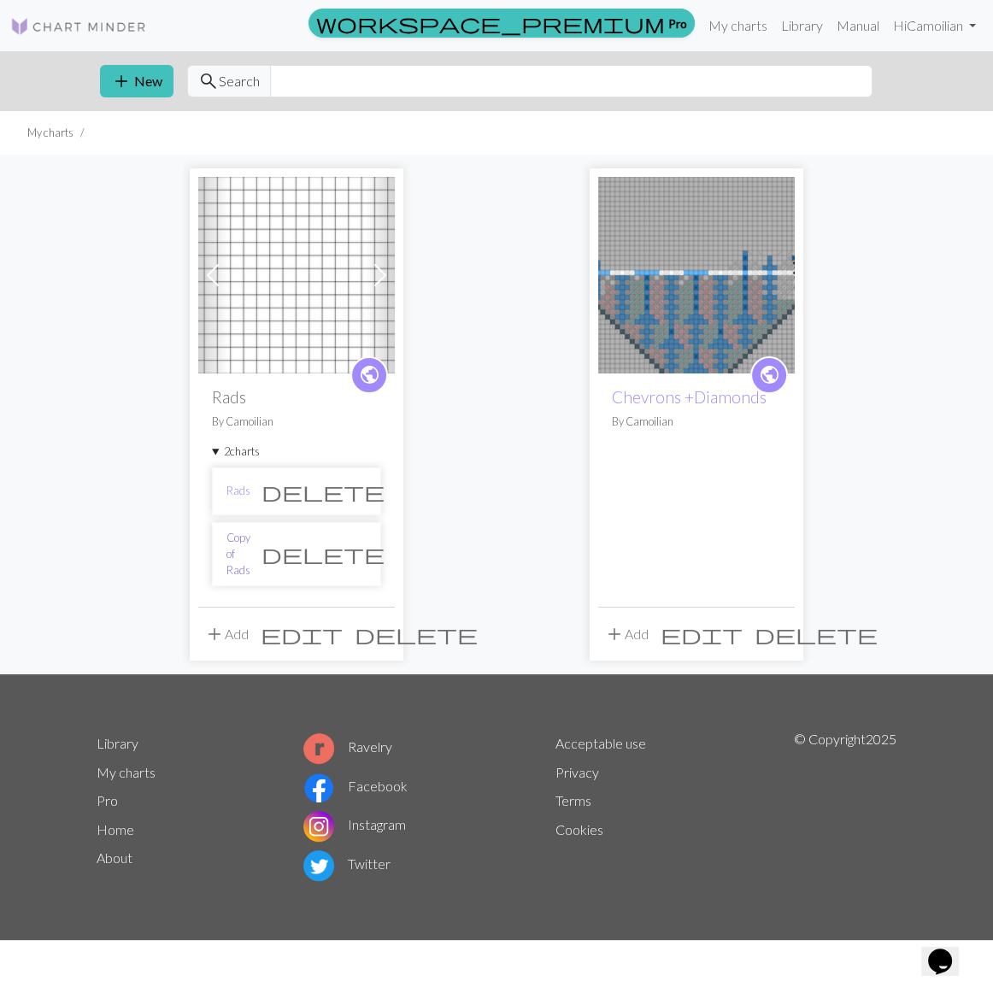
click at [241, 530] on link "Copy of Rads" at bounding box center [238, 555] width 24 height 50
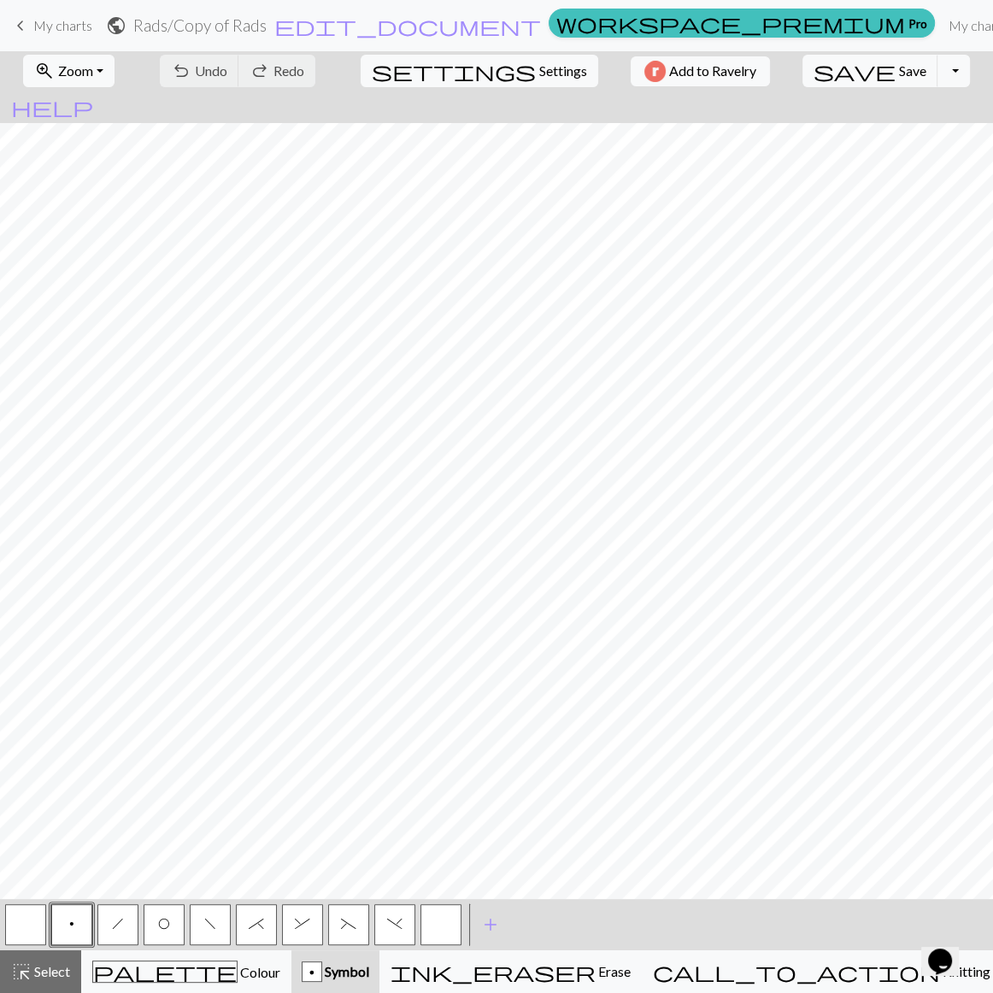
click at [267, 21] on h2 "Rads / Copy of Rads" at bounding box center [199, 25] width 133 height 20
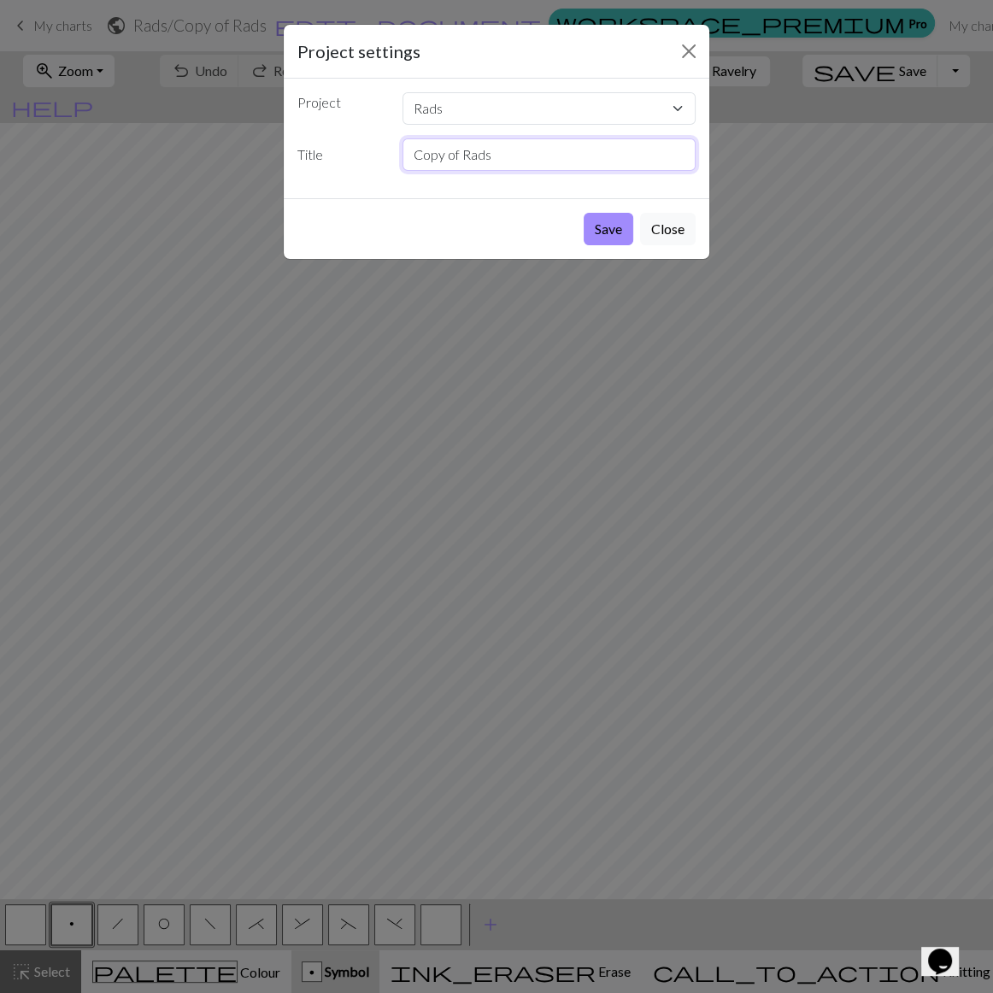
drag, startPoint x: 487, startPoint y: 119, endPoint x: 342, endPoint y: 121, distance: 145.3
click at [342, 138] on div "Title Copy of Rads" at bounding box center [496, 154] width 419 height 32
type input "Edging"
click at [584, 213] on button "Save" at bounding box center [609, 229] width 50 height 32
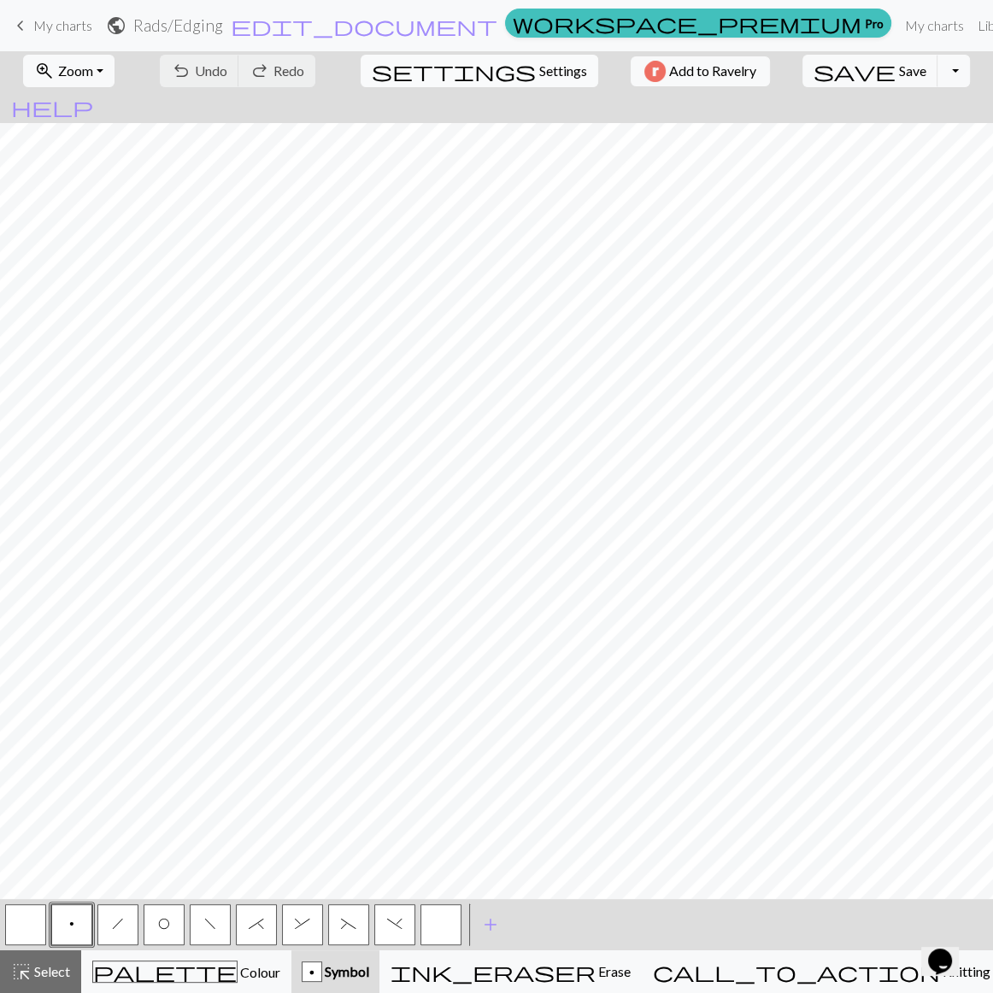
click at [539, 74] on span "Settings" at bounding box center [563, 71] width 48 height 21
select select "aran"
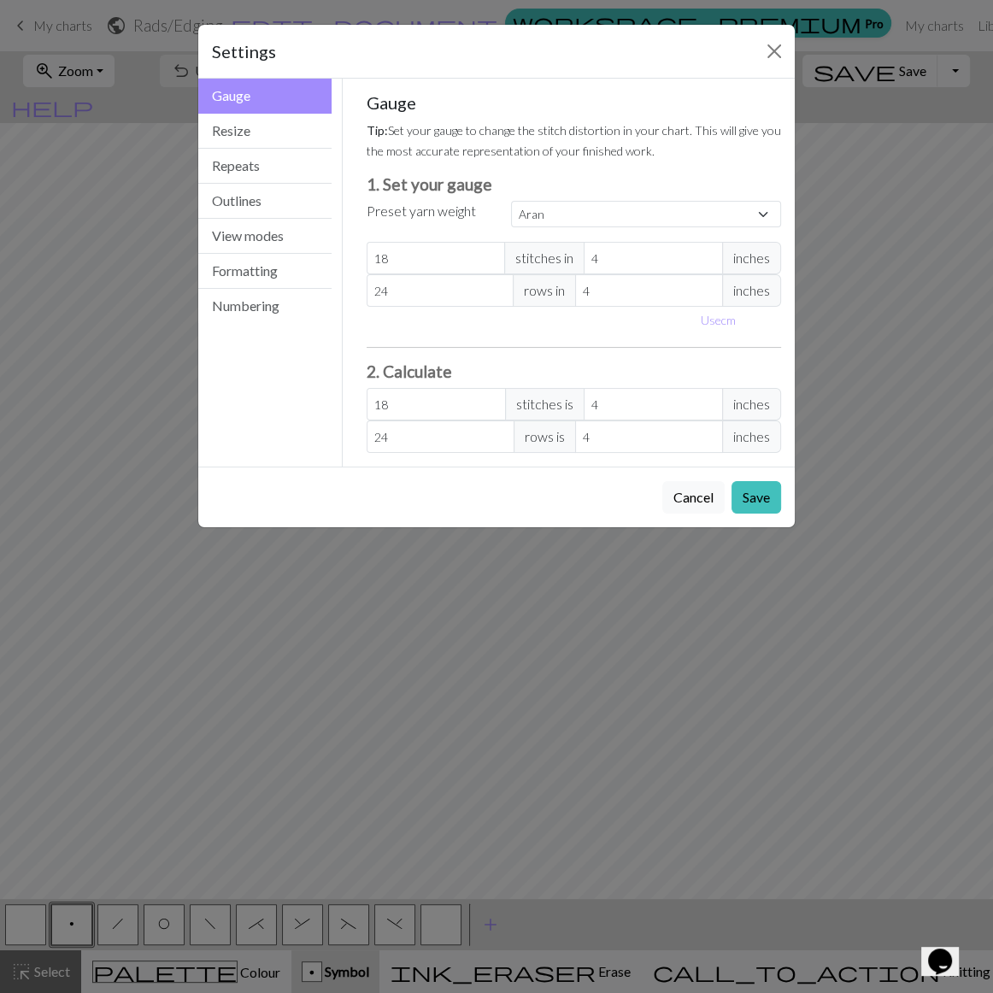
click at [83, 99] on div "Settings Gauge Gauge Resize Repeats Outlines View modes Formatting Numbering Ga…" at bounding box center [496, 496] width 993 height 993
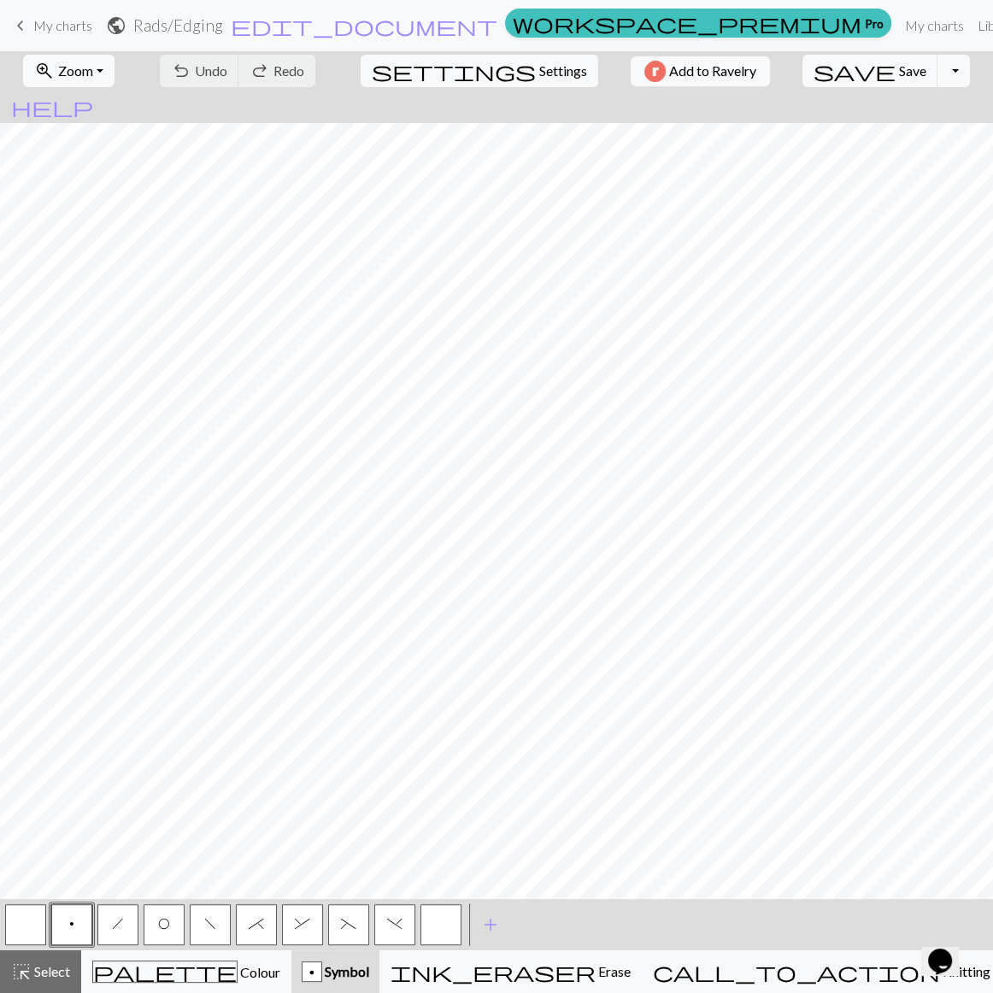
click at [79, 73] on button "zoom_in Zoom Zoom" at bounding box center [68, 71] width 91 height 32
click at [77, 99] on button "Fit all" at bounding box center [91, 105] width 135 height 27
click at [500, 79] on button "settings Settings" at bounding box center [480, 71] width 238 height 32
select select "aran"
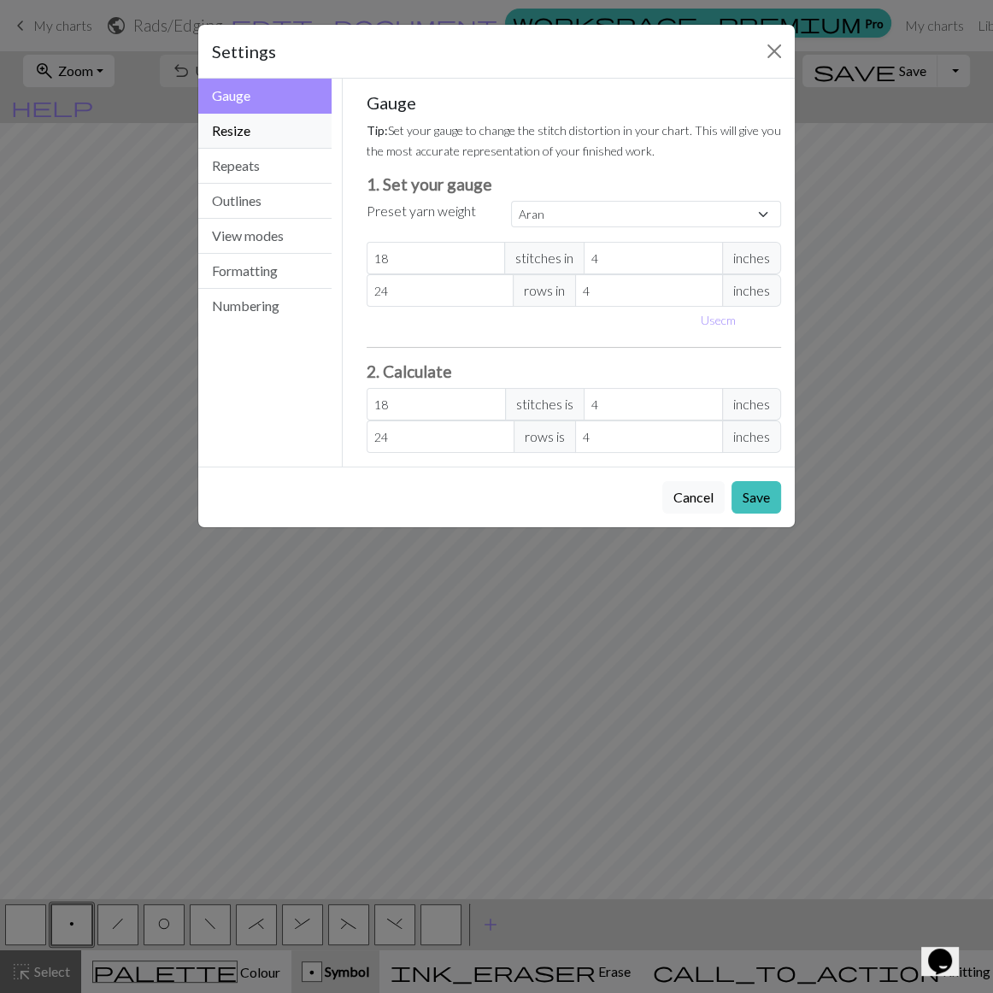
click at [215, 114] on button "Resize" at bounding box center [264, 131] width 133 height 35
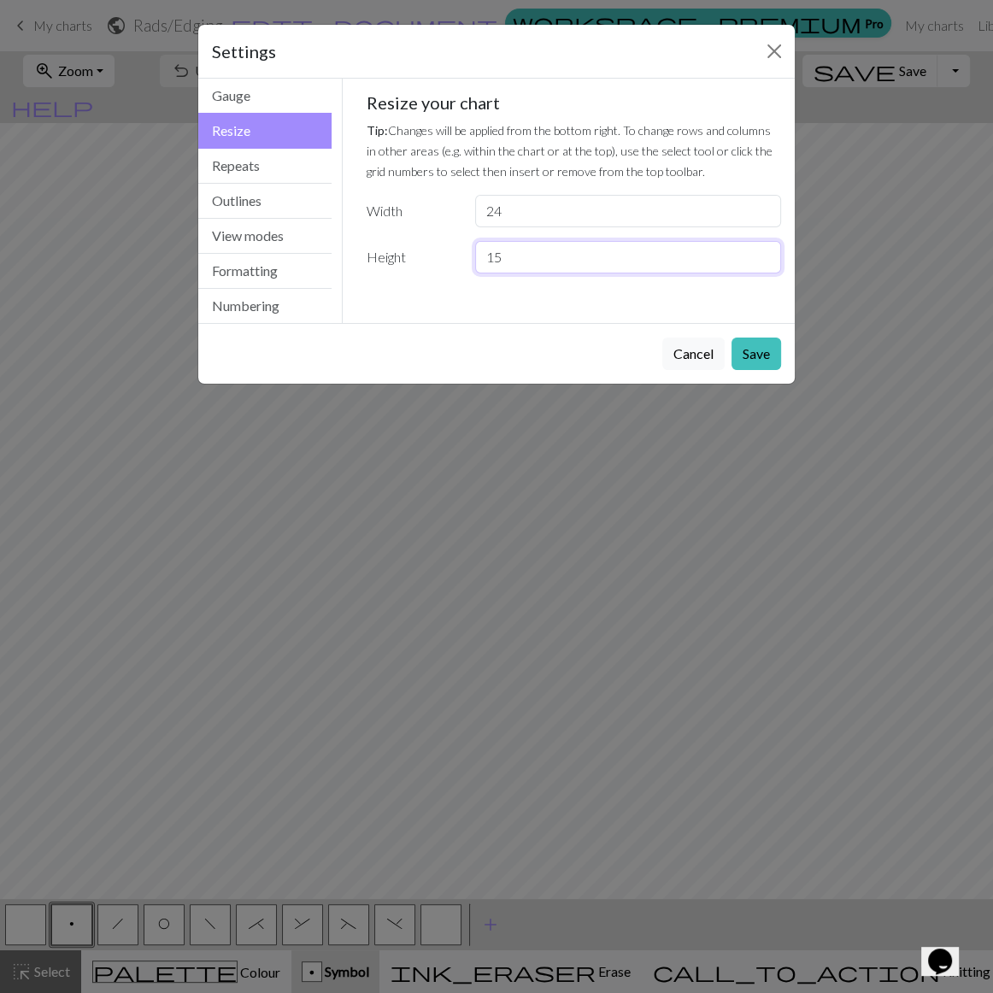
drag, startPoint x: 503, startPoint y: 190, endPoint x: 414, endPoint y: 189, distance: 89.7
click at [414, 241] on div "Height 15" at bounding box center [574, 257] width 436 height 32
type input "8"
click at [773, 338] on button "Save" at bounding box center [757, 354] width 50 height 32
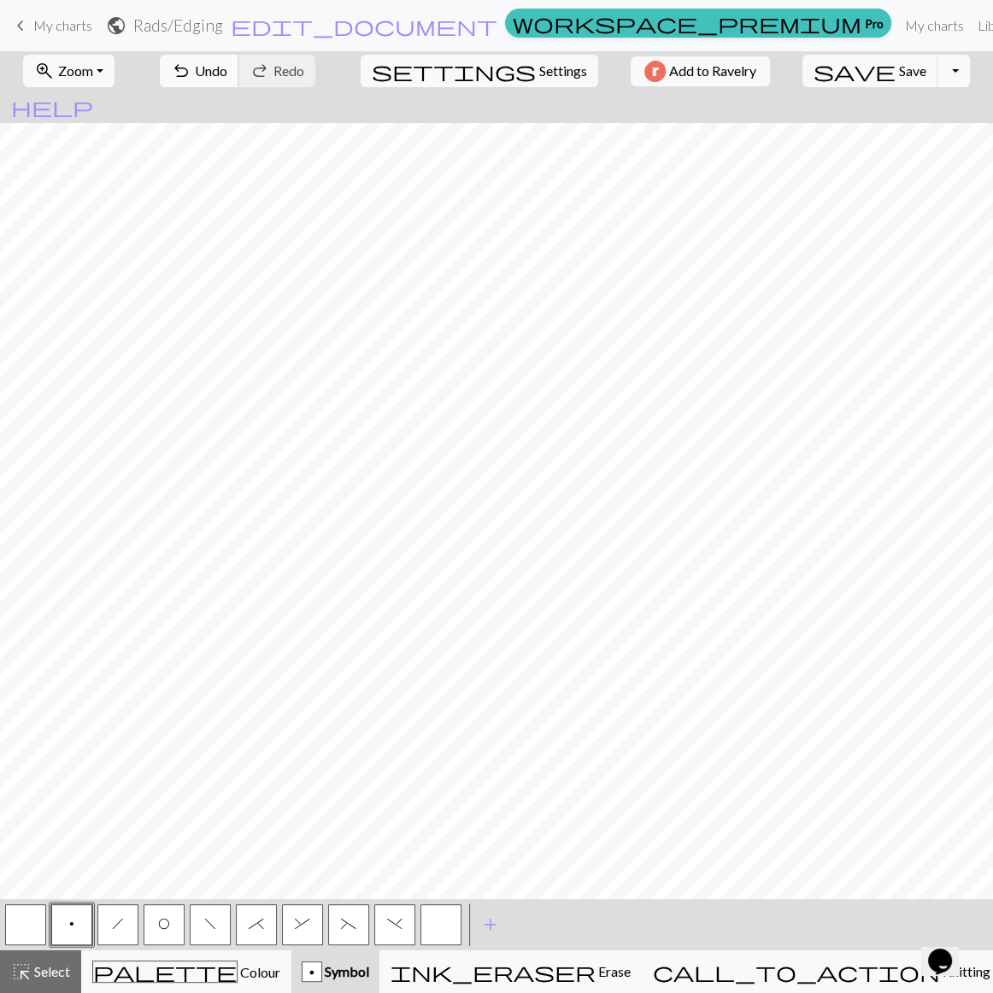
click at [191, 64] on span "undo" at bounding box center [181, 71] width 21 height 24
click at [466, 68] on span "settings" at bounding box center [454, 71] width 164 height 24
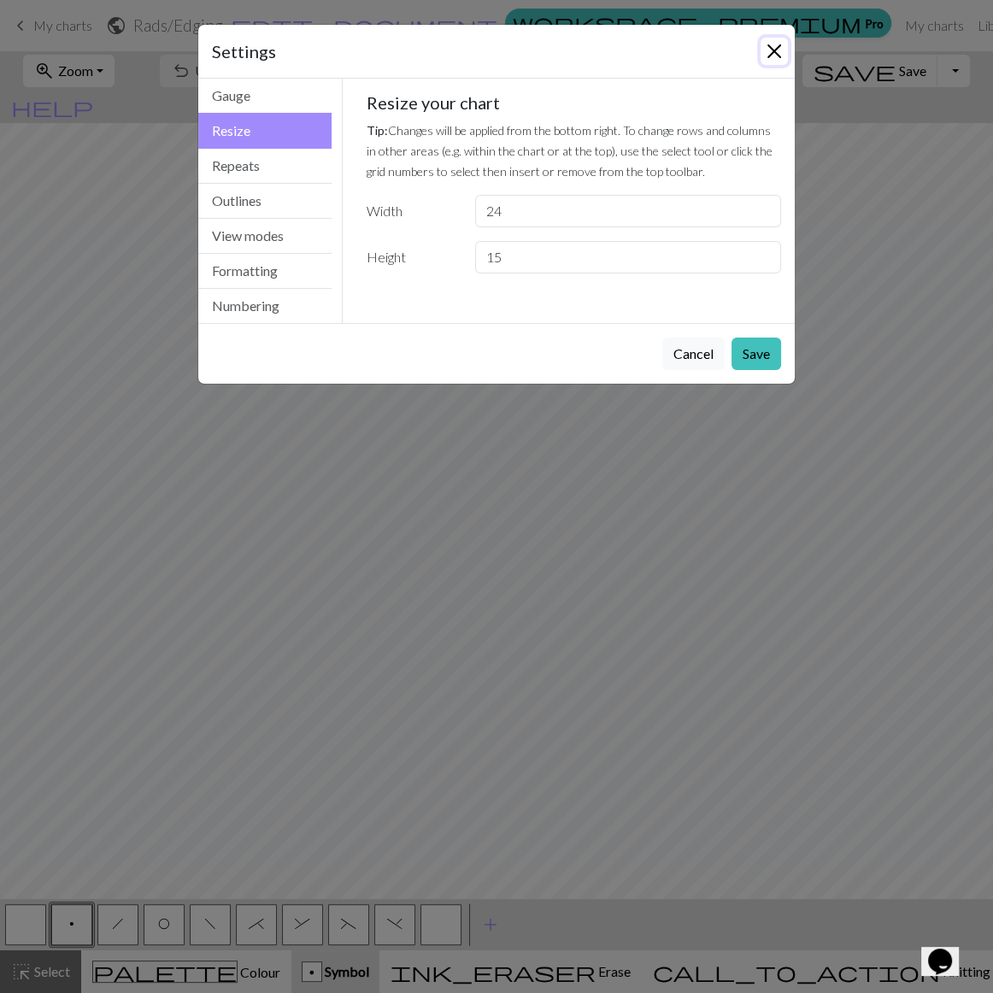
click at [774, 38] on button "Close" at bounding box center [774, 51] width 27 height 27
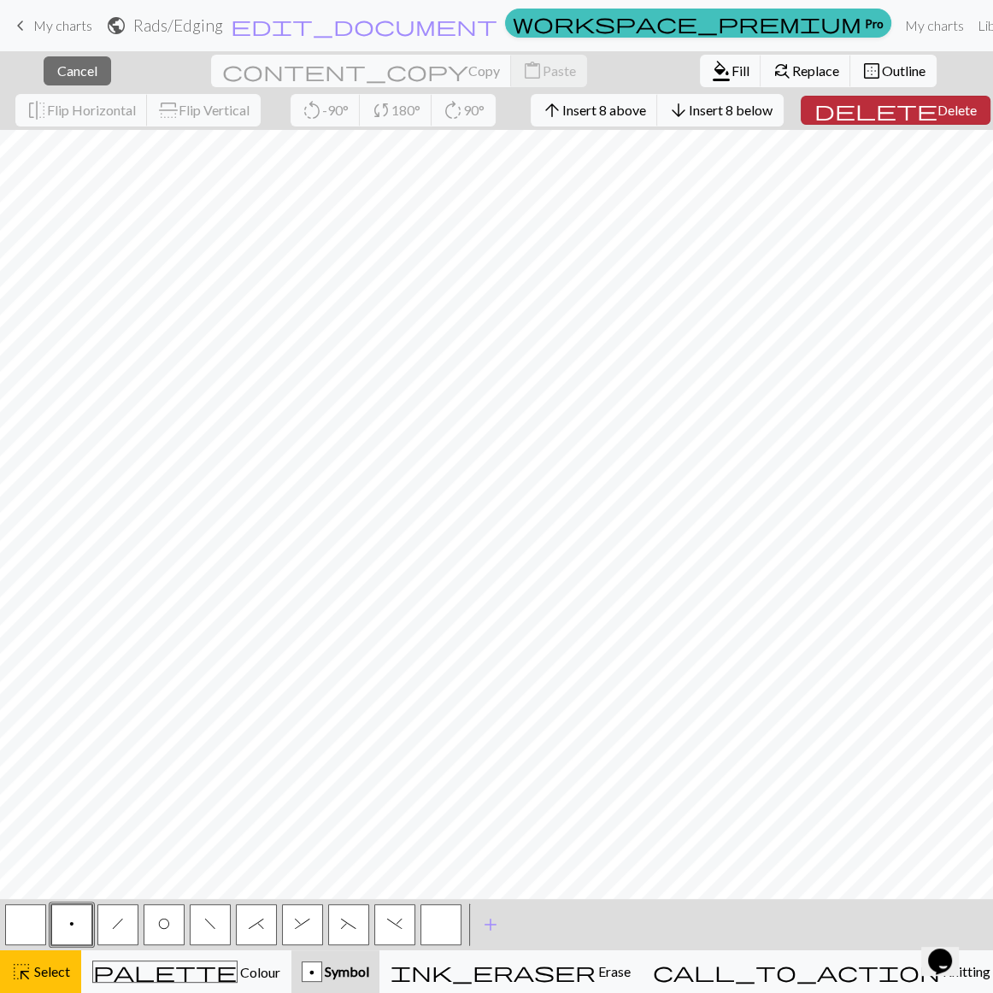
click at [938, 111] on span "Delete" at bounding box center [957, 110] width 39 height 16
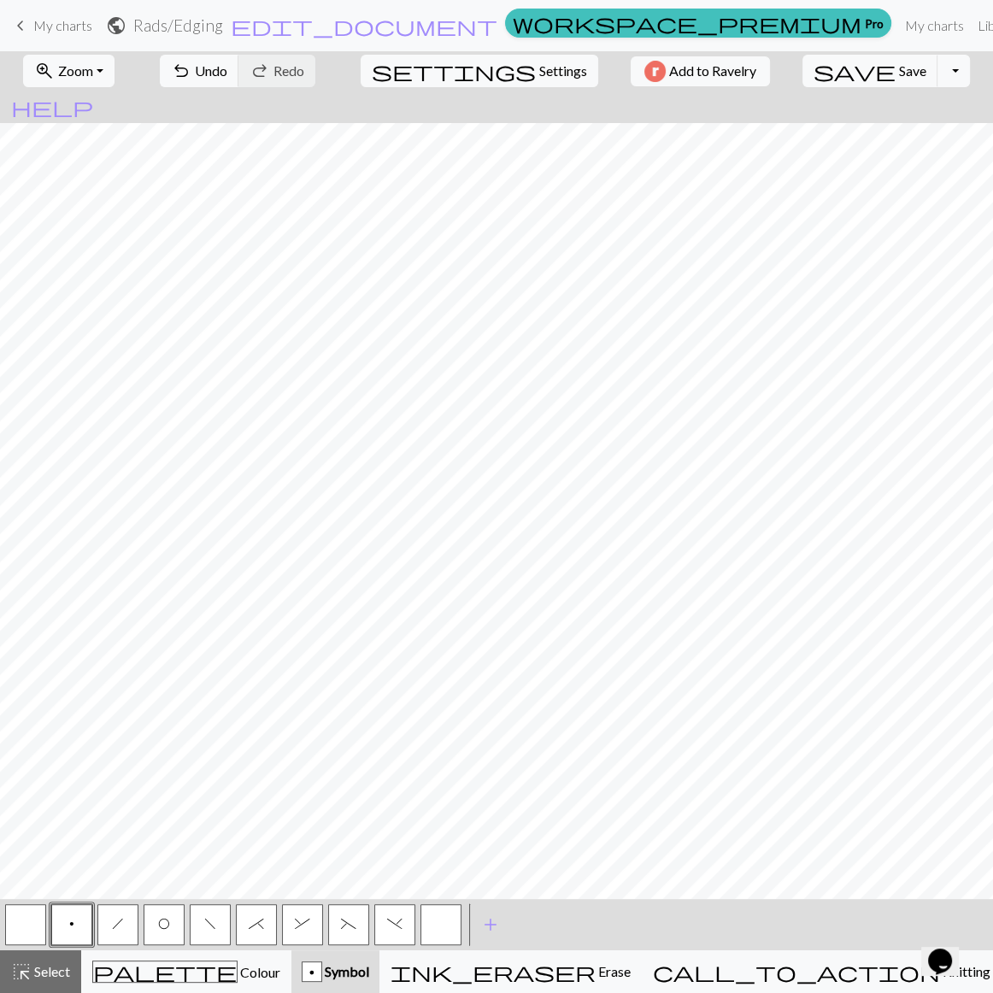
click at [266, 713] on button "*" at bounding box center [256, 924] width 41 height 41
click at [300, 713] on span "&" at bounding box center [302, 924] width 15 height 14
click at [206, 713] on button "f" at bounding box center [210, 924] width 41 height 41
click at [120, 713] on span "h" at bounding box center [118, 924] width 12 height 14
click at [261, 713] on span "*" at bounding box center [256, 924] width 15 height 14
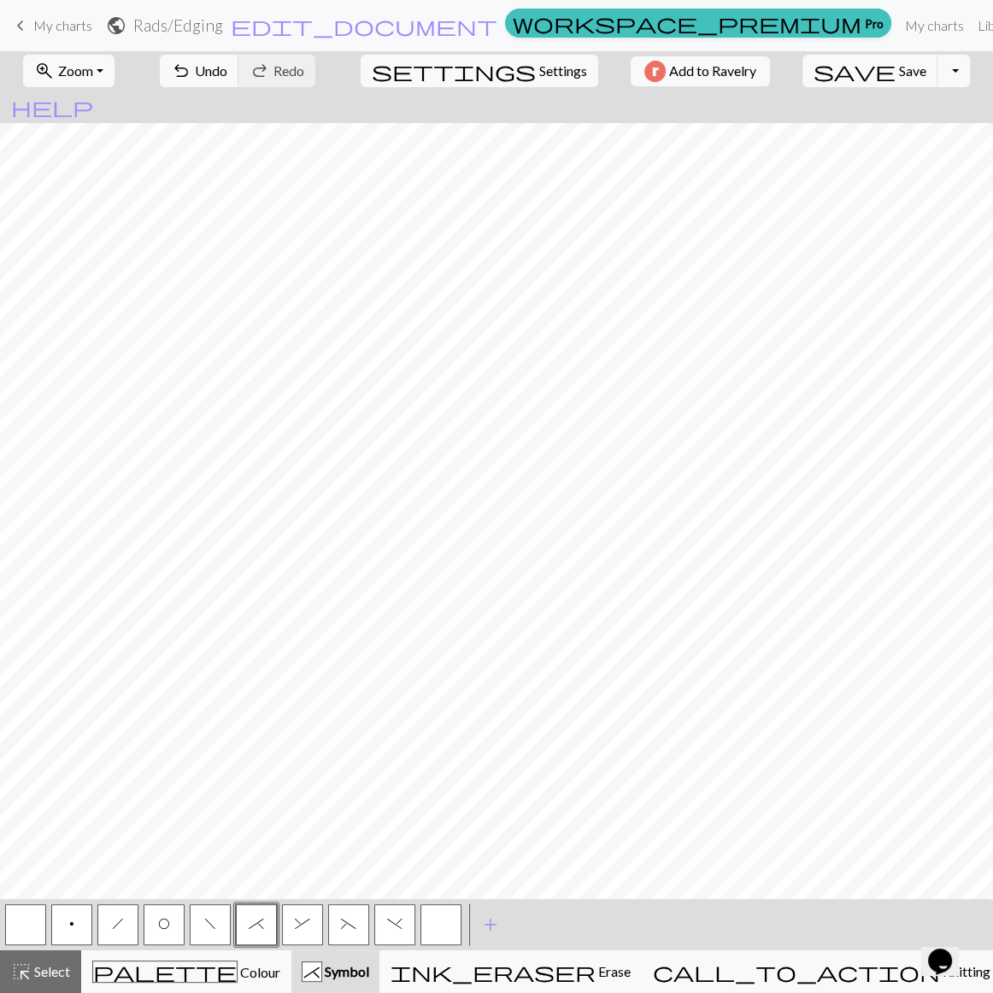
click at [315, 713] on button "&" at bounding box center [302, 924] width 41 height 41
click at [351, 713] on span "(" at bounding box center [348, 924] width 15 height 14
click at [396, 713] on button ")" at bounding box center [394, 924] width 41 height 41
click at [227, 68] on span "Undo" at bounding box center [211, 70] width 32 height 16
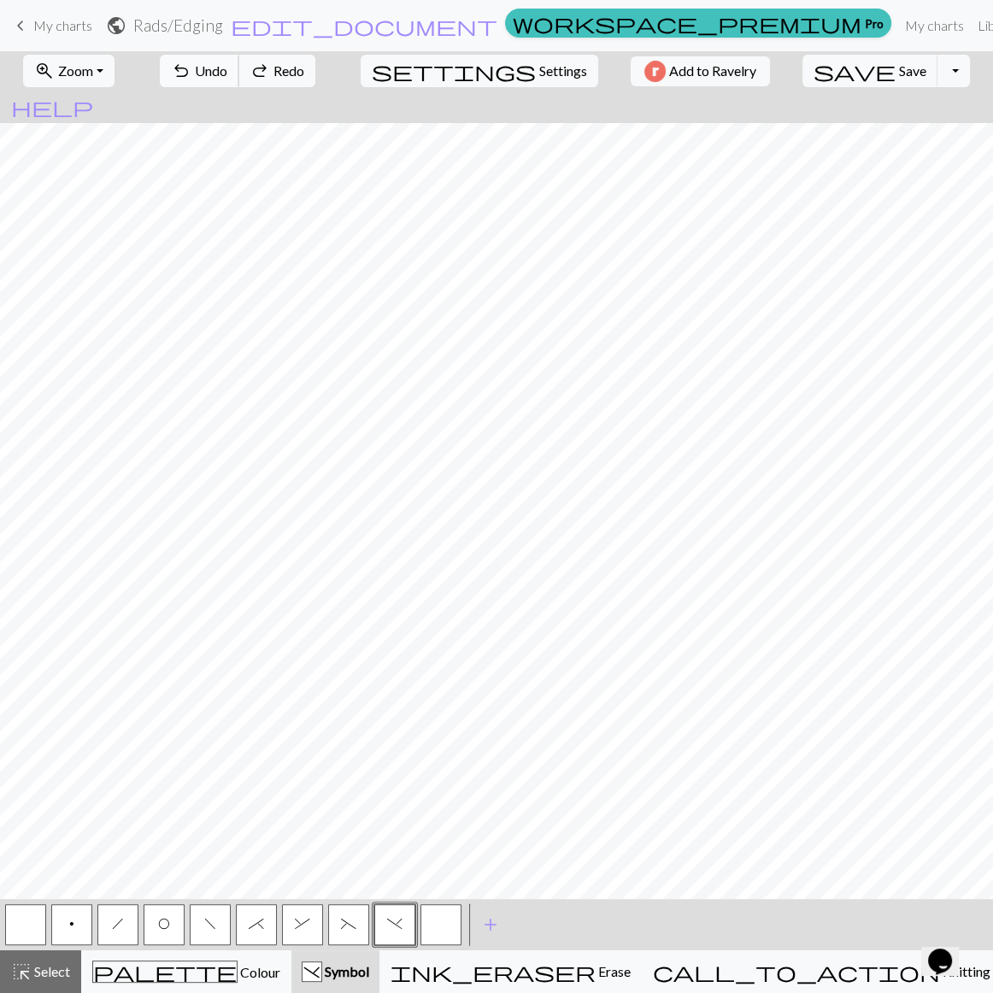
click at [227, 68] on span "Undo" at bounding box center [211, 70] width 32 height 16
click at [395, 713] on button ")" at bounding box center [394, 924] width 41 height 41
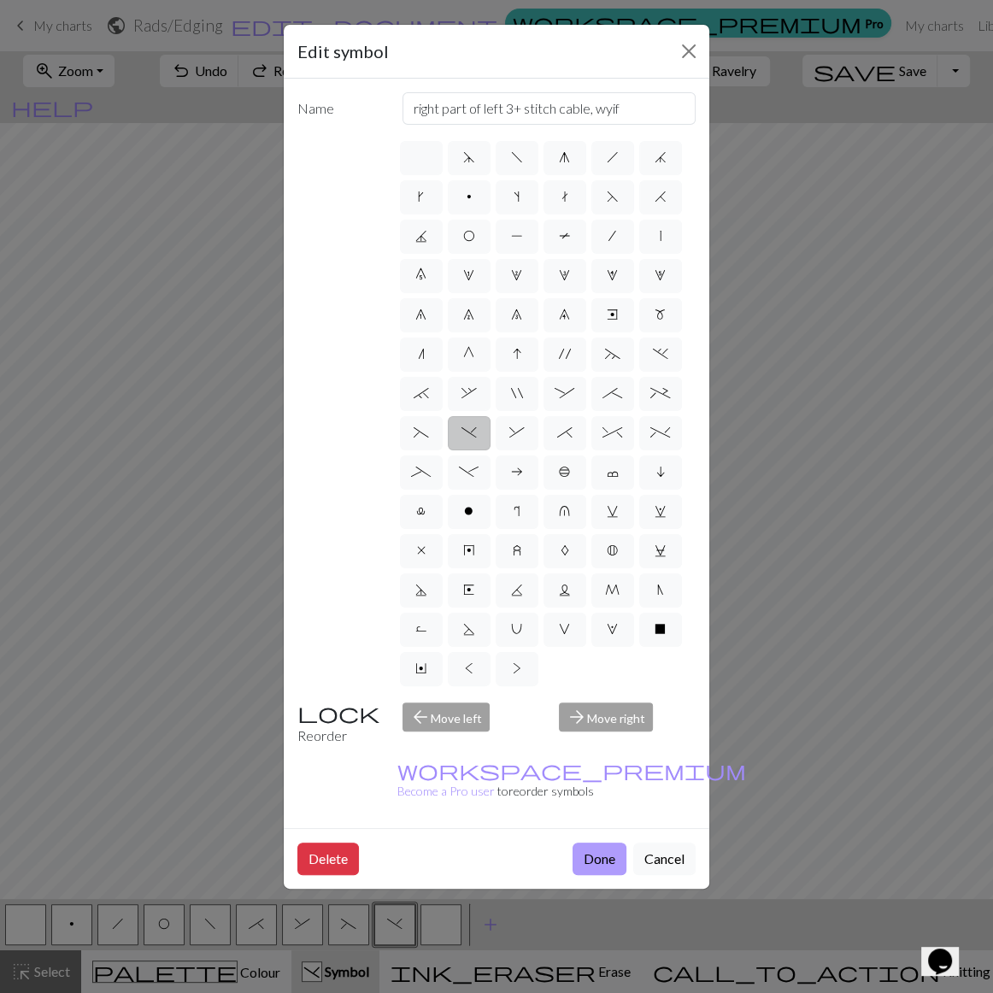
click at [626, 713] on button "Done" at bounding box center [600, 859] width 54 height 32
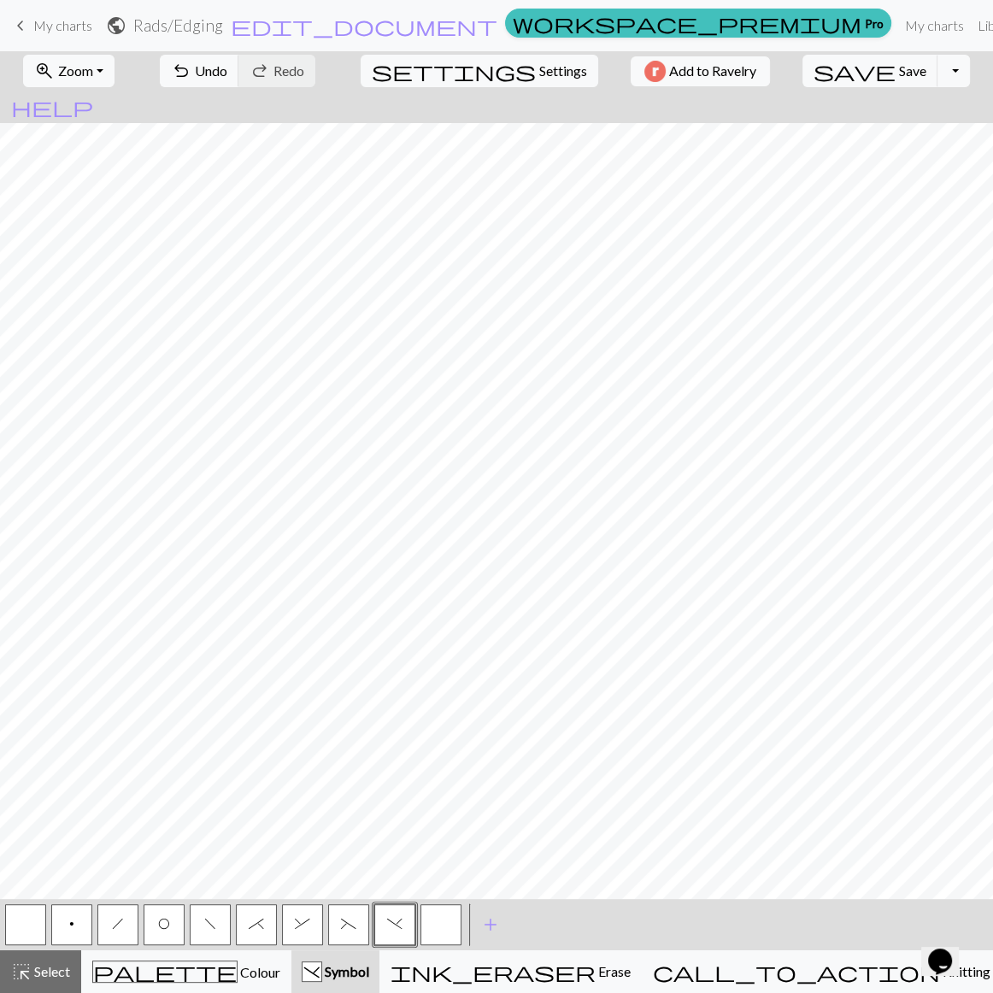
click at [338, 713] on button "(" at bounding box center [348, 924] width 41 height 41
click at [244, 713] on button "*" at bounding box center [256, 924] width 41 height 41
click at [299, 713] on button "&" at bounding box center [302, 924] width 41 height 41
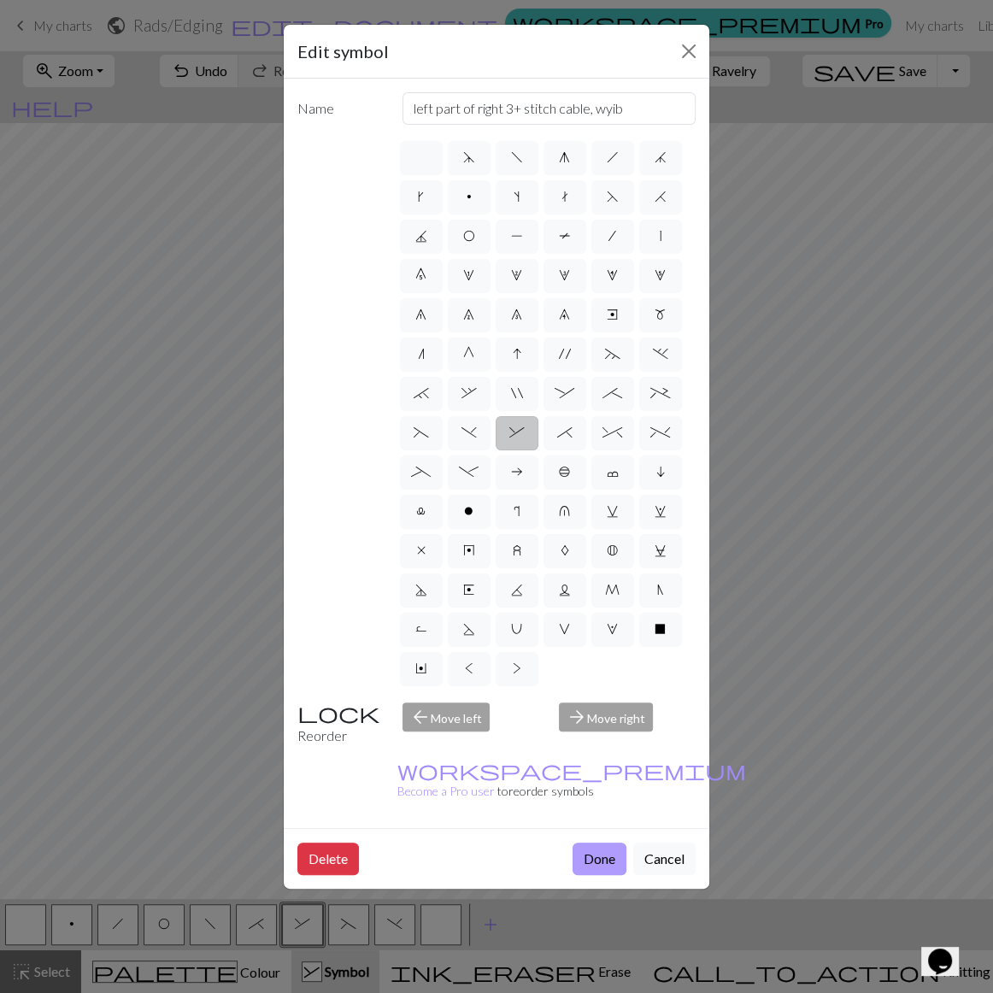
click at [609, 713] on button "Done" at bounding box center [600, 859] width 54 height 32
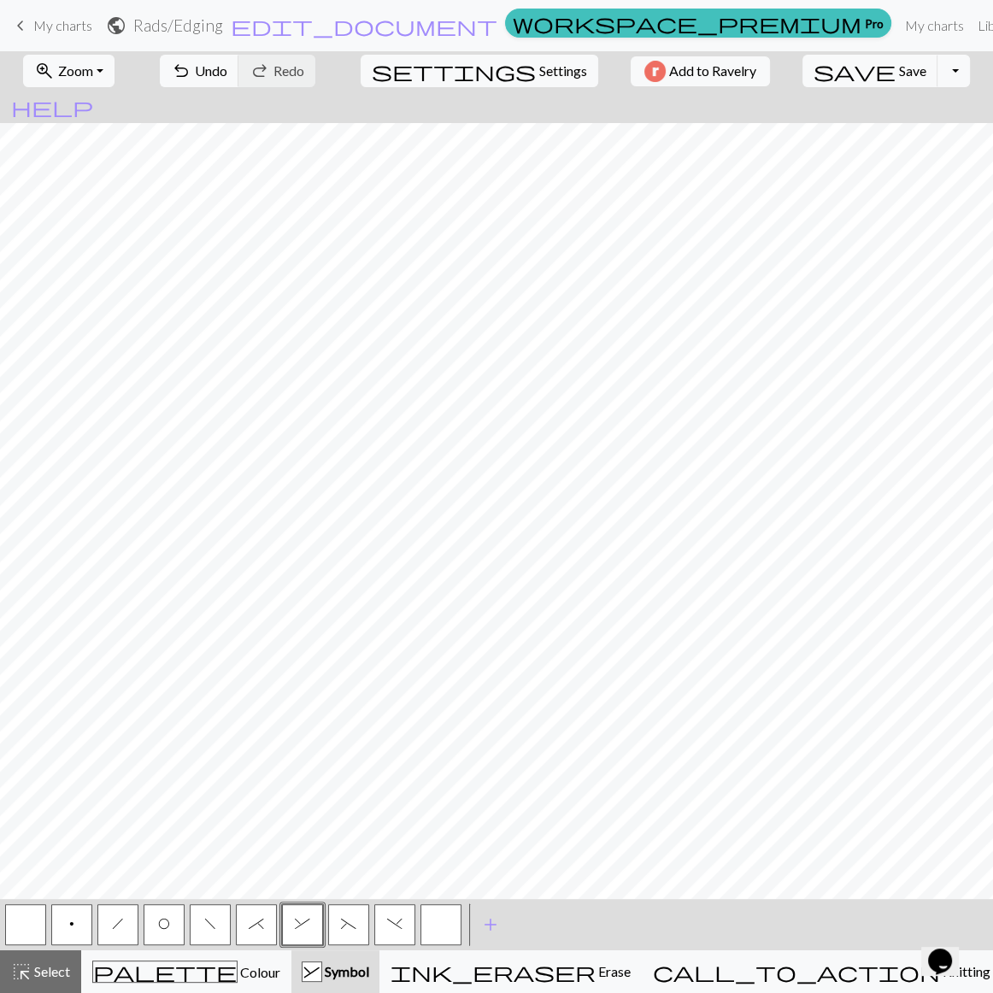
click at [185, 713] on div "O" at bounding box center [164, 925] width 46 height 46
drag, startPoint x: 203, startPoint y: 929, endPoint x: 203, endPoint y: 906, distance: 23.1
click at [204, 713] on button "f" at bounding box center [210, 924] width 41 height 41
click at [17, 713] on button "button" at bounding box center [25, 924] width 41 height 41
click at [168, 713] on button "O" at bounding box center [164, 924] width 41 height 41
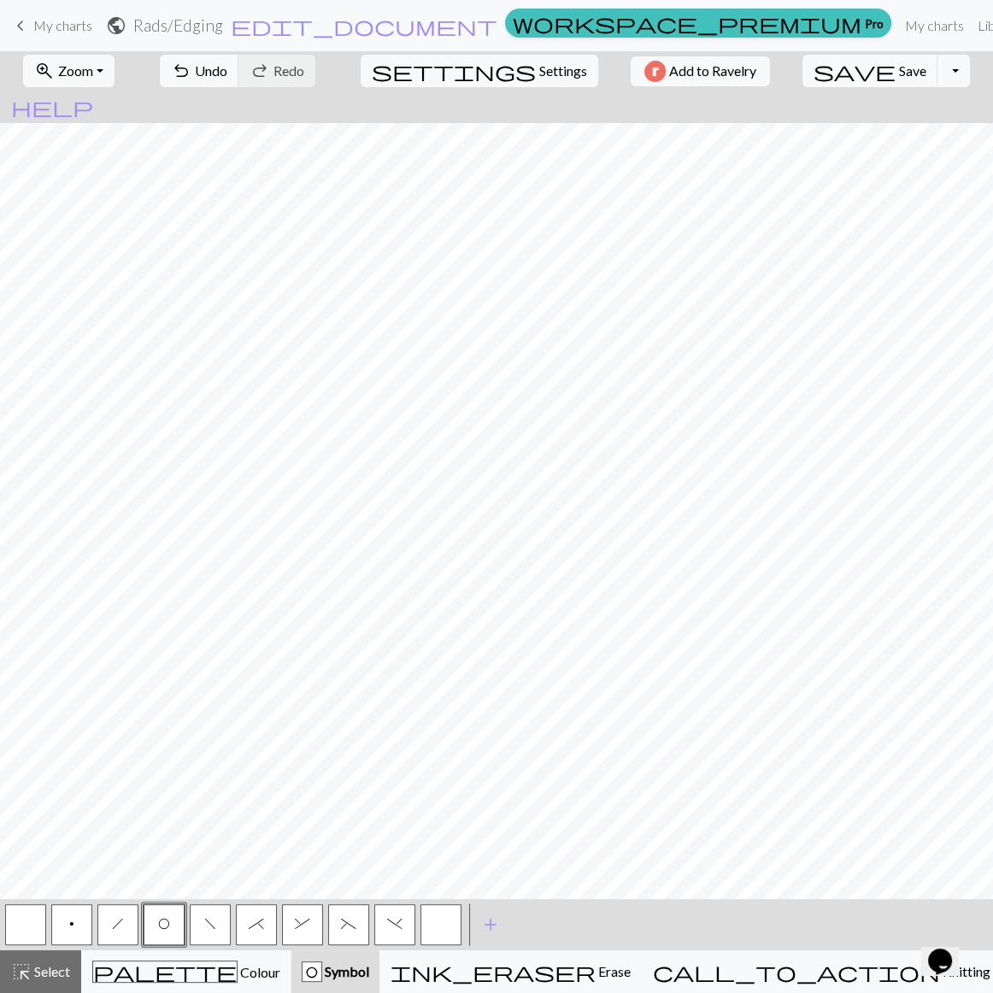
click at [200, 713] on button "f" at bounding box center [210, 924] width 41 height 41
click at [111, 713] on button "h" at bounding box center [117, 924] width 41 height 41
click at [161, 713] on span "O" at bounding box center [164, 924] width 12 height 14
click at [109, 713] on button "h" at bounding box center [117, 924] width 41 height 41
click at [198, 713] on button "f" at bounding box center [210, 924] width 41 height 41
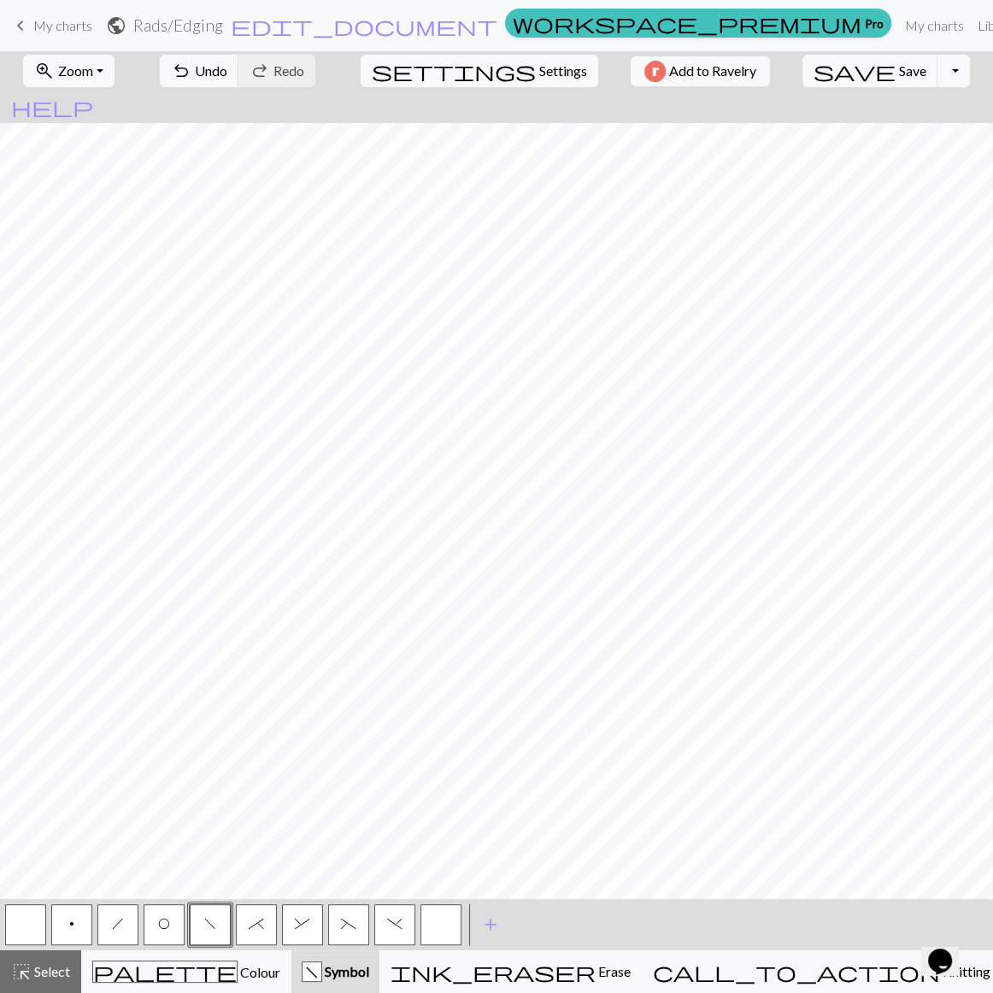
click at [33, 713] on button "button" at bounding box center [25, 924] width 41 height 41
click at [165, 713] on span "O" at bounding box center [164, 924] width 12 height 14
click at [32, 713] on button "button" at bounding box center [25, 924] width 41 height 41
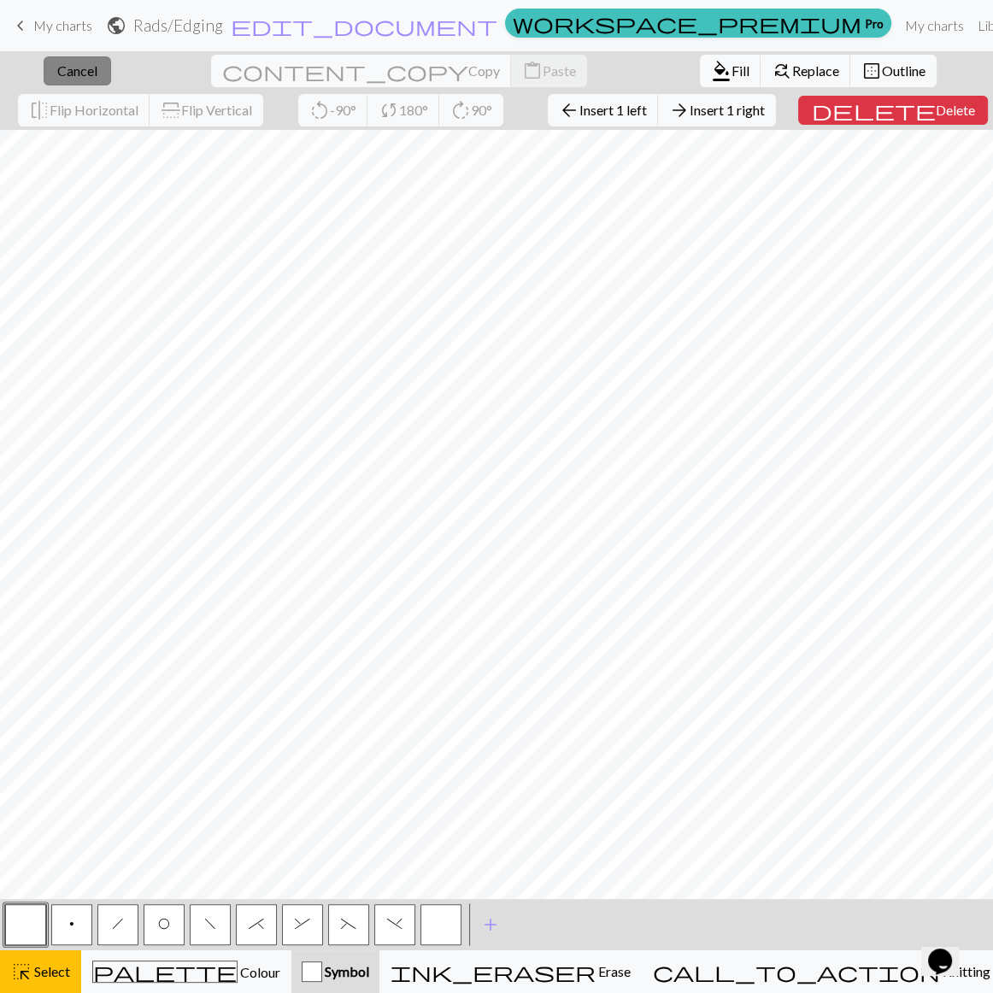
click at [57, 67] on span "Cancel" at bounding box center [77, 70] width 40 height 16
click at [562, 109] on span "Insert 1 above" at bounding box center [604, 110] width 84 height 16
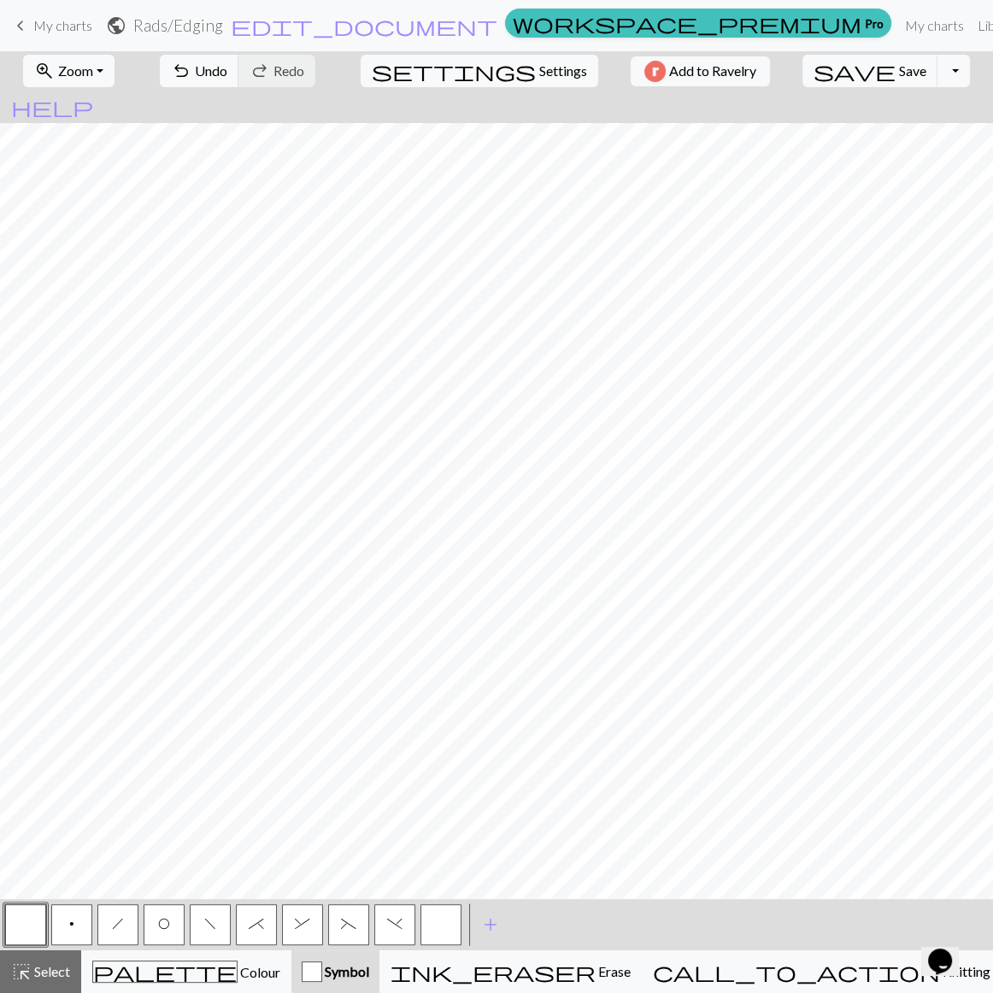
click at [444, 713] on button "button" at bounding box center [441, 924] width 41 height 41
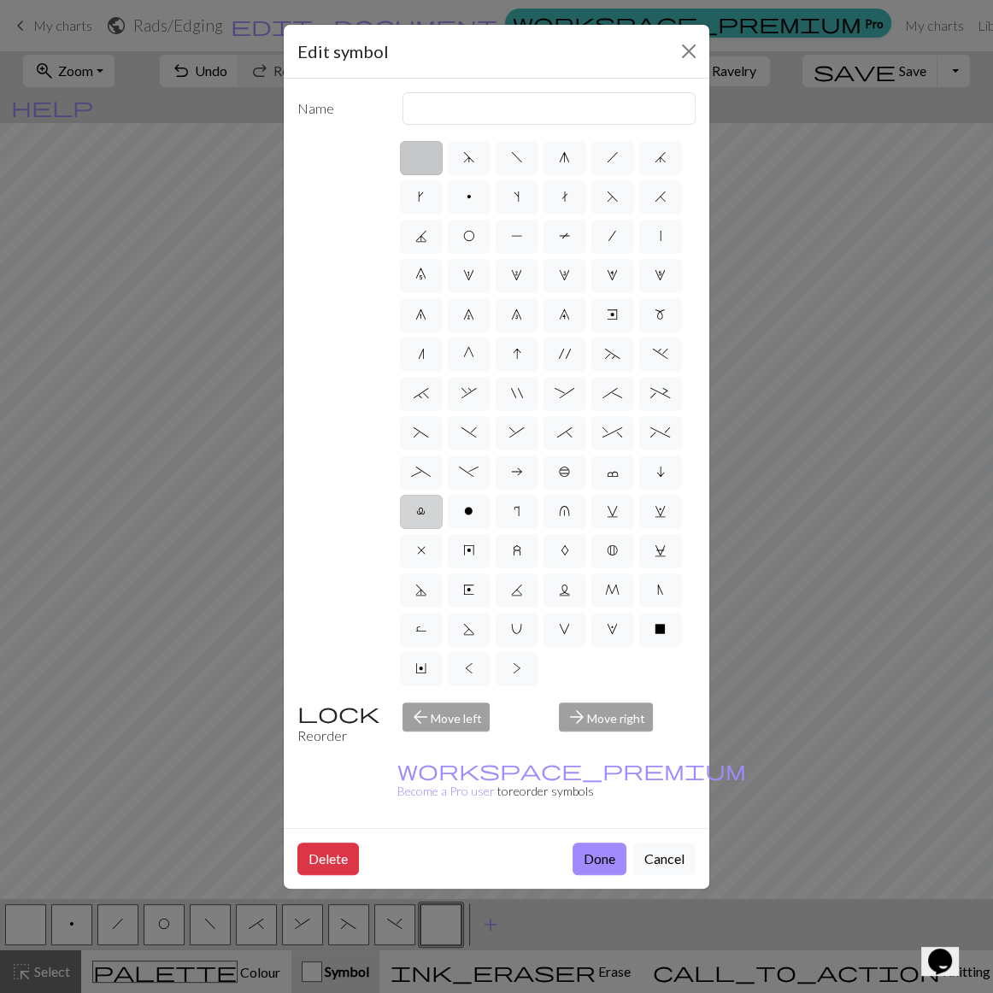
click at [410, 495] on label "l" at bounding box center [421, 512] width 43 height 34
click at [416, 501] on input "l" at bounding box center [421, 506] width 11 height 11
radio input "true"
type input "Twisted stitch"
click at [616, 456] on label "c" at bounding box center [612, 473] width 43 height 34
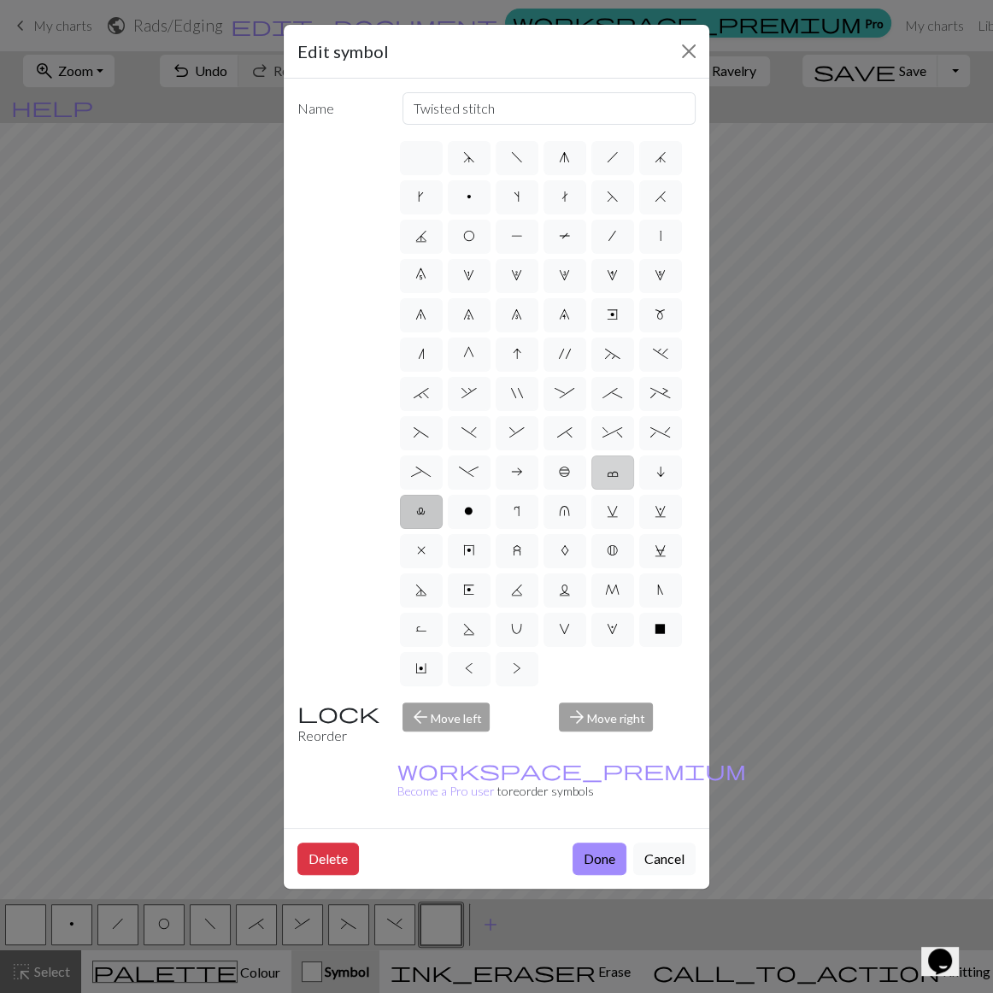
click at [616, 462] on input "c" at bounding box center [612, 467] width 11 height 11
radio input "true"
type input "Bind off"
click at [622, 713] on button "Done" at bounding box center [600, 859] width 54 height 32
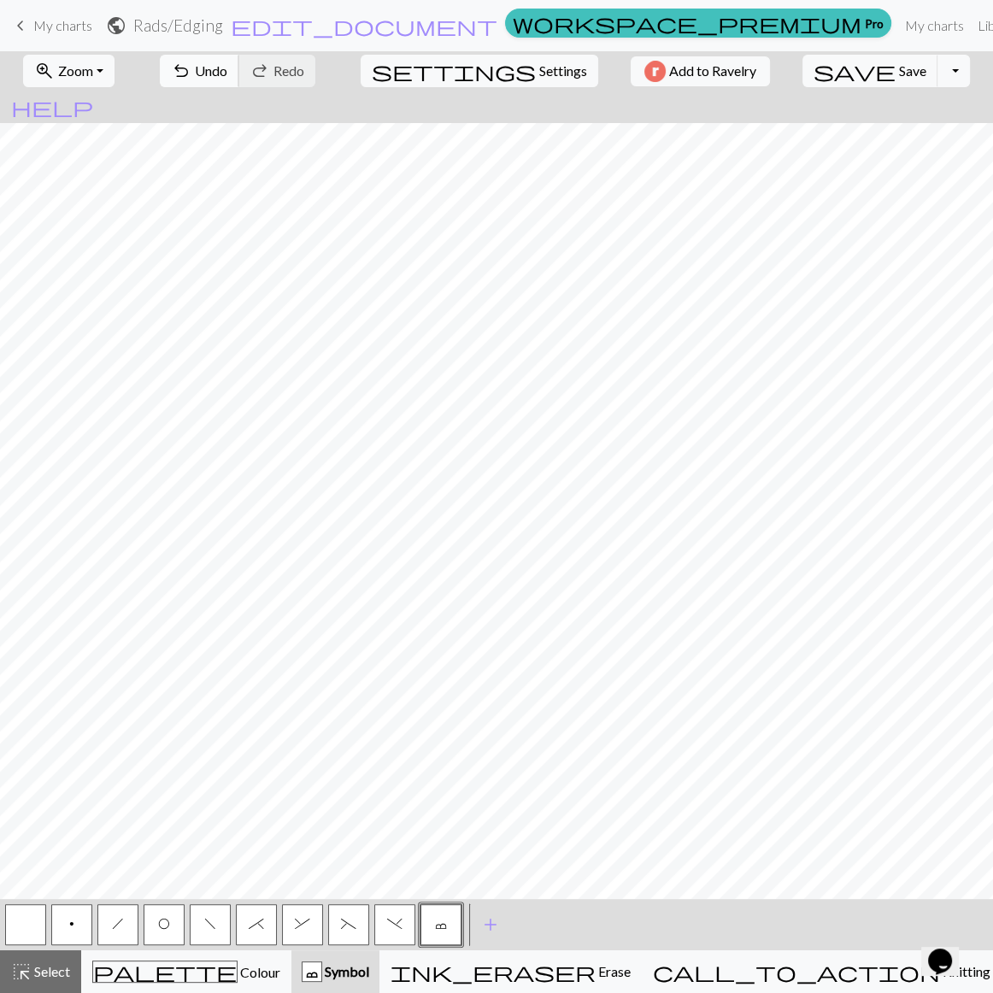
click at [191, 60] on span "undo" at bounding box center [181, 71] width 21 height 24
click at [191, 68] on span "undo" at bounding box center [181, 71] width 21 height 24
click at [34, 713] on button "button" at bounding box center [25, 924] width 41 height 41
click at [162, 713] on span "O" at bounding box center [164, 924] width 12 height 14
click at [848, 71] on span "save" at bounding box center [855, 71] width 82 height 24
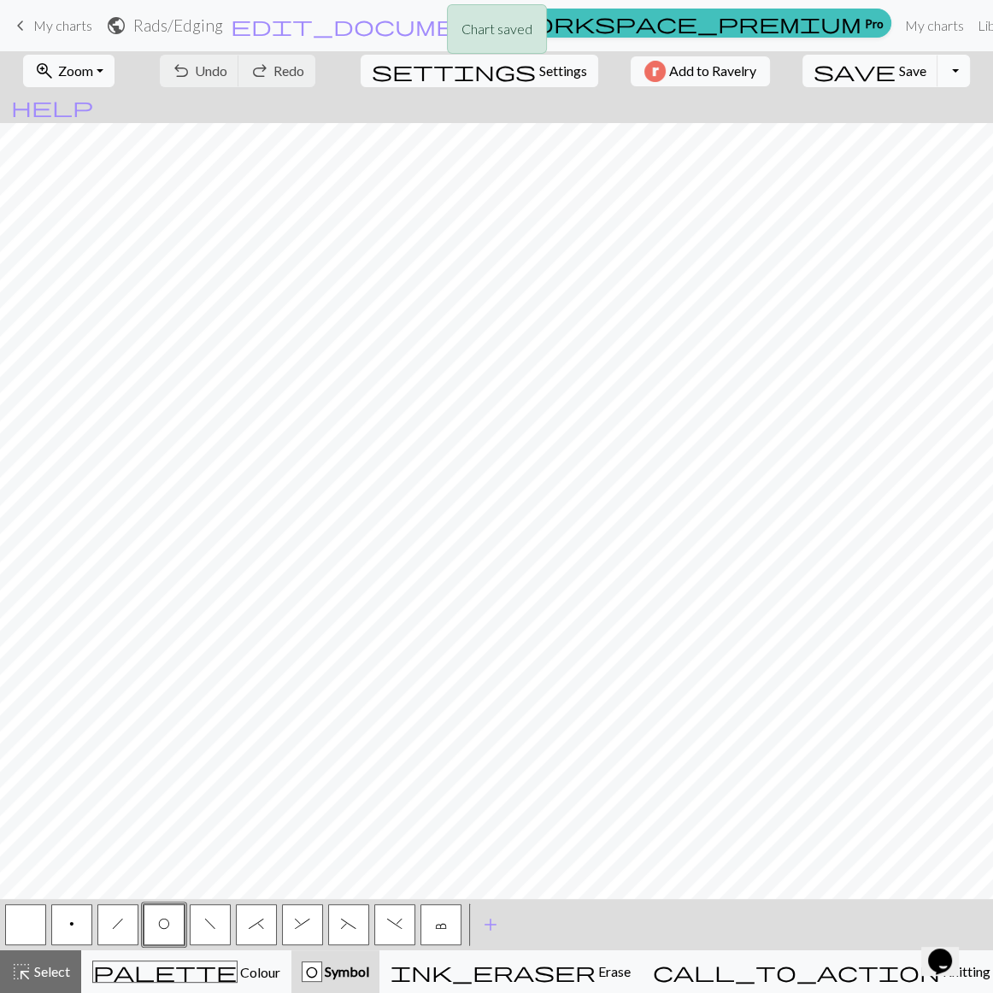
click at [938, 73] on button "Toggle Dropdown" at bounding box center [954, 71] width 32 height 32
click at [938, 72] on button "Toggle Dropdown" at bounding box center [954, 71] width 32 height 32
click at [444, 25] on div "Chart saved" at bounding box center [496, 34] width 993 height 68
click at [455, 32] on span "edit_document" at bounding box center [364, 26] width 267 height 24
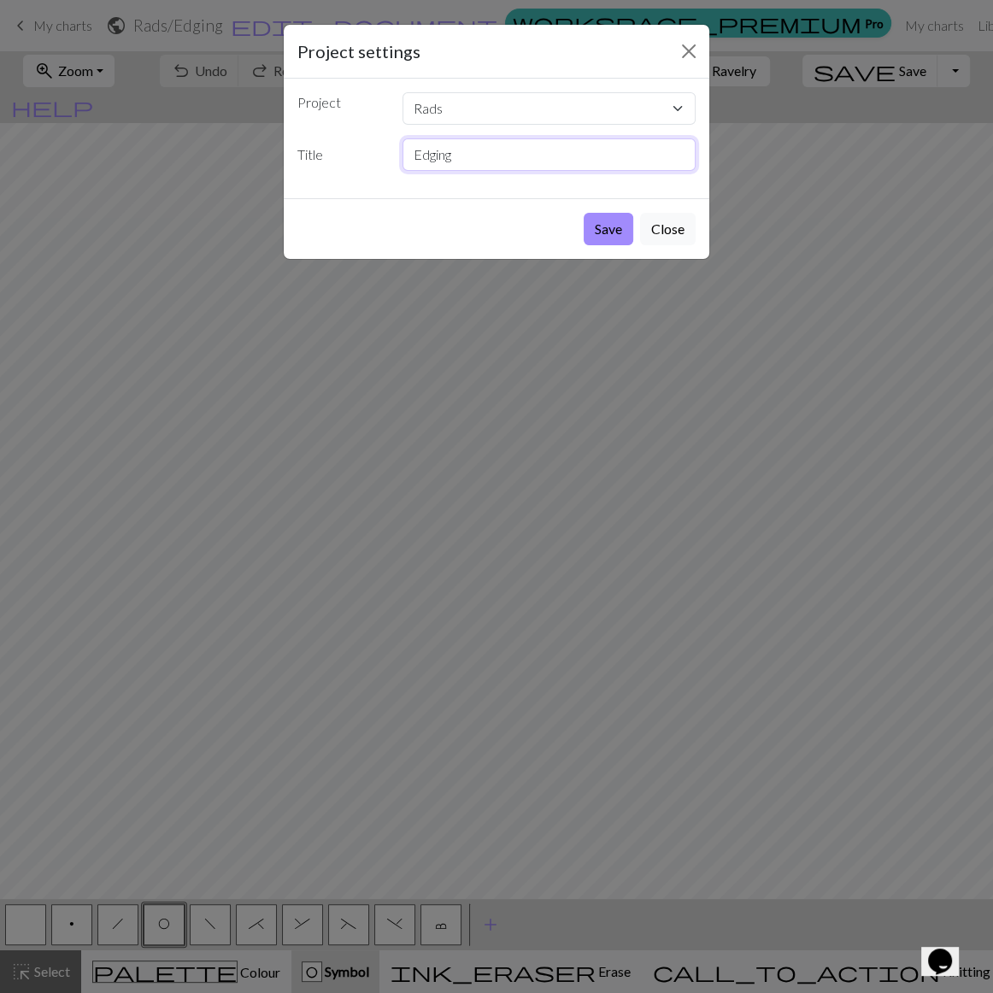
click at [482, 138] on input "Edging" at bounding box center [550, 154] width 294 height 32
type input "Edging work 1x"
click at [633, 213] on button "Save" at bounding box center [609, 229] width 50 height 32
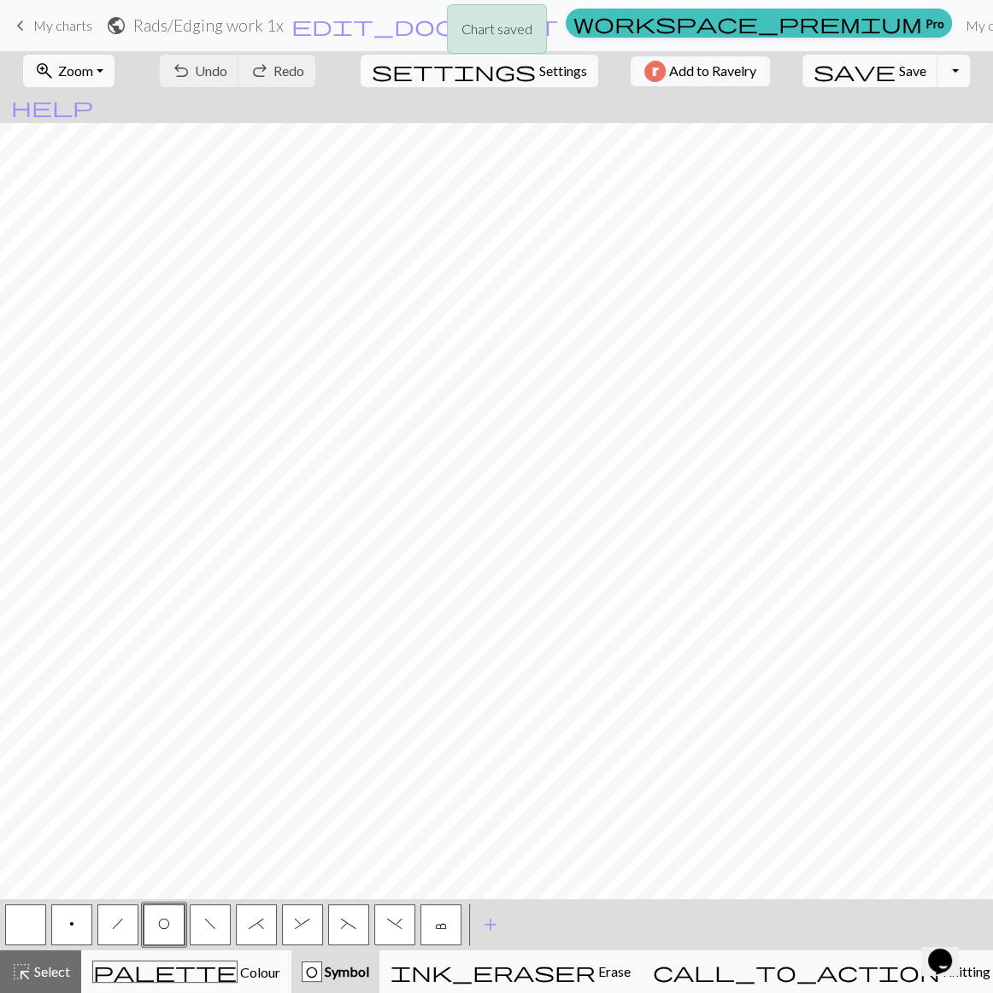
click at [36, 28] on div "Chart saved" at bounding box center [496, 34] width 993 height 68
click at [28, 20] on link "keyboard_arrow_left My charts" at bounding box center [51, 25] width 82 height 29
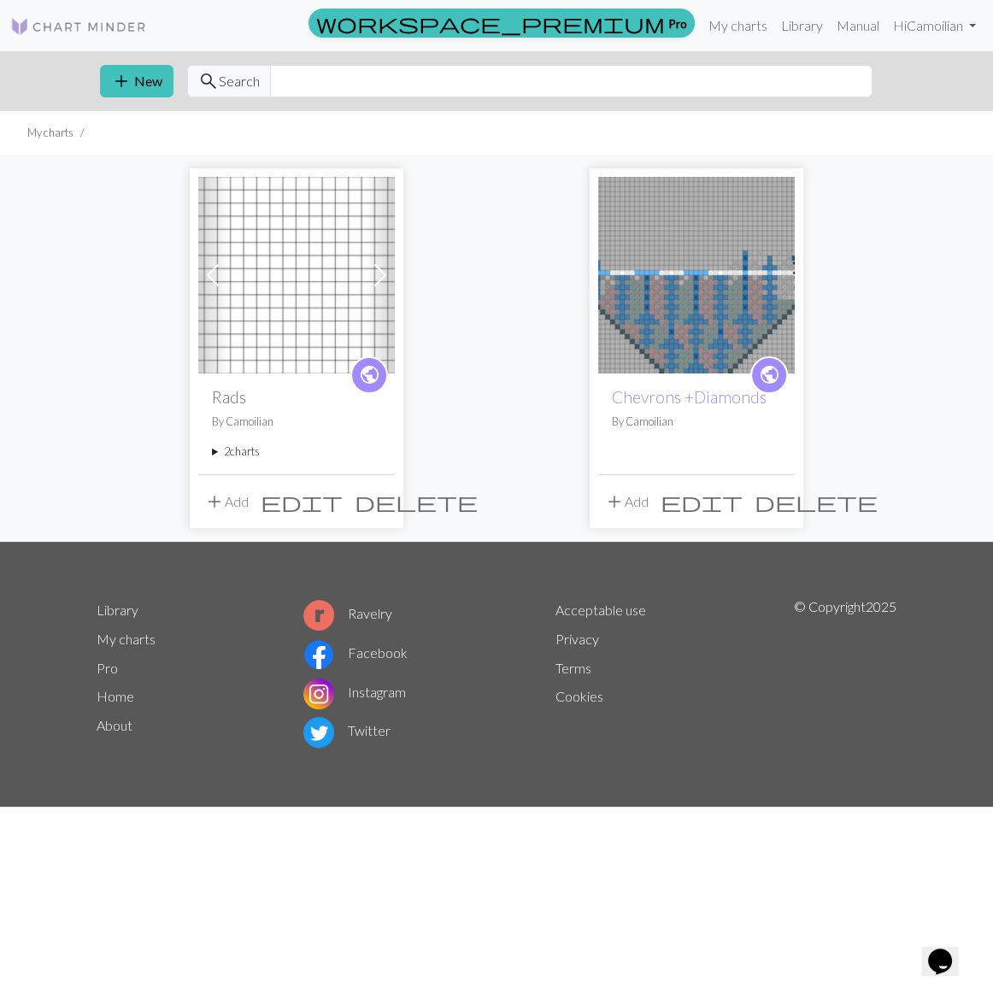
click at [343, 490] on span "edit" at bounding box center [302, 502] width 82 height 24
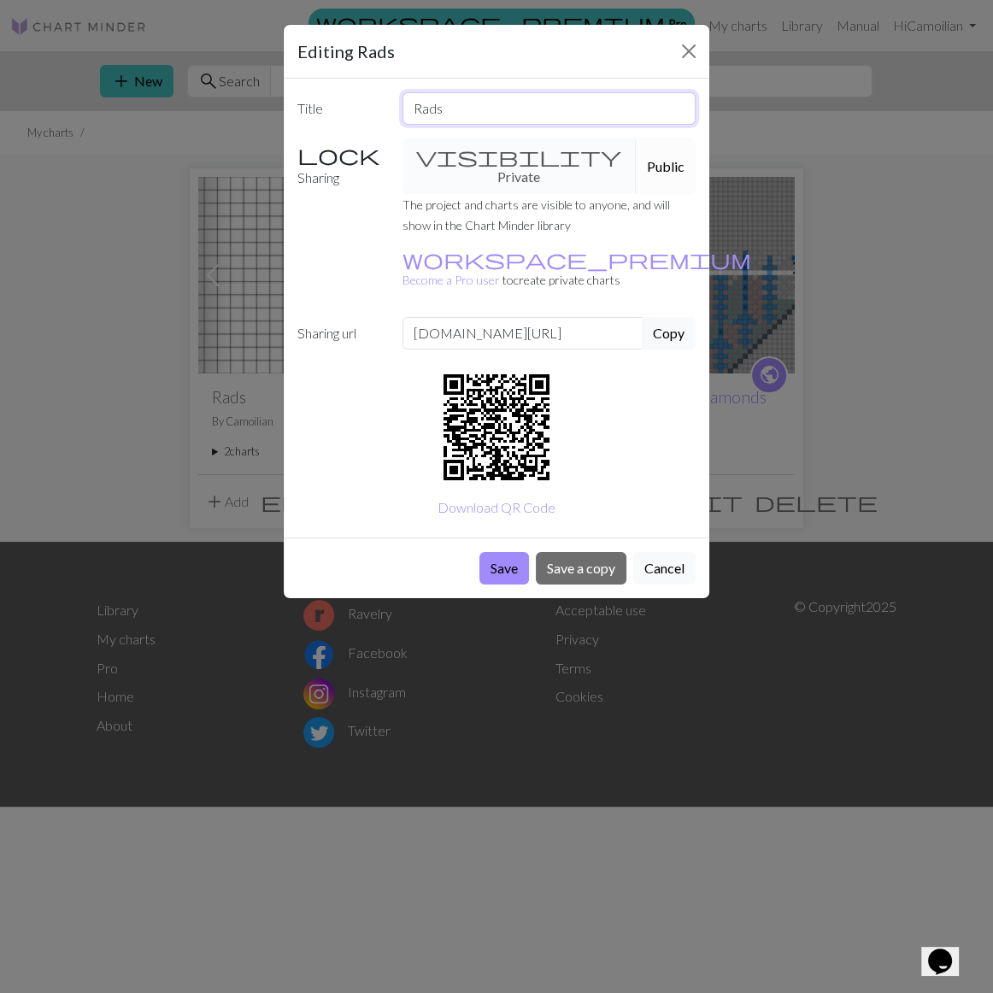
click at [462, 92] on input "Rads" at bounding box center [550, 108] width 294 height 32
type input "[PERSON_NAME]"
click at [529, 552] on button "Save" at bounding box center [504, 568] width 50 height 32
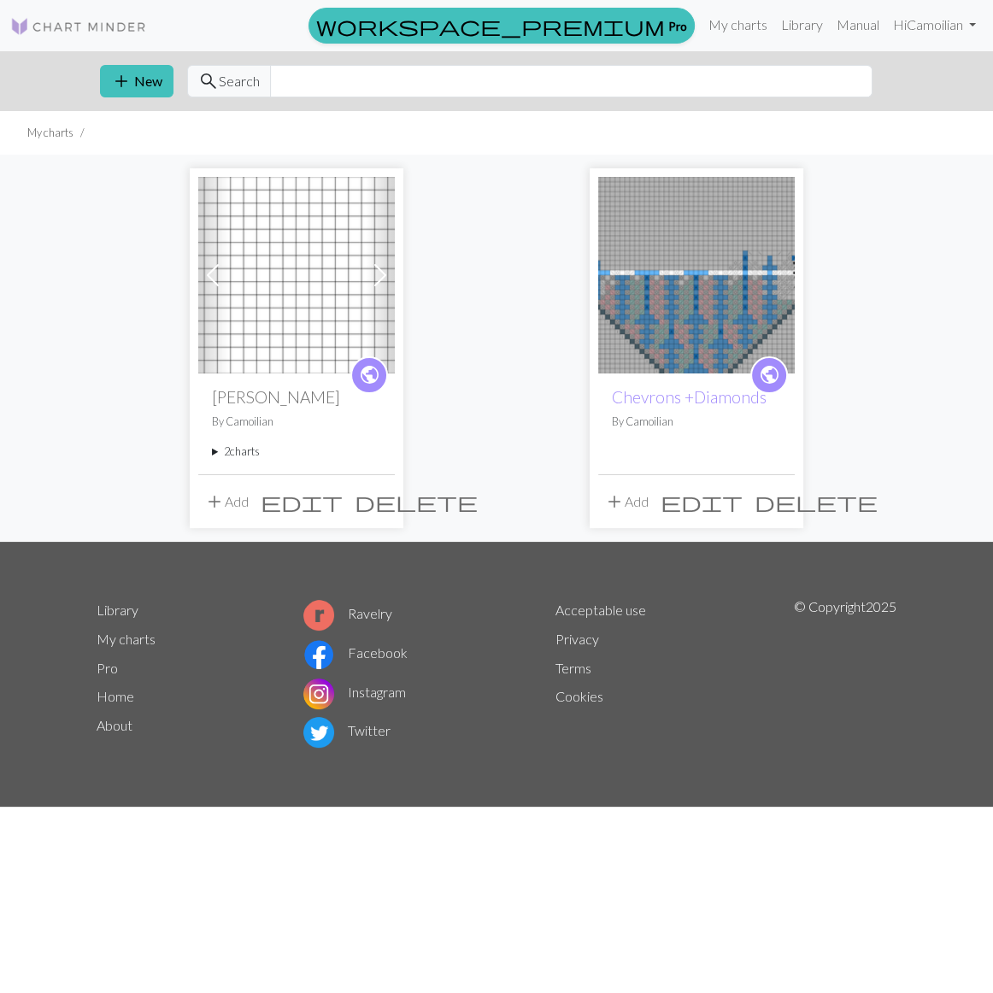
click at [378, 262] on span at bounding box center [380, 275] width 27 height 27
click at [219, 262] on span at bounding box center [212, 275] width 27 height 27
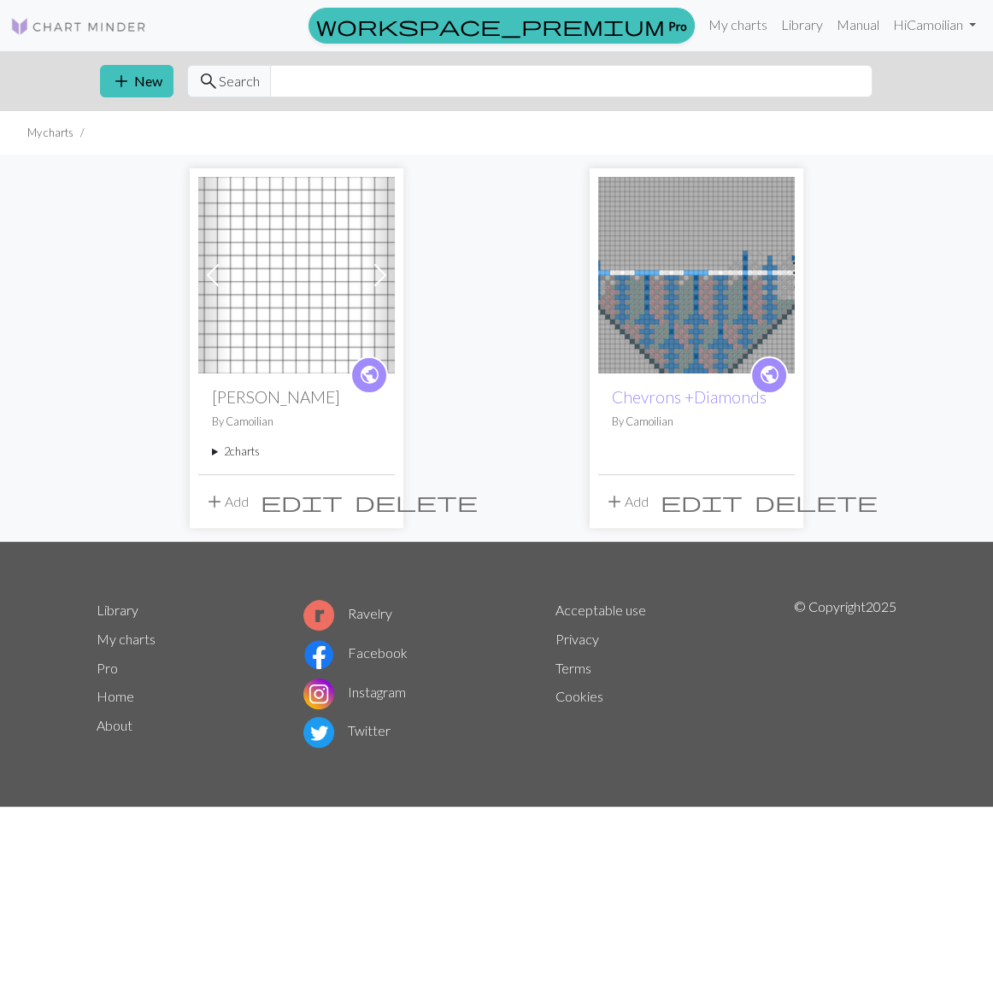
click at [375, 262] on span at bounding box center [380, 275] width 27 height 27
click at [232, 444] on summary "2 charts" at bounding box center [296, 452] width 169 height 16
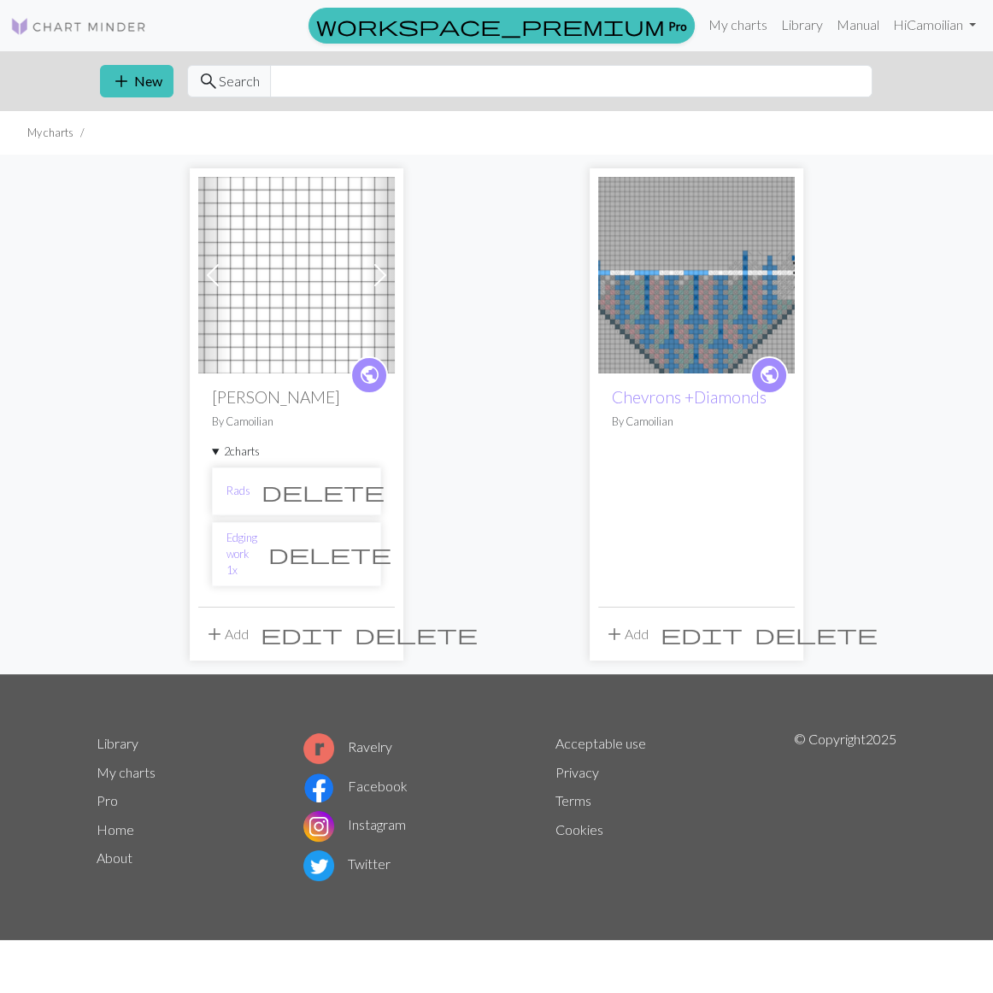
click at [262, 468] on li "Rads delete" at bounding box center [296, 492] width 169 height 48
click at [226, 483] on link "Rads" at bounding box center [238, 491] width 24 height 16
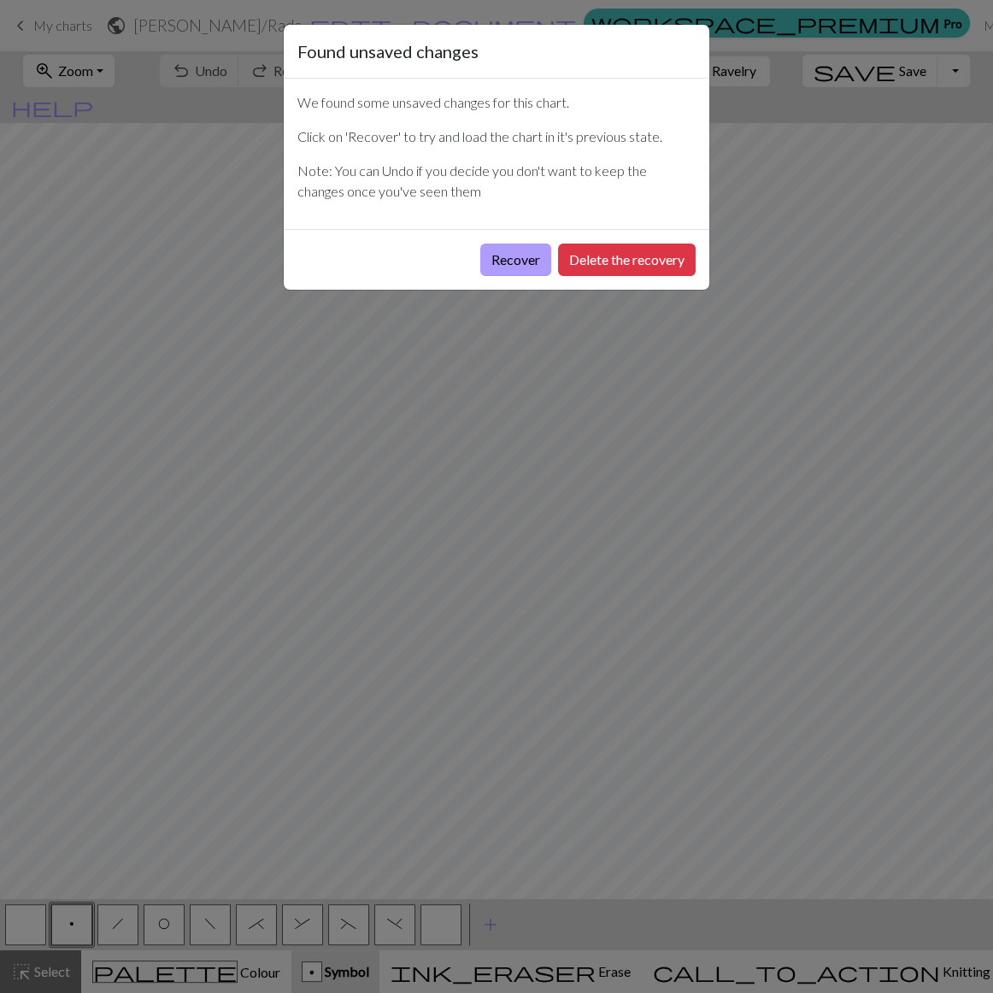
click at [551, 244] on button "Recover" at bounding box center [515, 260] width 71 height 32
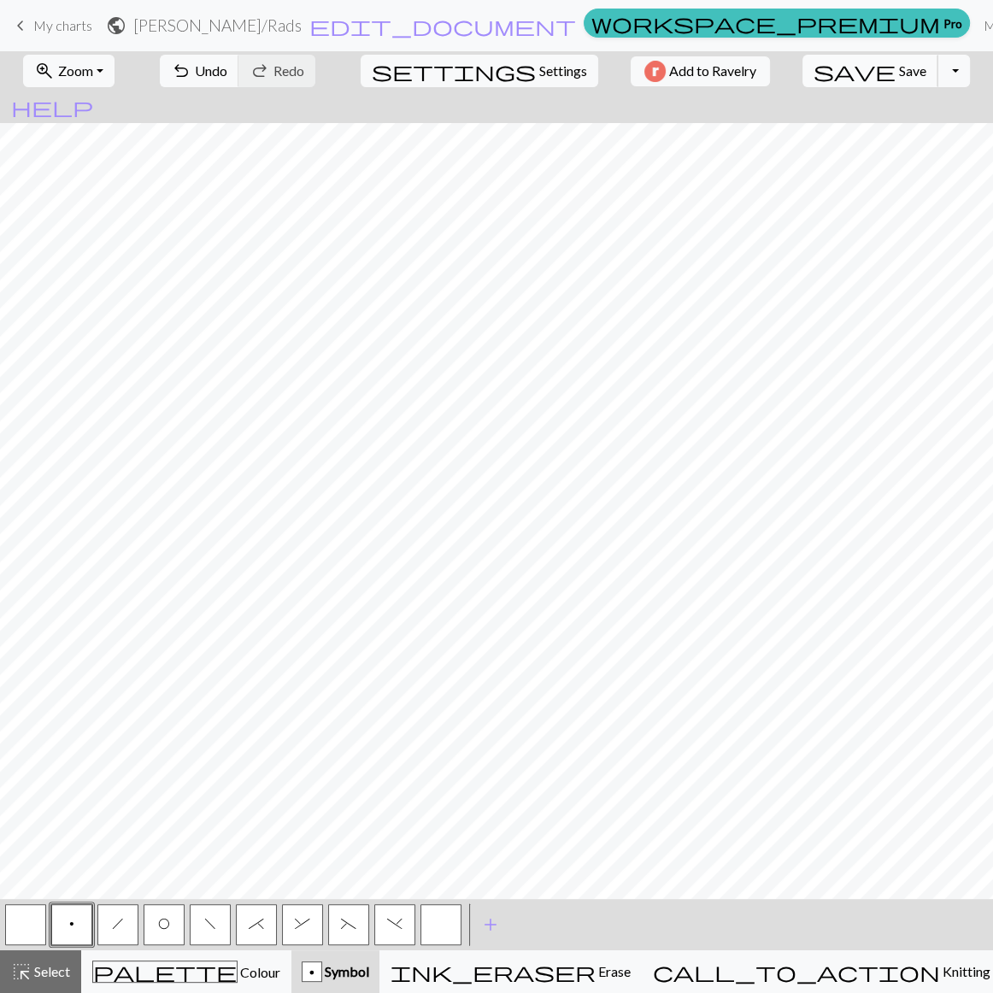
click at [899, 73] on span "Save" at bounding box center [912, 70] width 27 height 16
click at [899, 74] on span "Save" at bounding box center [912, 70] width 27 height 16
click at [55, 24] on div "Chart saved" at bounding box center [496, 34] width 993 height 68
click at [24, 28] on div "Chart saved" at bounding box center [496, 34] width 993 height 68
click at [38, 26] on span "My charts" at bounding box center [62, 25] width 59 height 16
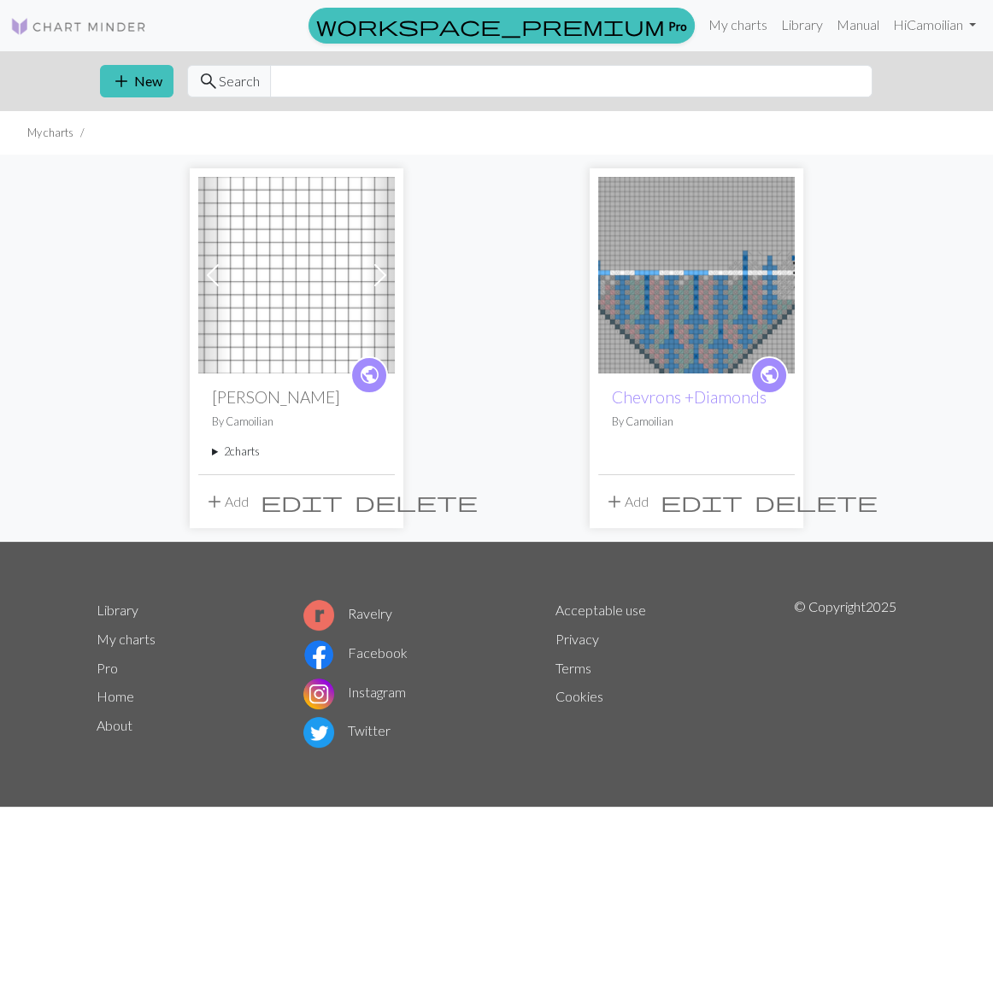
click at [363, 362] on span "public" at bounding box center [369, 375] width 21 height 26
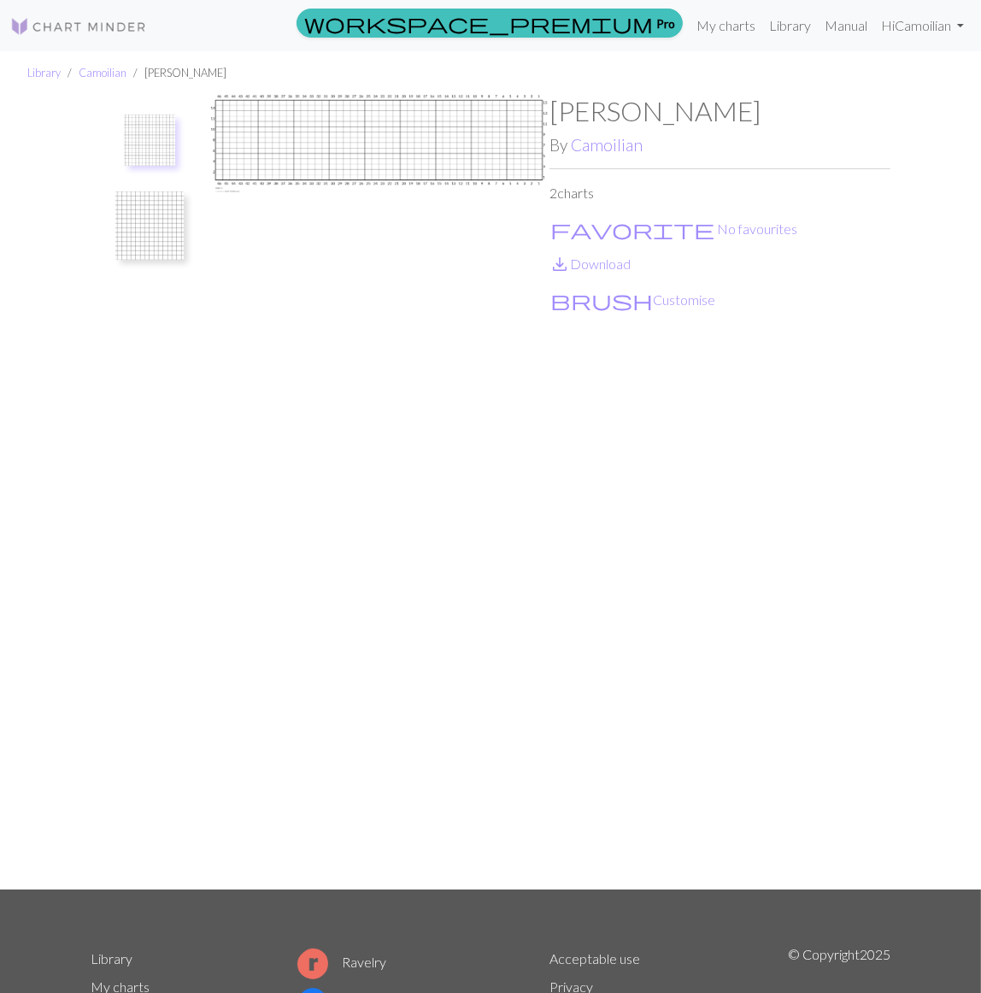
click at [156, 215] on img at bounding box center [149, 225] width 68 height 68
click at [150, 124] on img at bounding box center [149, 149] width 68 height 68
click at [157, 201] on img at bounding box center [149, 225] width 68 height 68
click at [152, 128] on img at bounding box center [149, 149] width 68 height 68
click at [149, 204] on img at bounding box center [149, 225] width 68 height 68
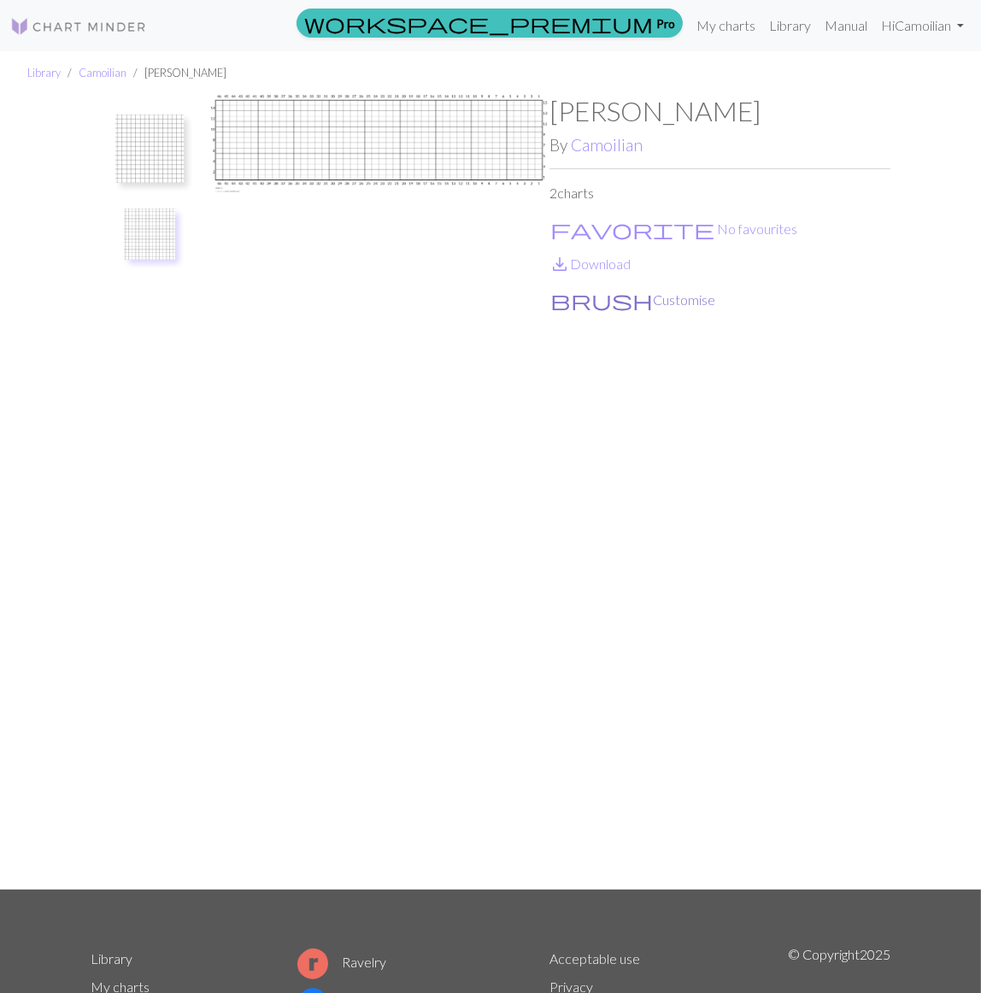
click at [595, 289] on button "brush Customise" at bounding box center [633, 300] width 167 height 22
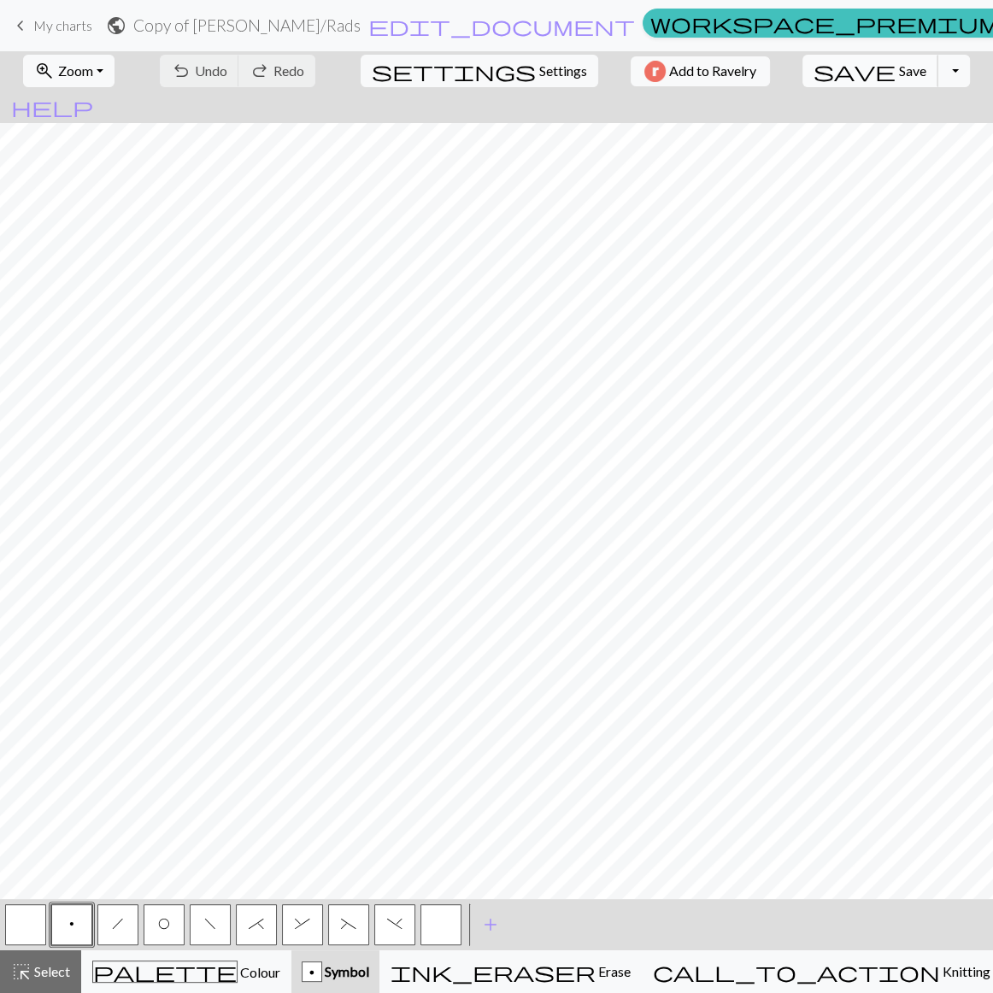
click at [846, 68] on span "save" at bounding box center [855, 71] width 82 height 24
click at [34, 26] on div "Chart saved" at bounding box center [496, 34] width 993 height 68
click at [21, 25] on div "Chart saved" at bounding box center [496, 34] width 993 height 68
click at [24, 30] on span "keyboard_arrow_left" at bounding box center [20, 26] width 21 height 24
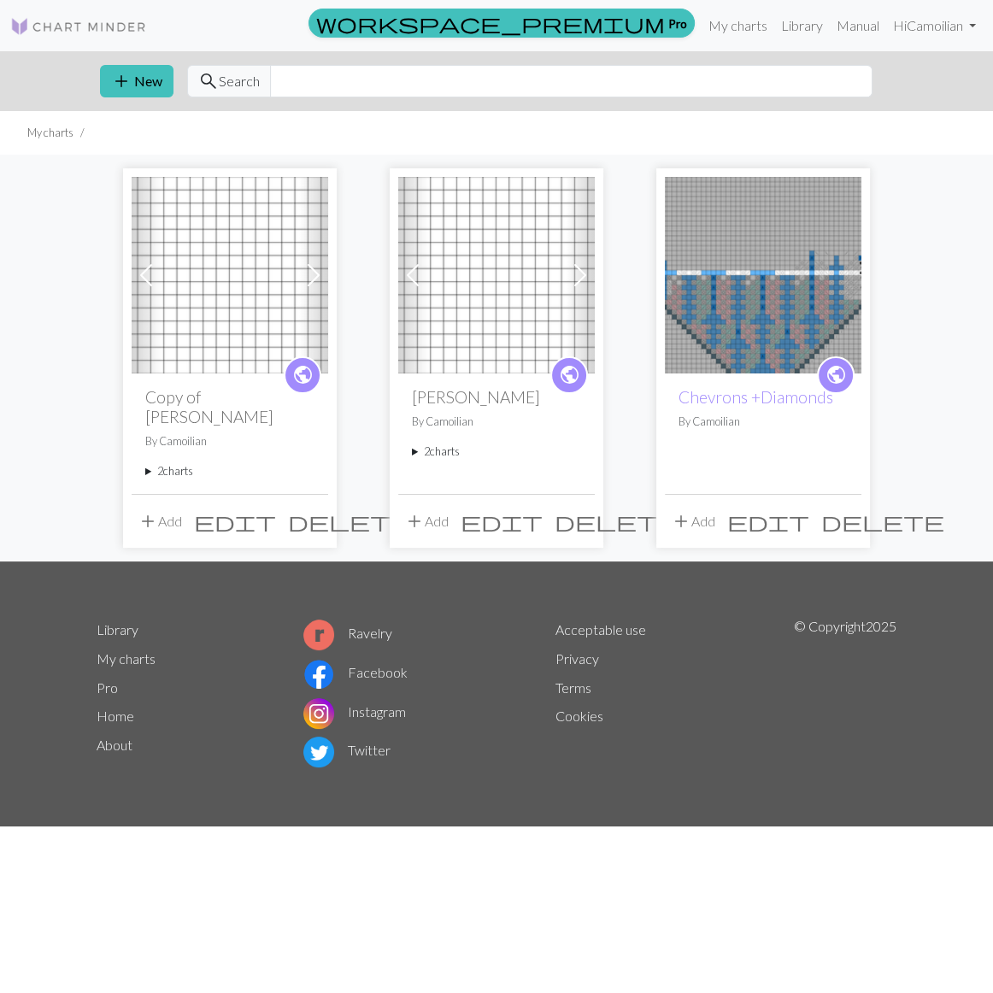
click at [314, 509] on span "delete" at bounding box center [349, 521] width 123 height 24
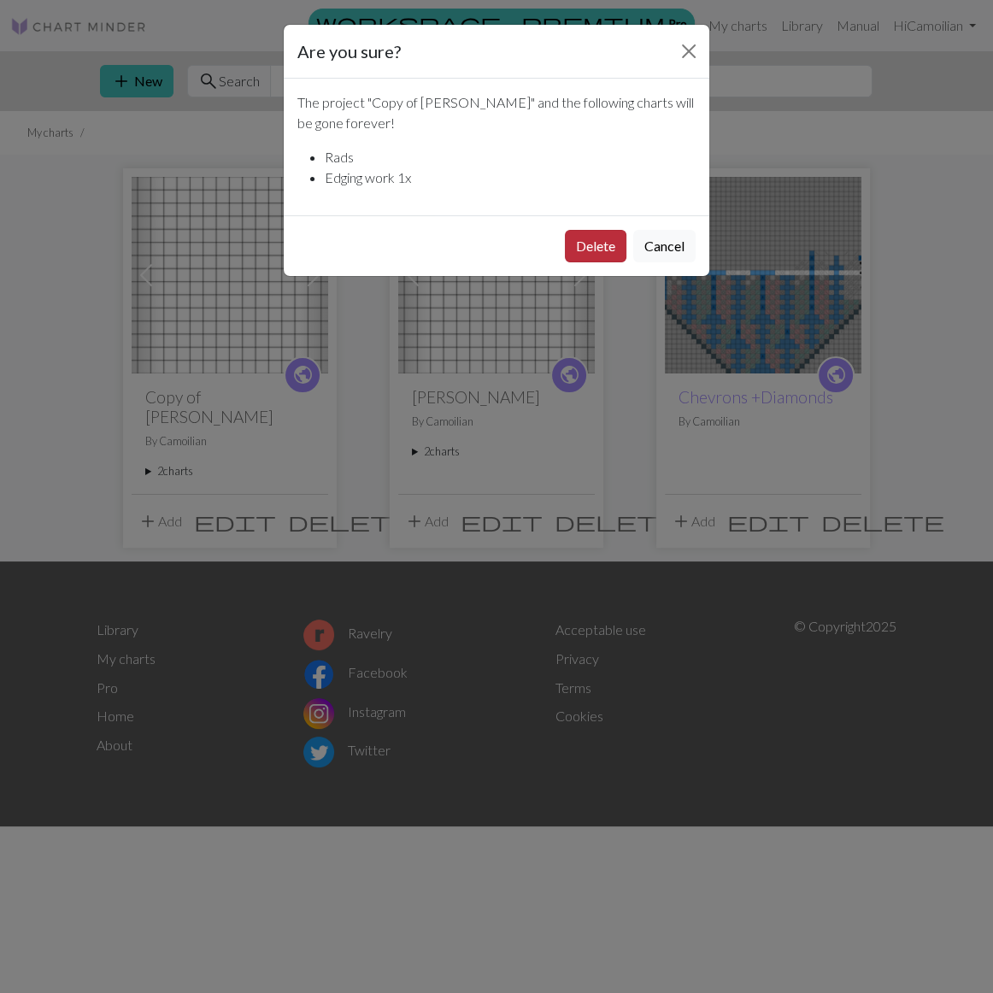
click at [615, 230] on button "Delete" at bounding box center [596, 246] width 62 height 32
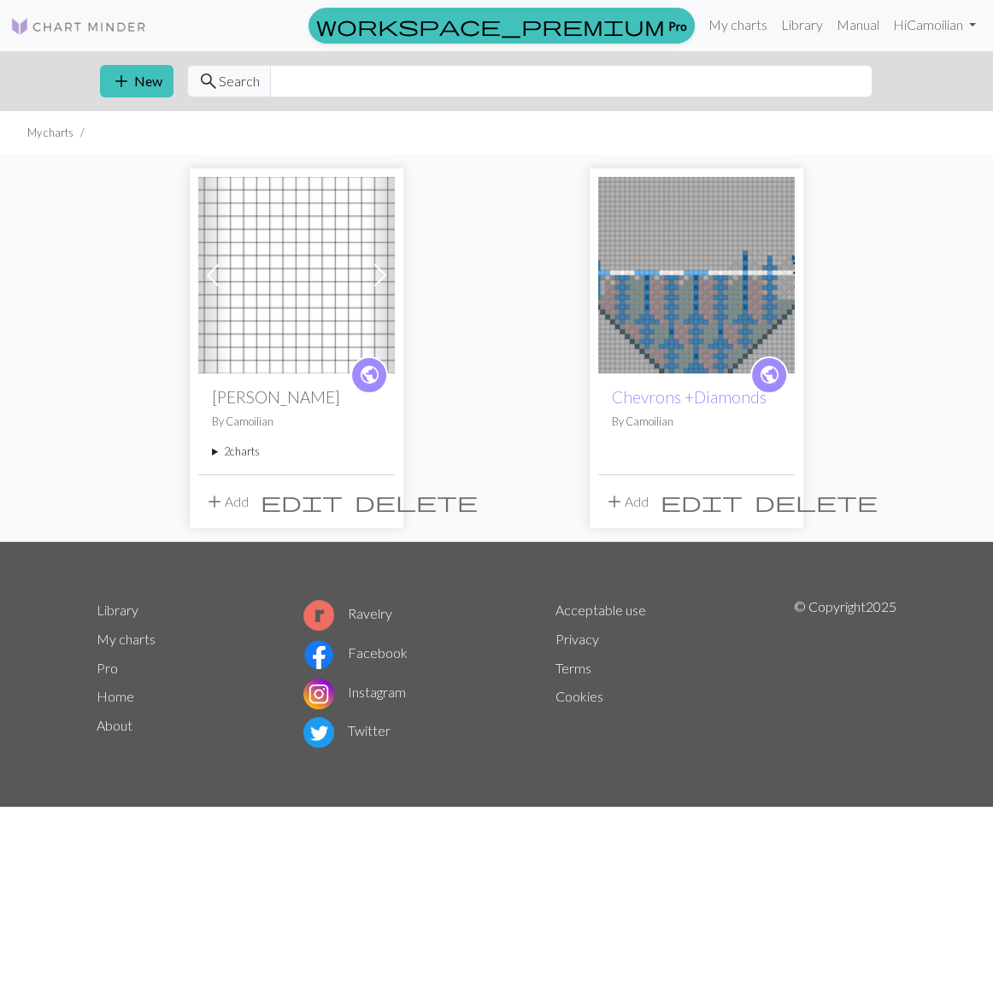
click at [217, 444] on summary "2 charts" at bounding box center [296, 452] width 169 height 16
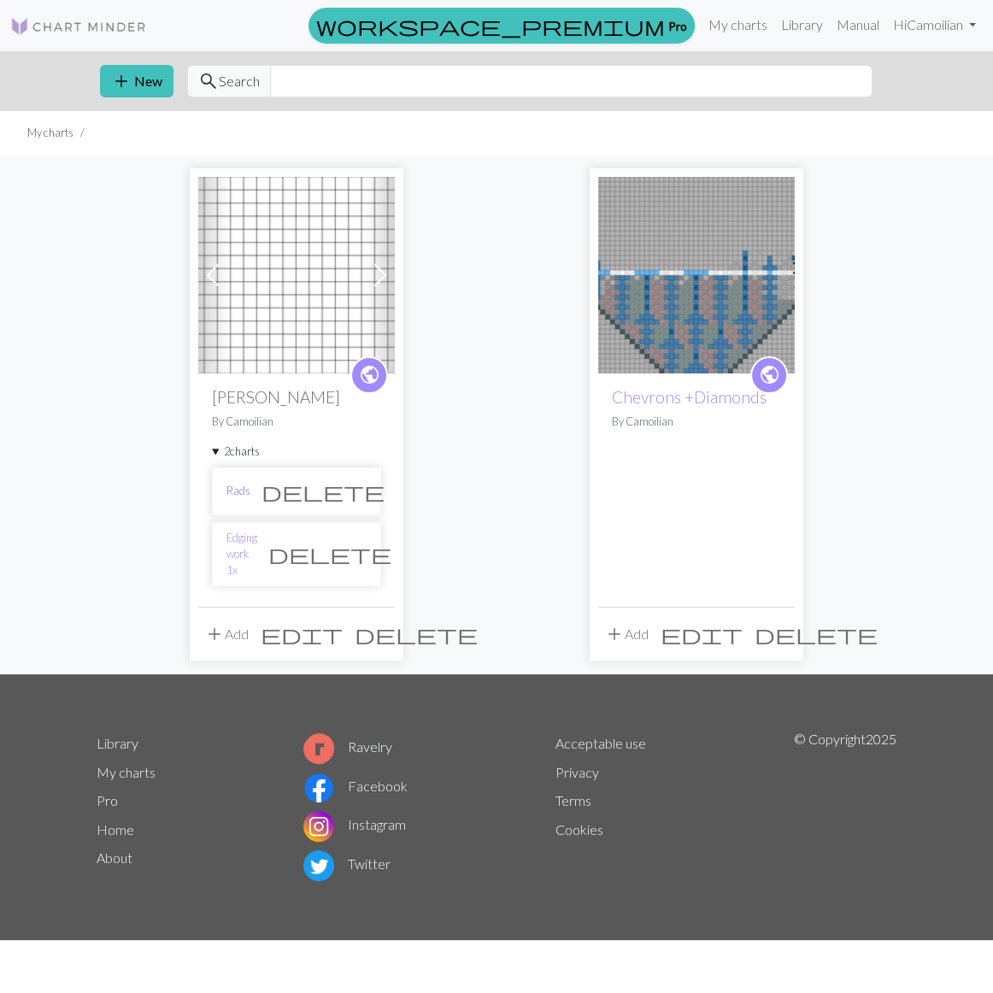
click at [226, 483] on link "Rads" at bounding box center [238, 491] width 24 height 16
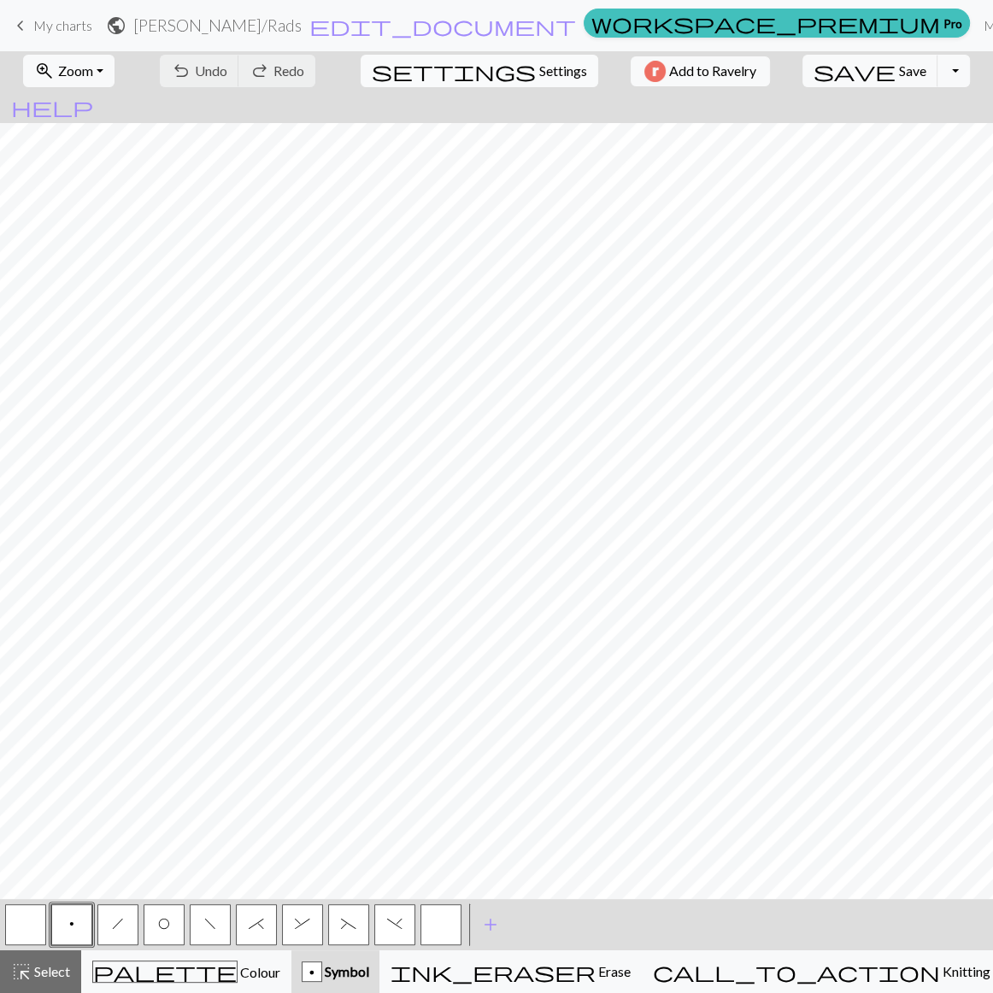
click at [539, 67] on span "Settings" at bounding box center [563, 71] width 48 height 21
select select "aran"
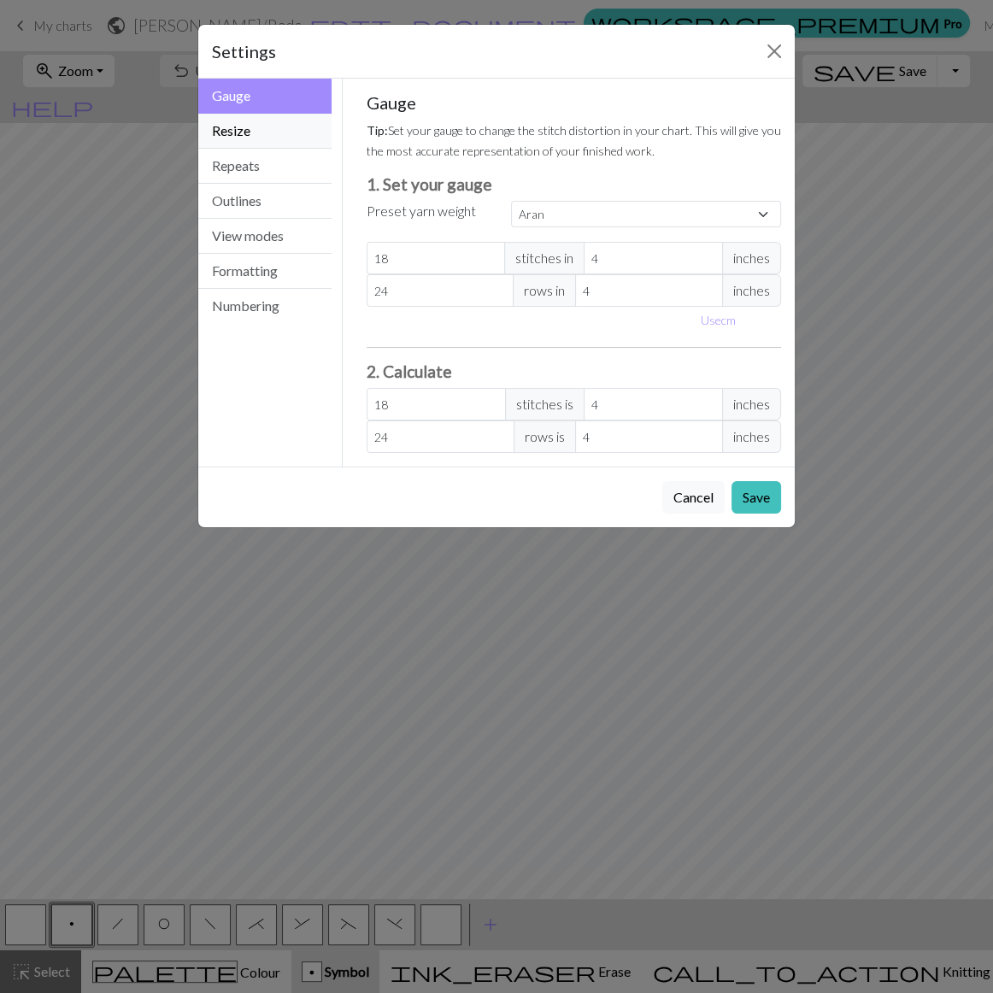
click at [224, 114] on button "Resize" at bounding box center [264, 131] width 133 height 35
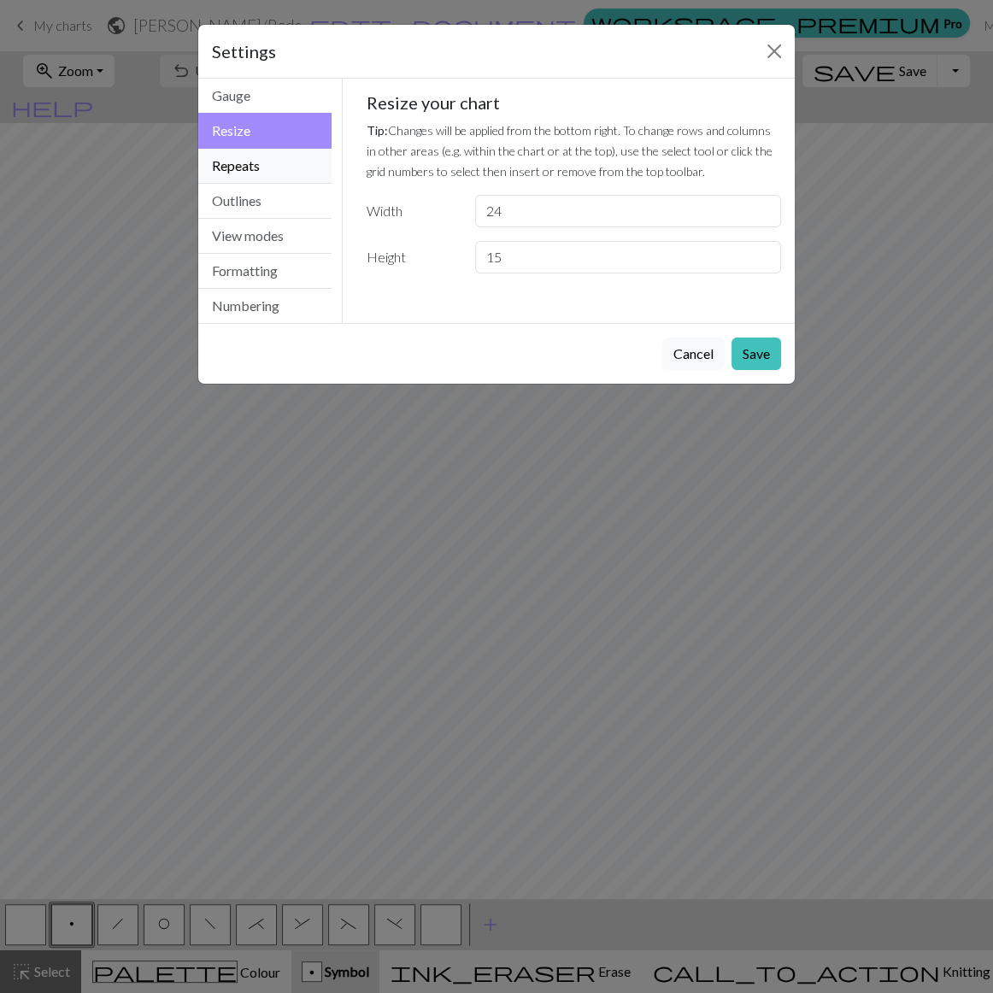
click at [236, 149] on button "Repeats" at bounding box center [264, 166] width 133 height 35
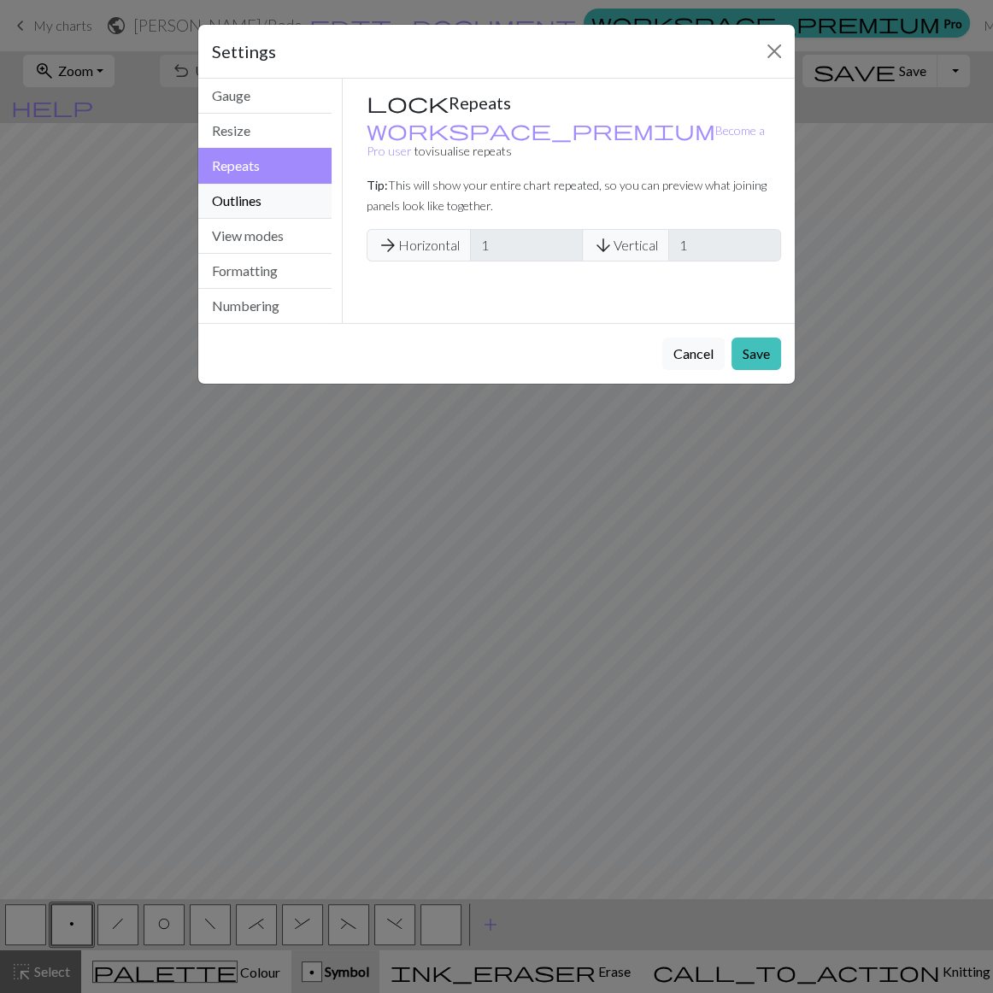
click at [275, 184] on button "Outlines" at bounding box center [264, 201] width 133 height 35
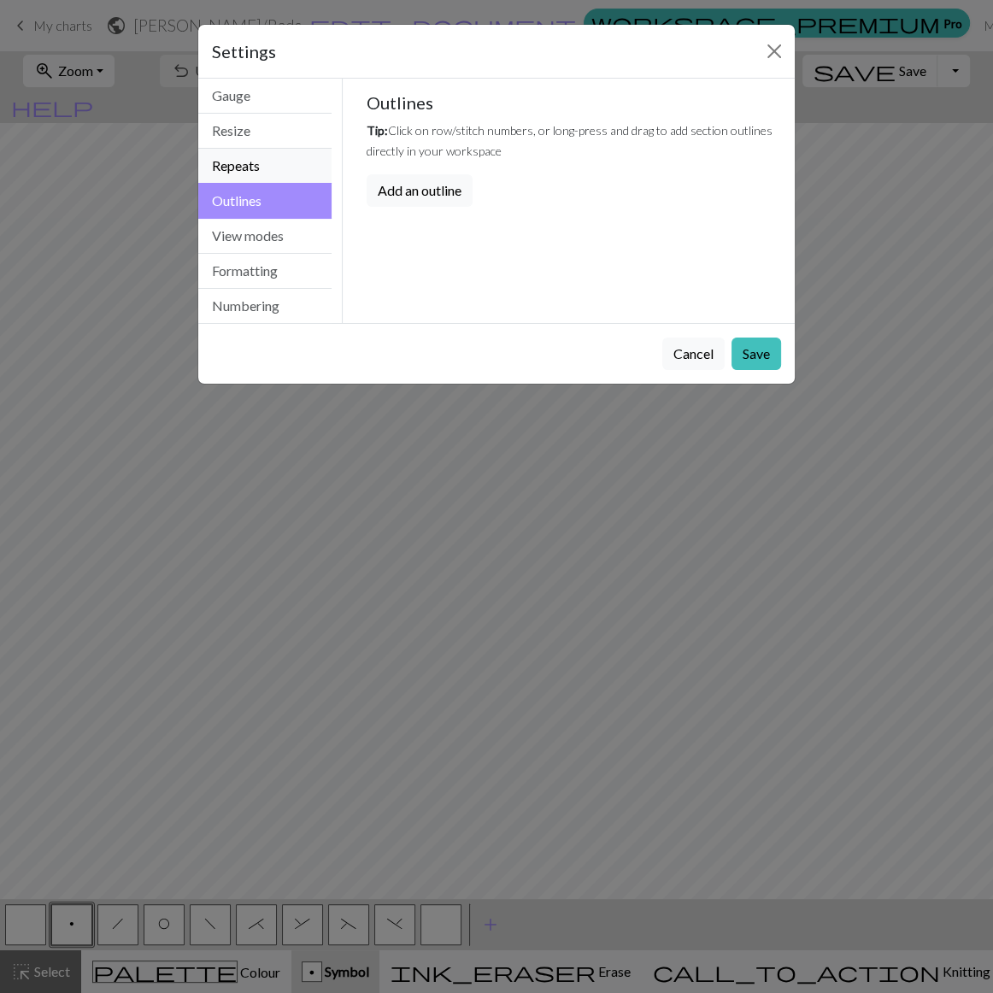
click at [281, 149] on button "Repeats" at bounding box center [264, 166] width 133 height 35
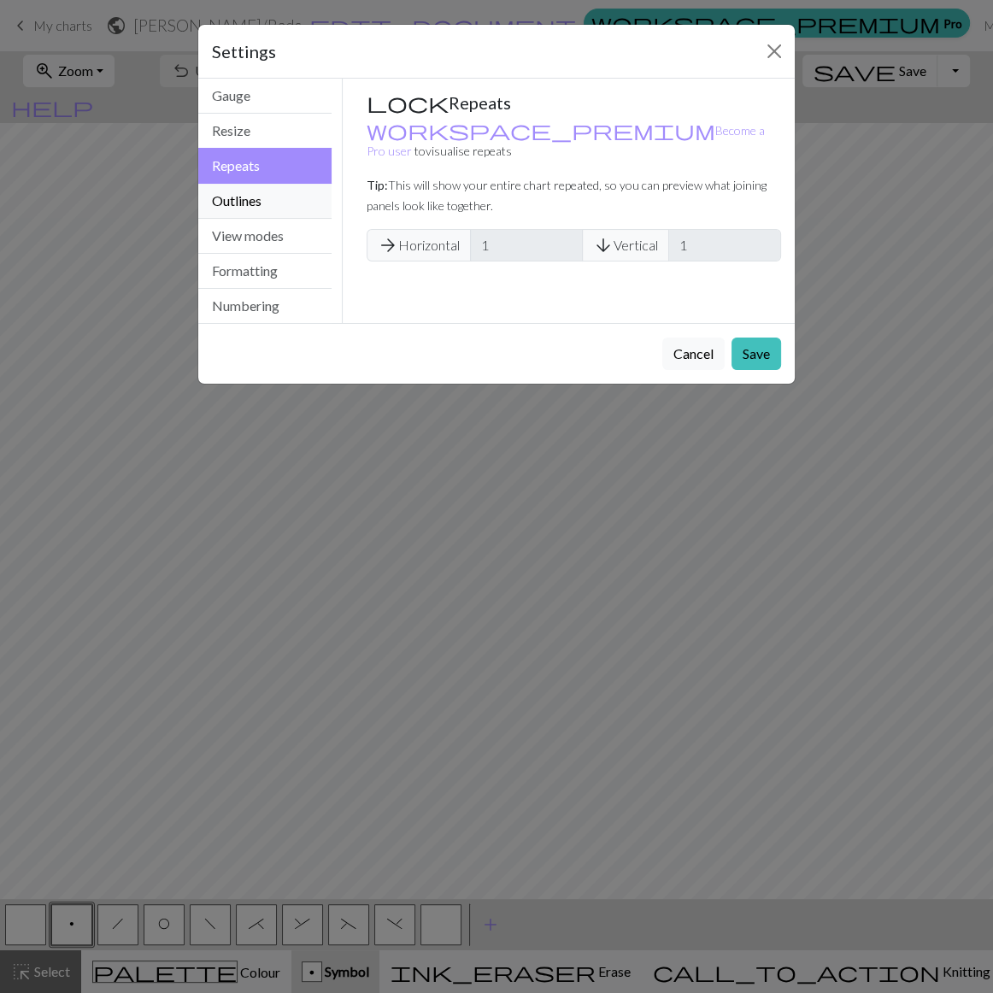
click at [276, 184] on button "Outlines" at bounding box center [264, 201] width 133 height 35
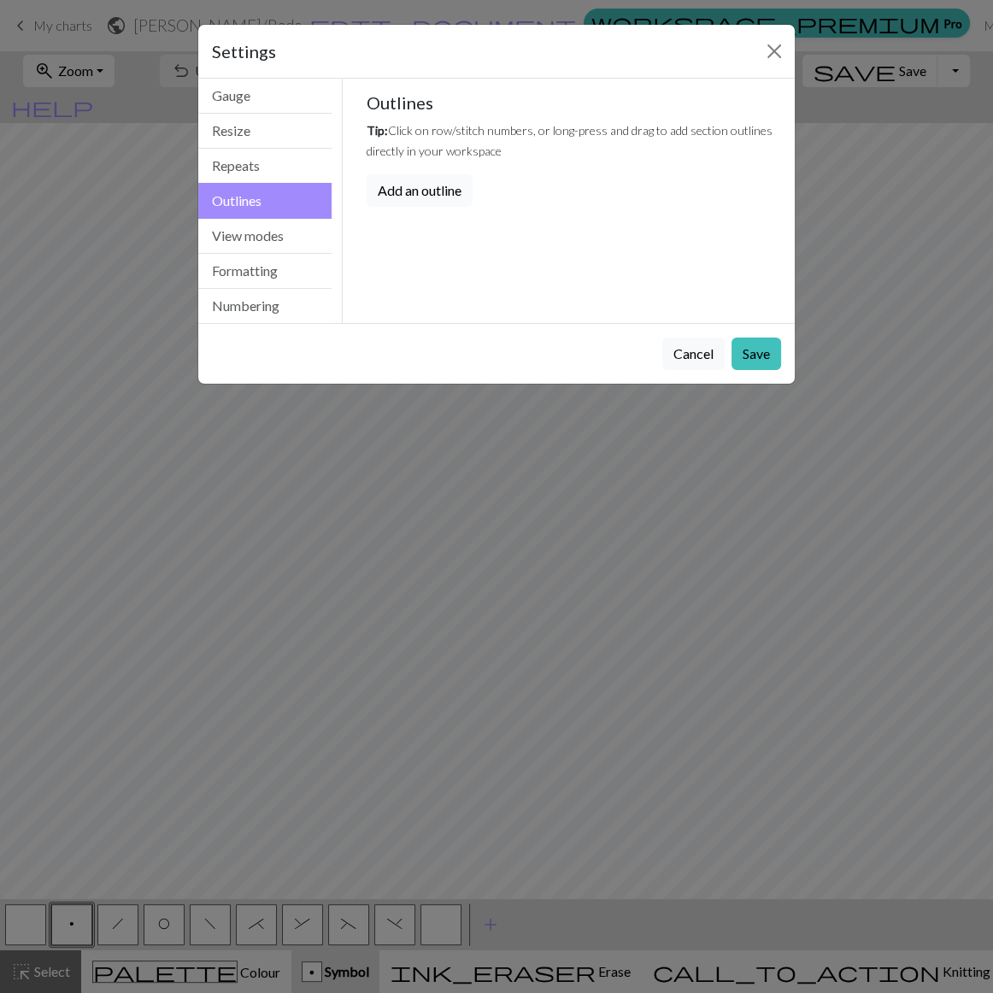
click at [393, 174] on button "Add an outline" at bounding box center [420, 190] width 106 height 32
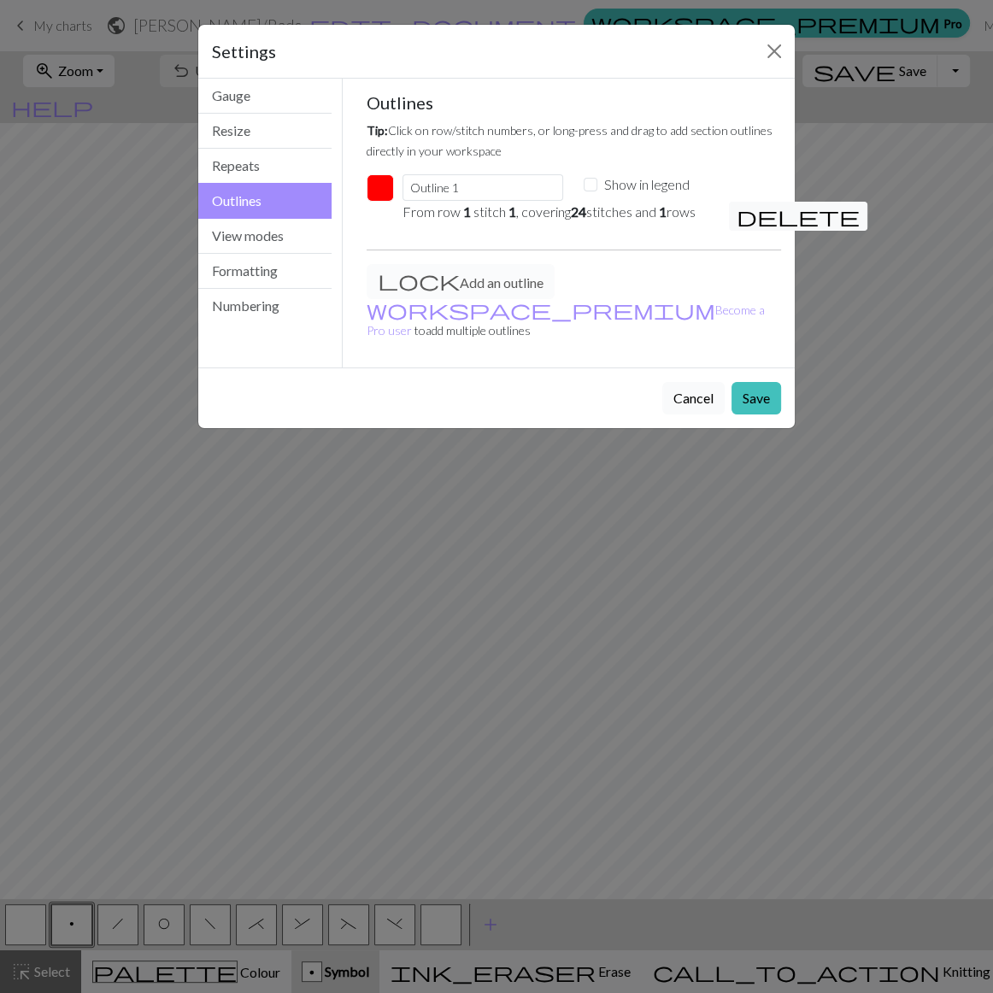
click at [711, 382] on button "Cancel" at bounding box center [693, 398] width 62 height 32
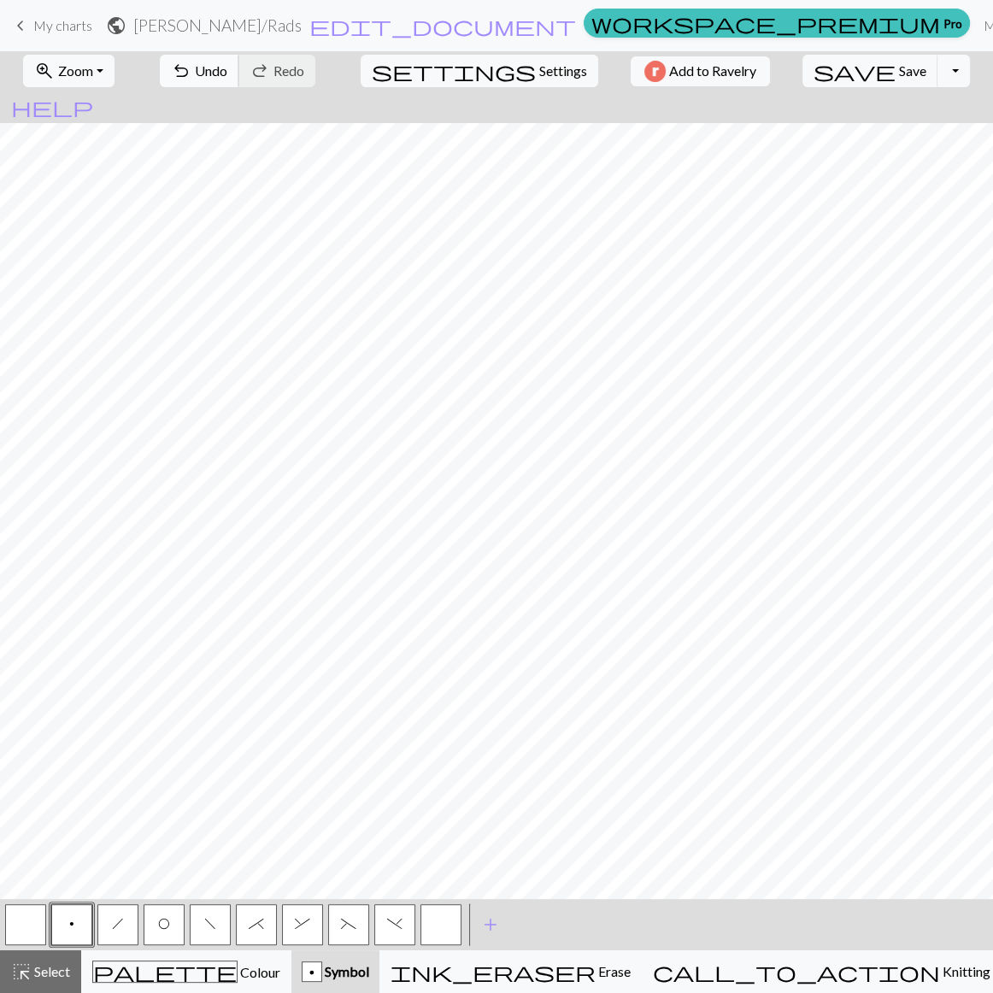
click at [191, 71] on span "undo" at bounding box center [181, 71] width 21 height 24
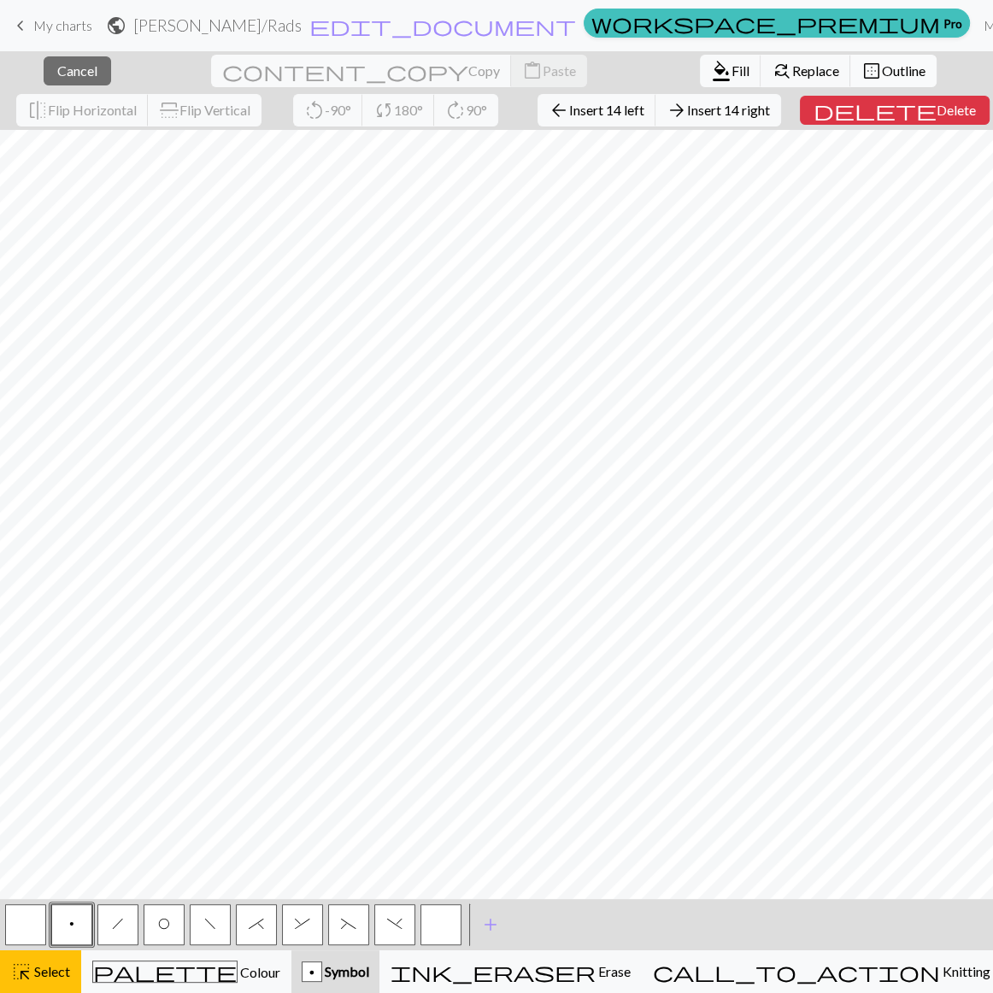
click at [882, 68] on span "Outline" at bounding box center [904, 70] width 44 height 16
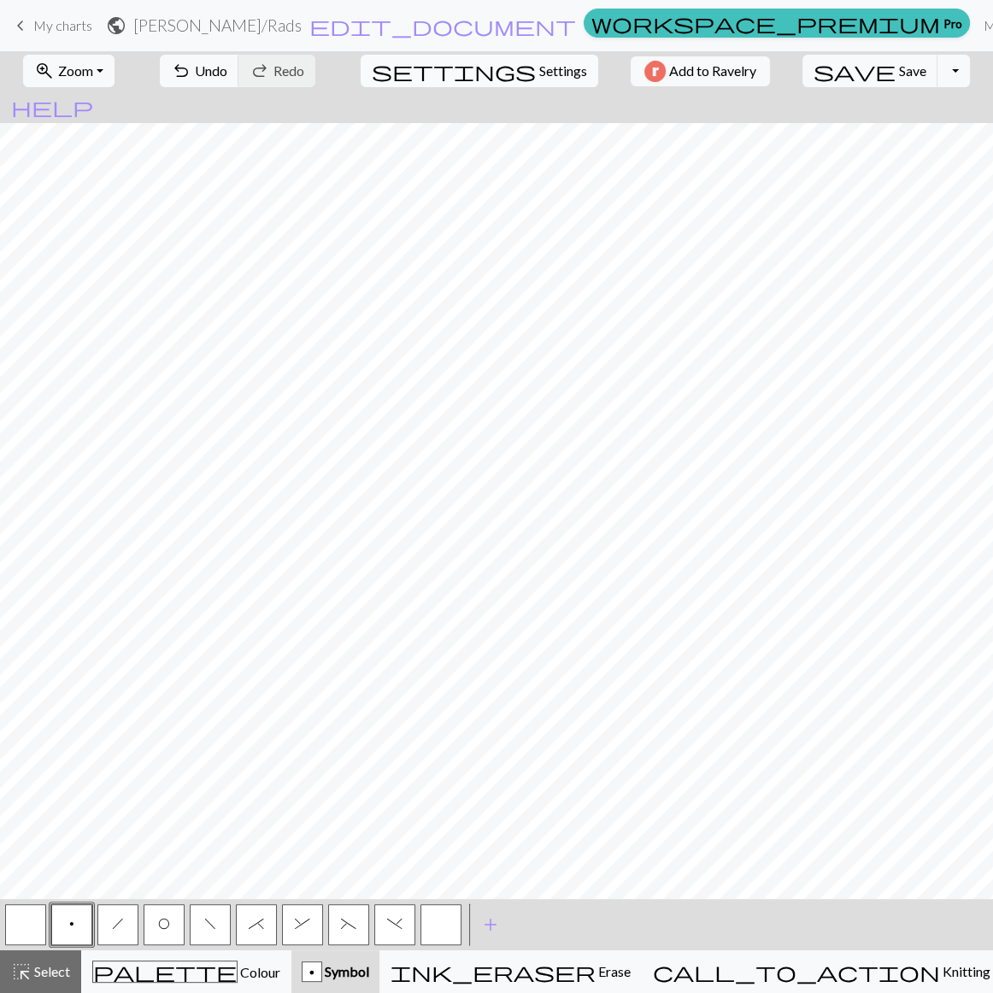
click at [475, 74] on span "settings" at bounding box center [454, 71] width 164 height 24
select select "aran"
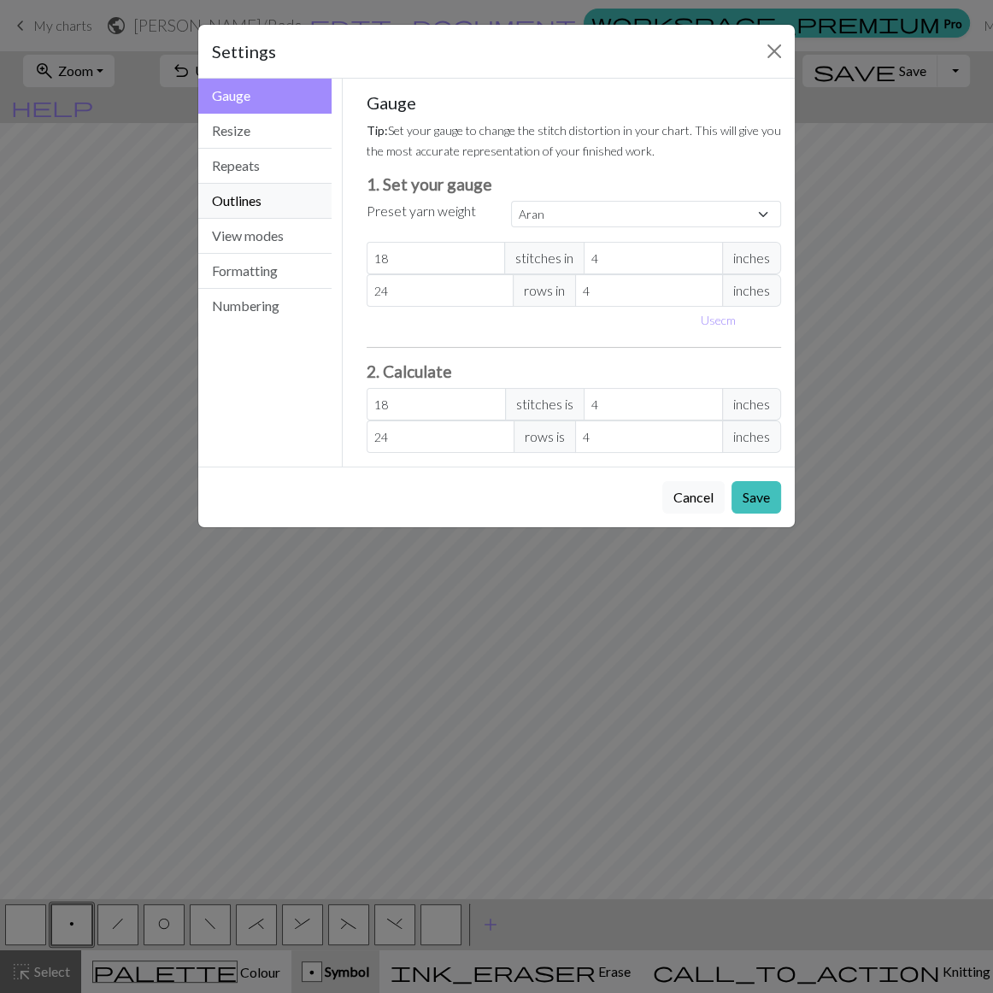
click at [260, 184] on button "Outlines" at bounding box center [264, 201] width 133 height 35
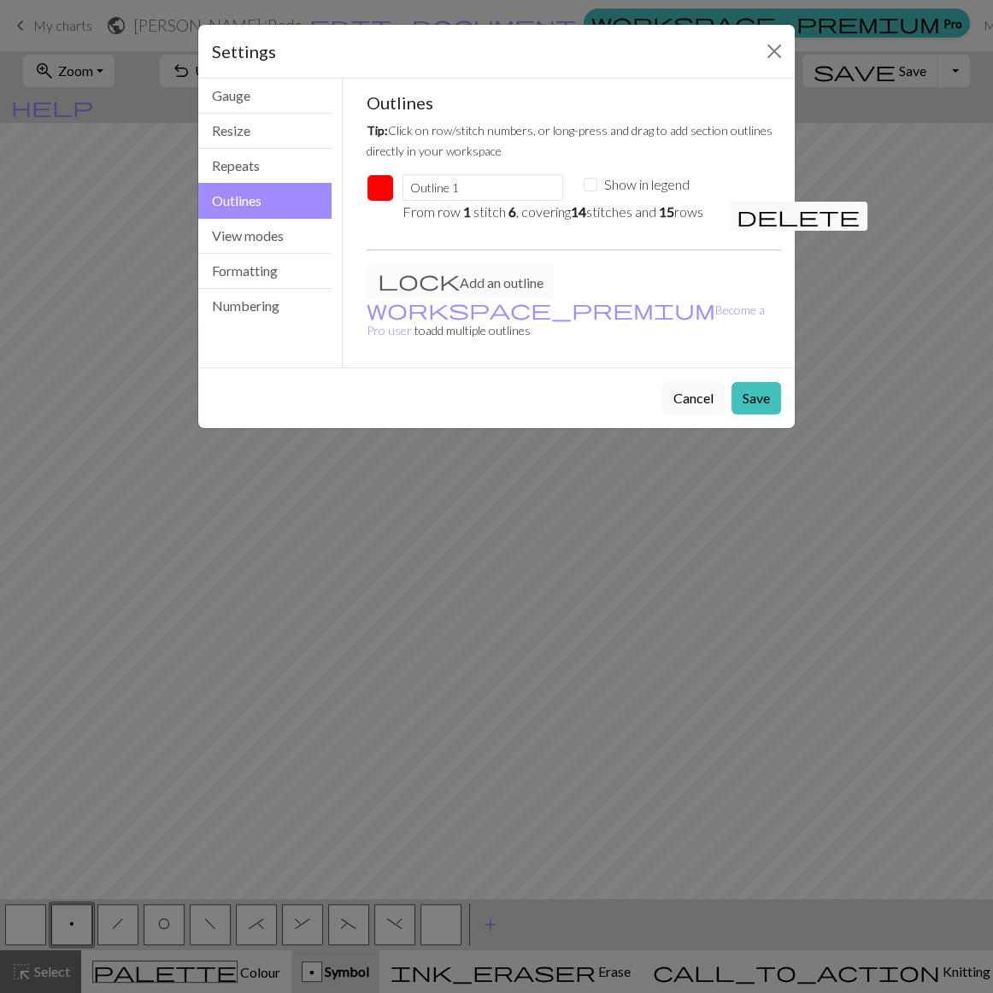
click at [368, 174] on button "button" at bounding box center [380, 187] width 27 height 27
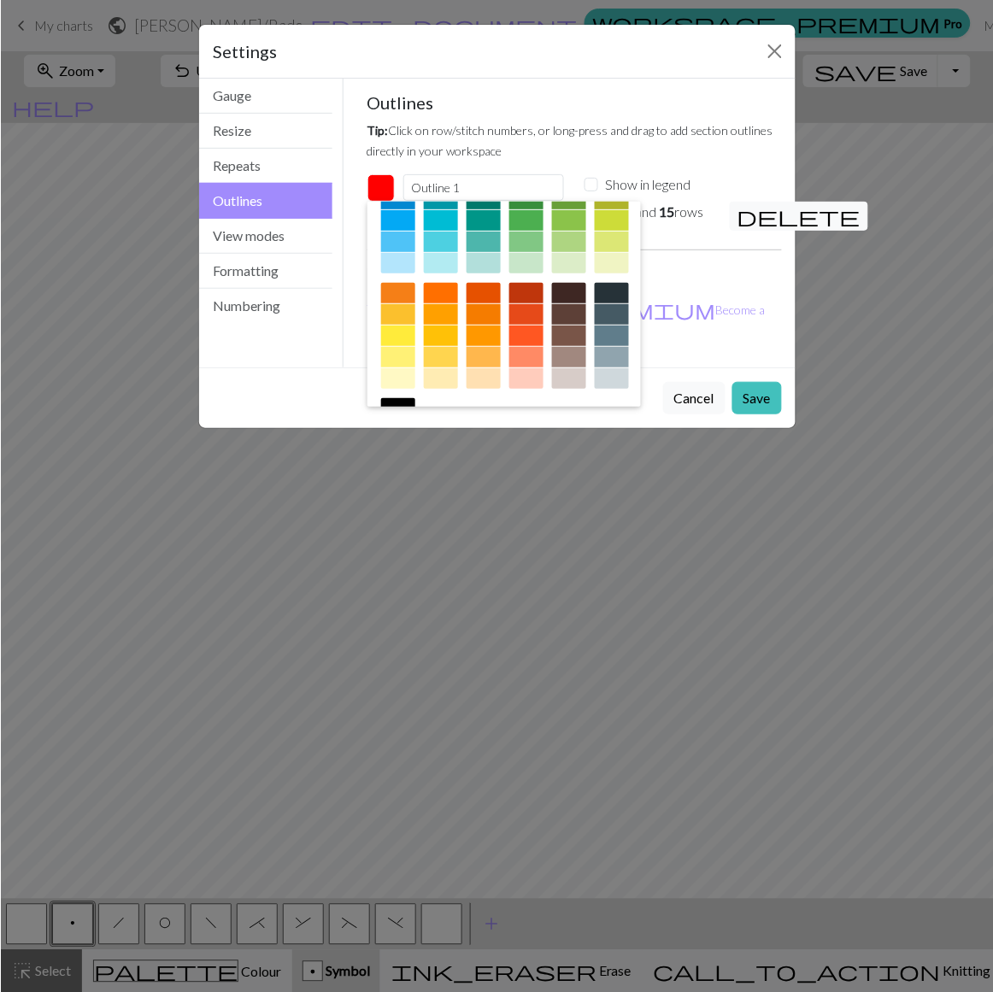
scroll to position [155, 0]
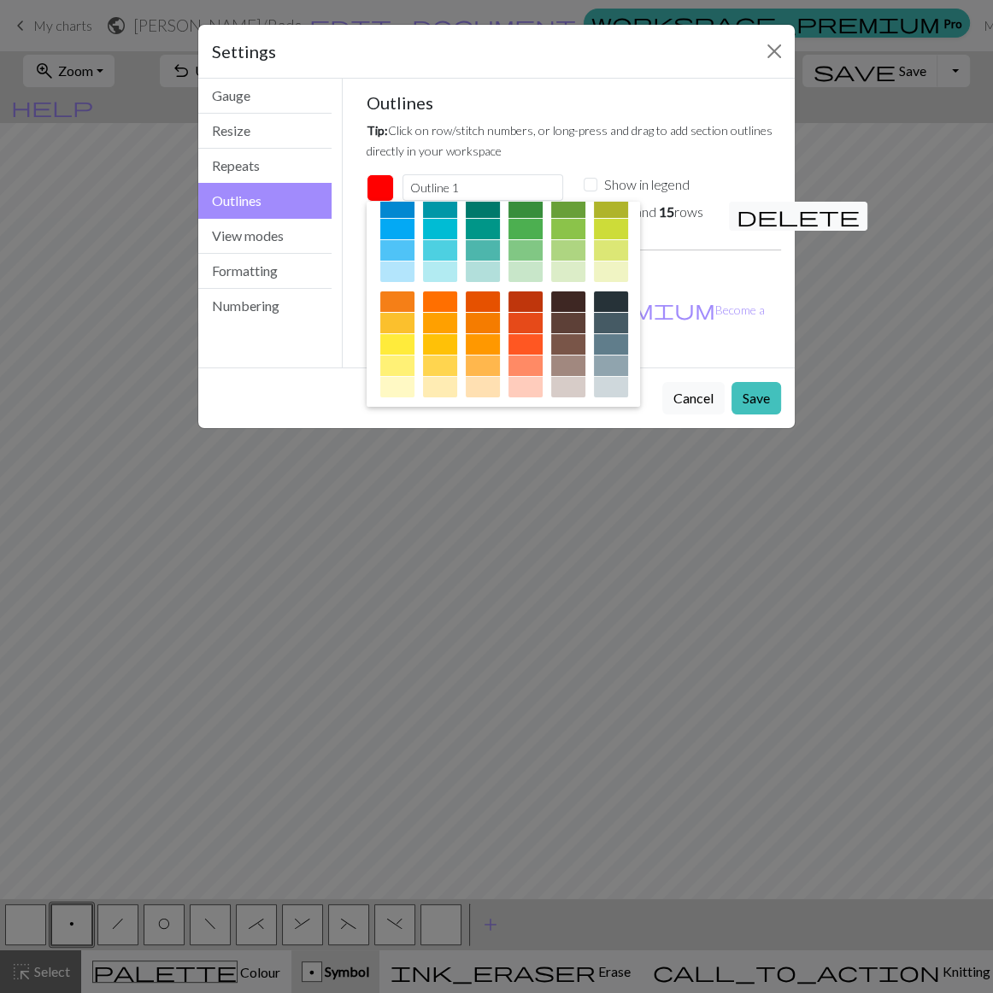
click at [543, 262] on div at bounding box center [526, 272] width 34 height 21
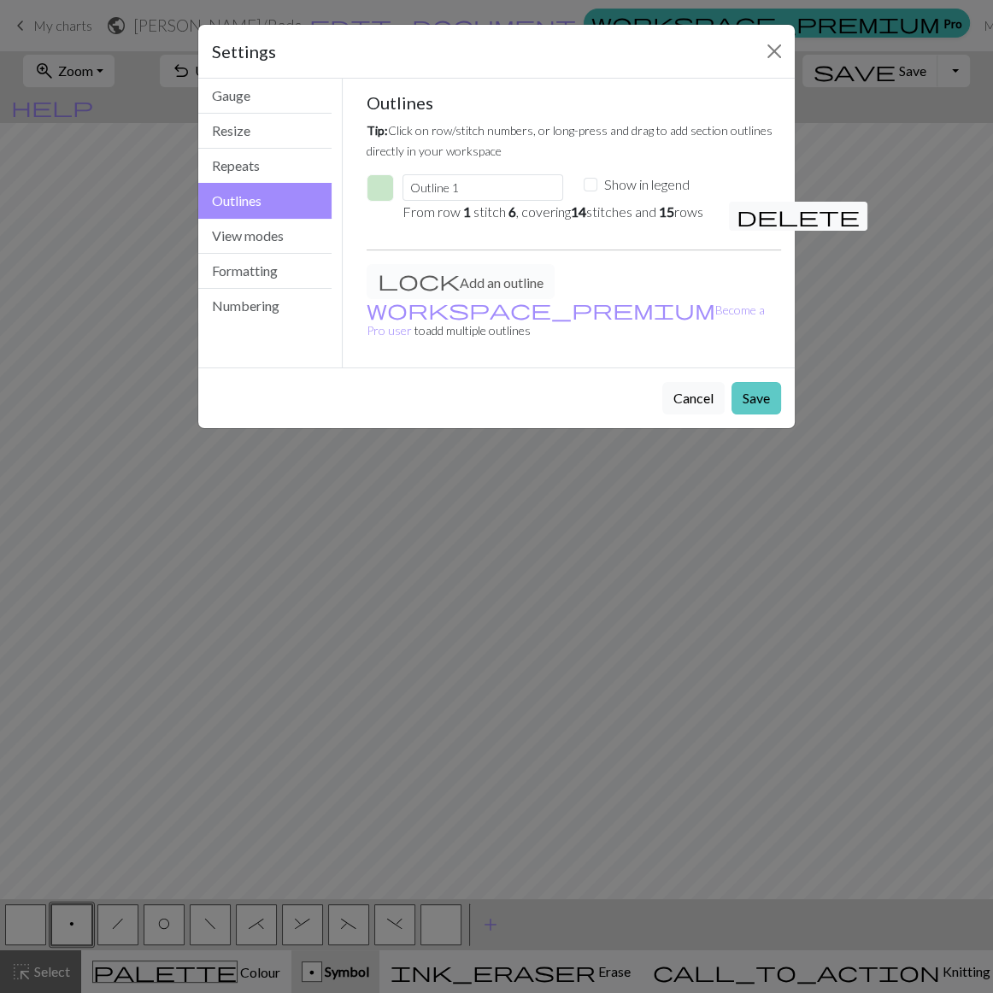
click at [761, 382] on button "Save" at bounding box center [757, 398] width 50 height 32
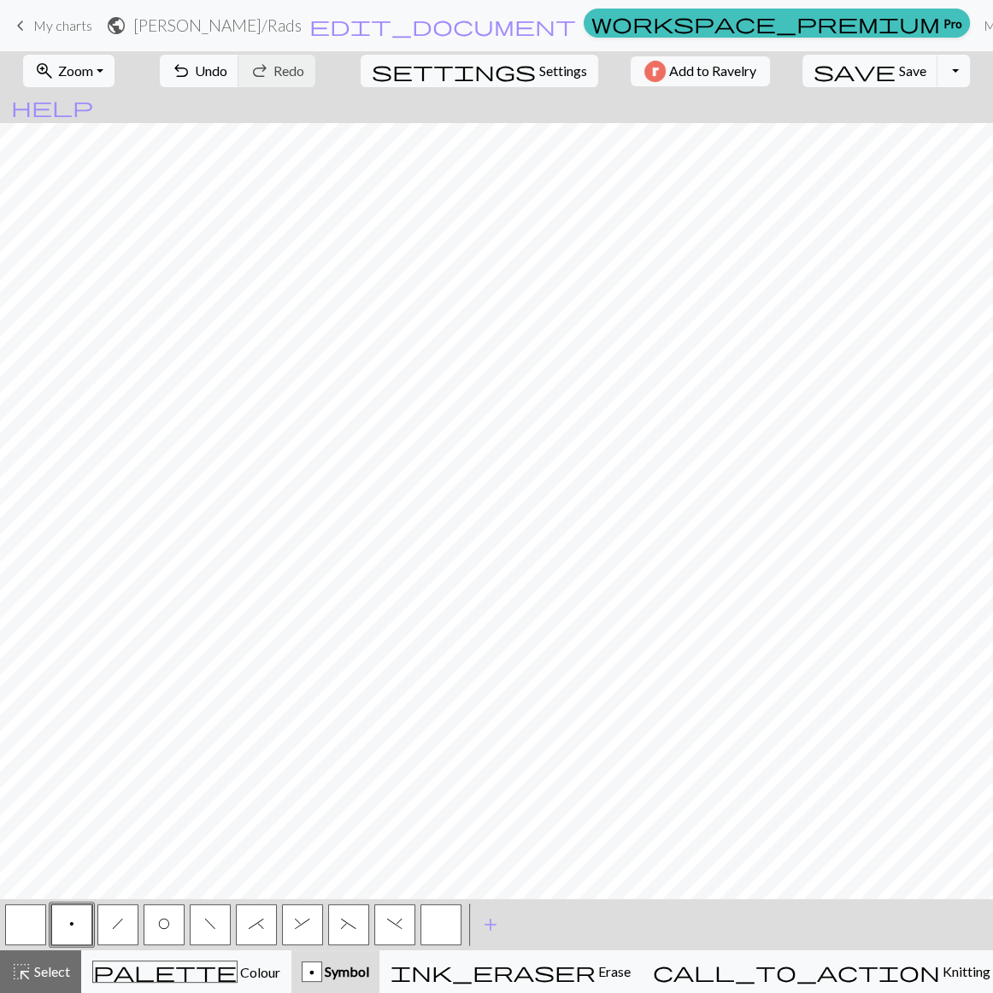
click at [14, 922] on button "button" at bounding box center [25, 924] width 41 height 41
click at [131, 972] on div "palette Colour Colour" at bounding box center [186, 972] width 188 height 22
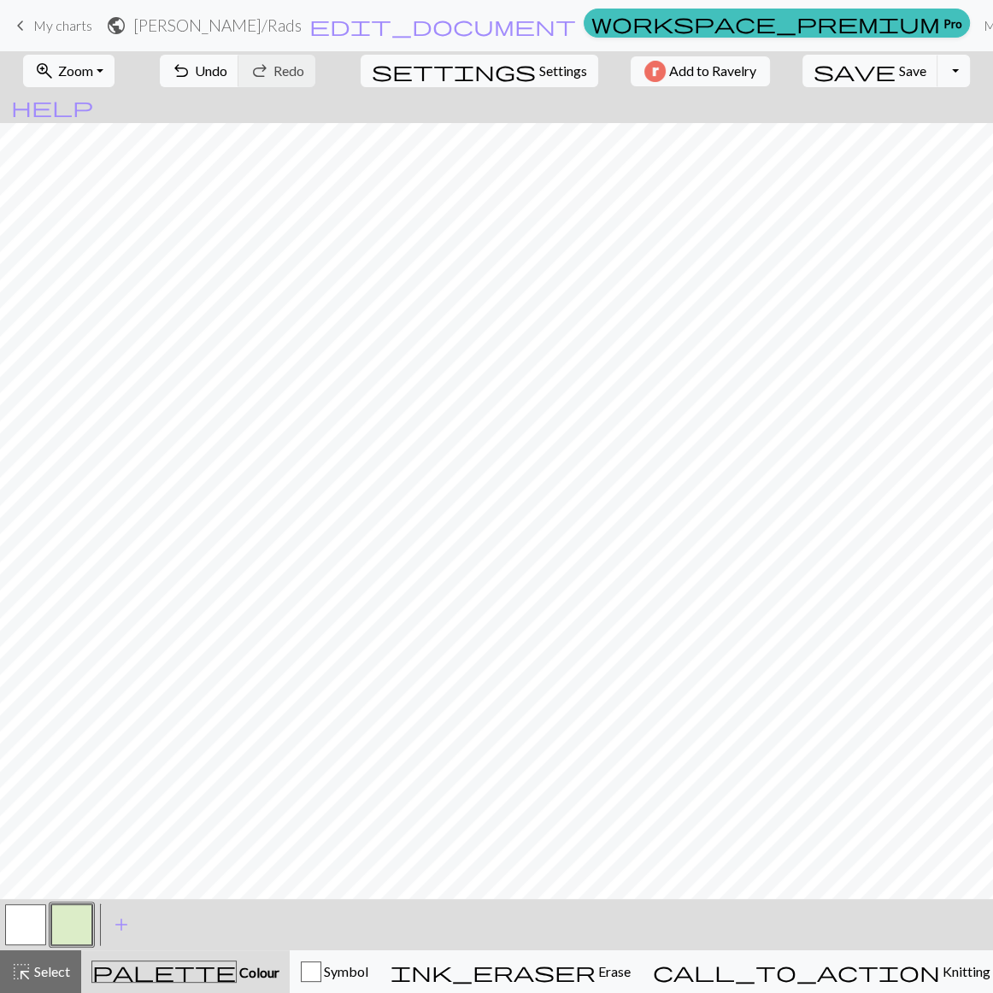
click at [68, 924] on button "button" at bounding box center [71, 924] width 41 height 41
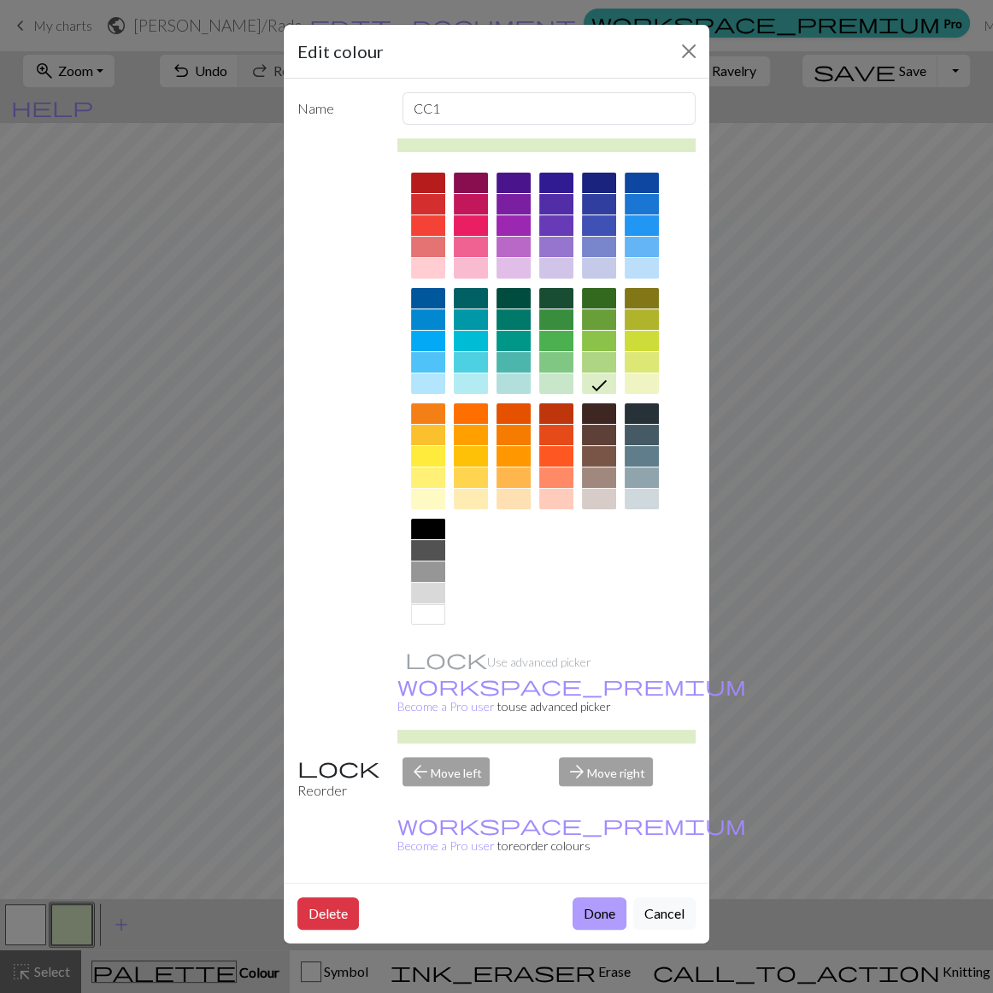
click at [626, 897] on button "Done" at bounding box center [600, 913] width 54 height 32
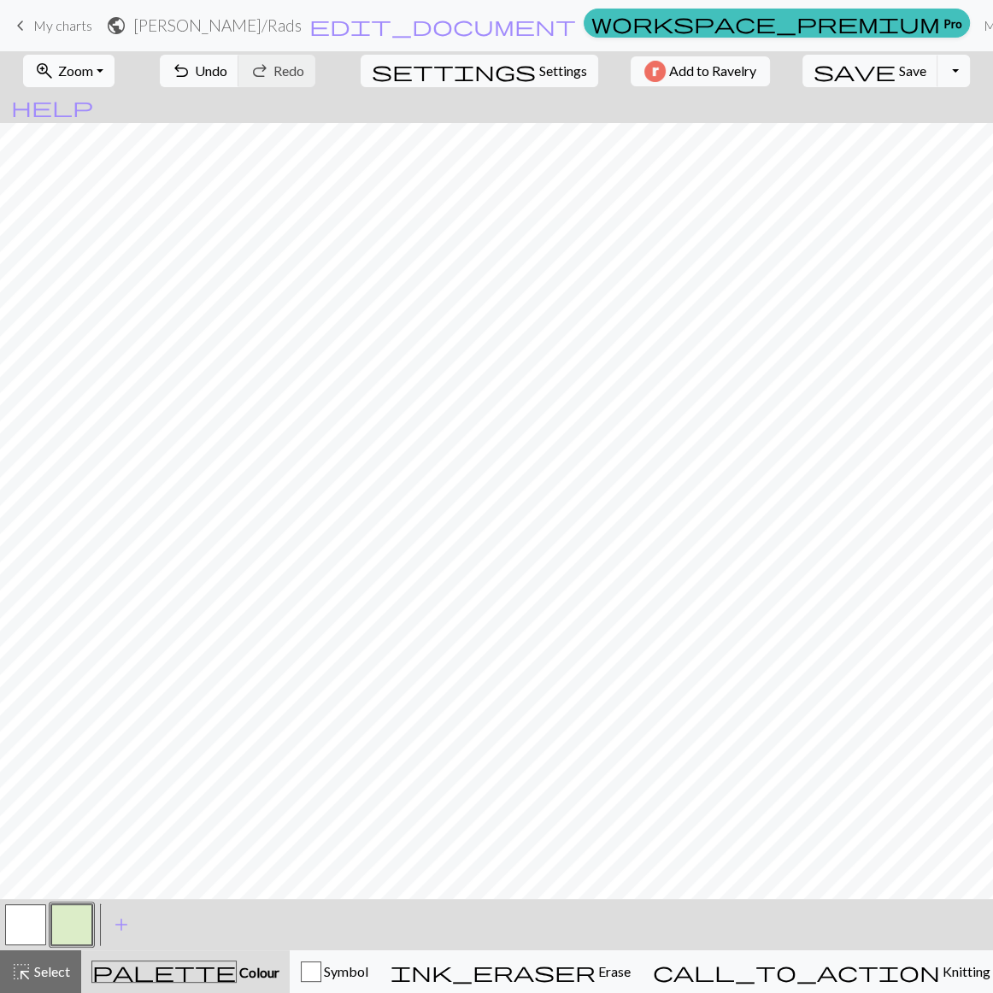
click at [93, 65] on span "Zoom" at bounding box center [75, 70] width 35 height 16
click at [78, 97] on button "Fit all" at bounding box center [91, 105] width 135 height 27
click at [845, 67] on span "save" at bounding box center [855, 71] width 82 height 24
click at [21, 27] on div "Chart saved" at bounding box center [496, 34] width 993 height 68
click at [22, 21] on div "Chart saved" at bounding box center [496, 34] width 993 height 68
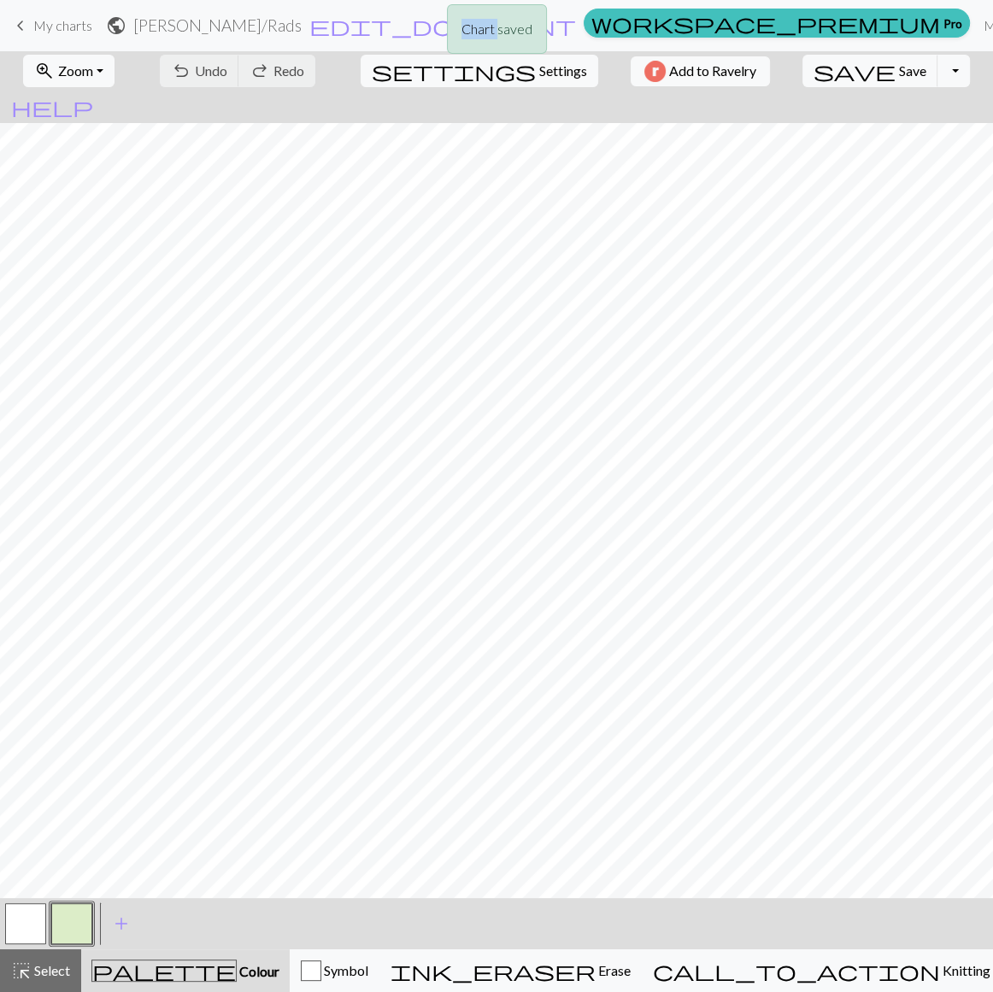
click at [22, 21] on div "Chart saved" at bounding box center [496, 34] width 993 height 68
click at [14, 26] on span "keyboard_arrow_left" at bounding box center [20, 26] width 21 height 24
